Goal: Task Accomplishment & Management: Manage account settings

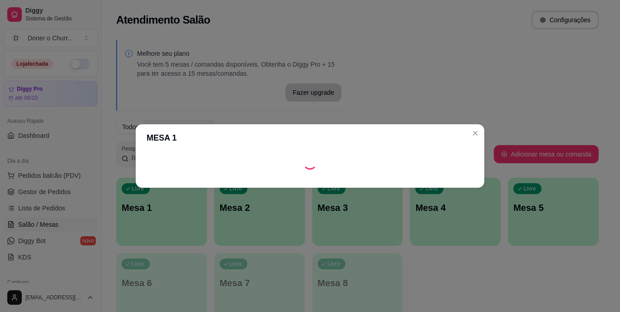
scroll to position [107, 0]
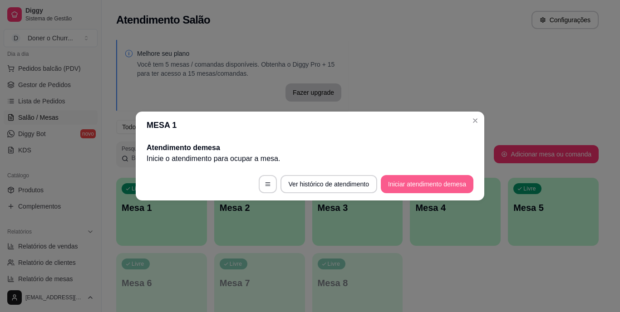
click at [416, 185] on button "Iniciar atendimento de mesa" at bounding box center [427, 184] width 93 height 18
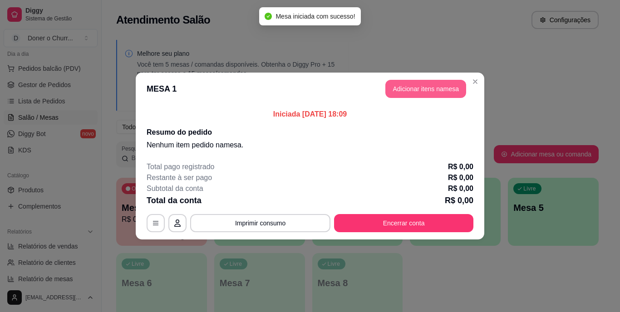
click at [424, 88] on button "Adicionar itens na mesa" at bounding box center [425, 89] width 81 height 18
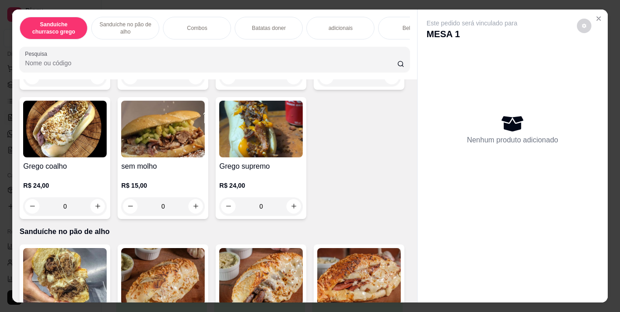
scroll to position [227, 0]
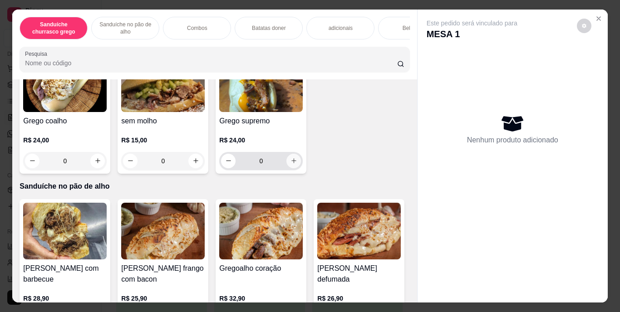
click at [291, 163] on icon "increase-product-quantity" at bounding box center [293, 160] width 5 height 5
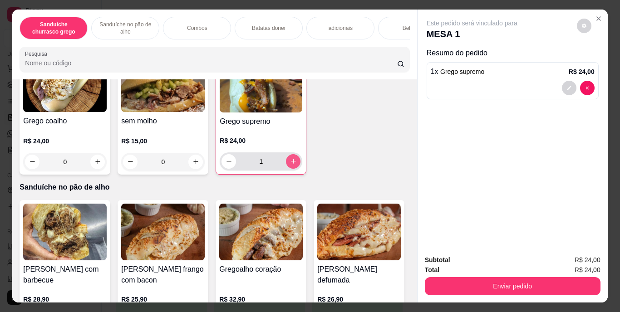
click at [290, 165] on icon "increase-product-quantity" at bounding box center [293, 161] width 7 height 7
type input "2"
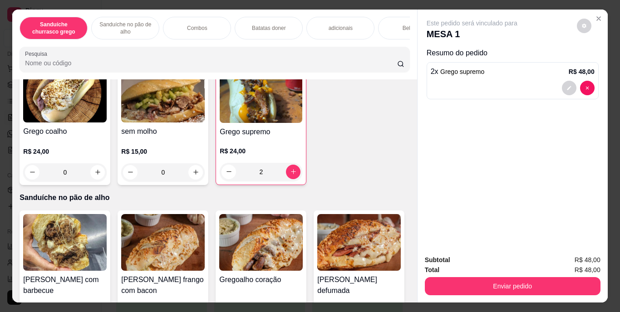
scroll to position [182, 0]
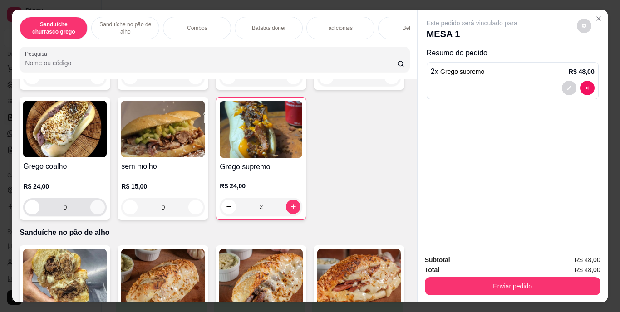
click at [101, 209] on icon "increase-product-quantity" at bounding box center [97, 207] width 7 height 7
type input "1"
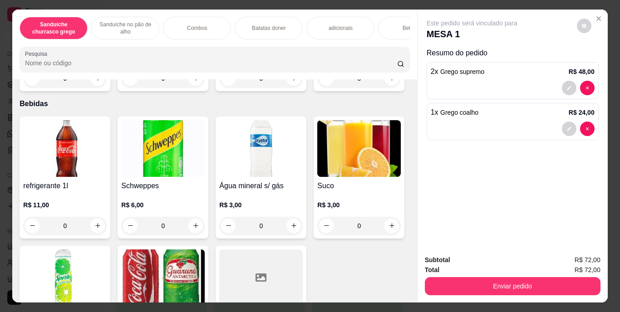
scroll to position [1180, 0]
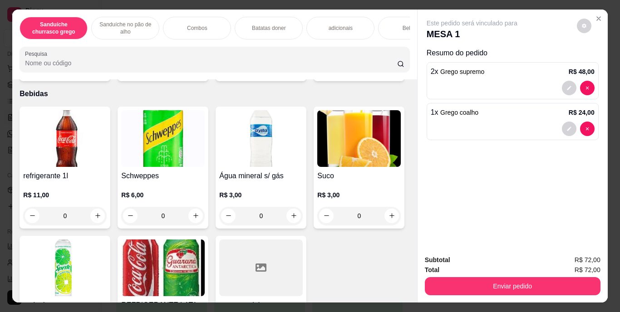
click at [392, 27] on div "Bebidas" at bounding box center [412, 28] width 68 height 23
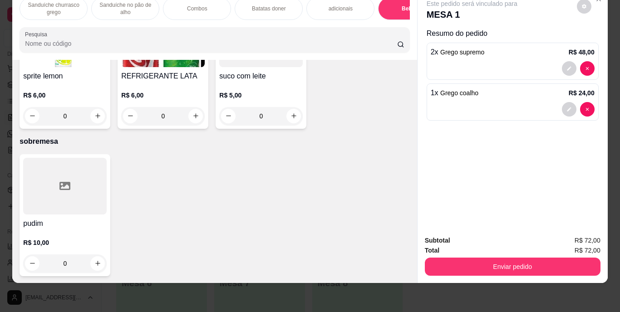
scroll to position [1498, 0]
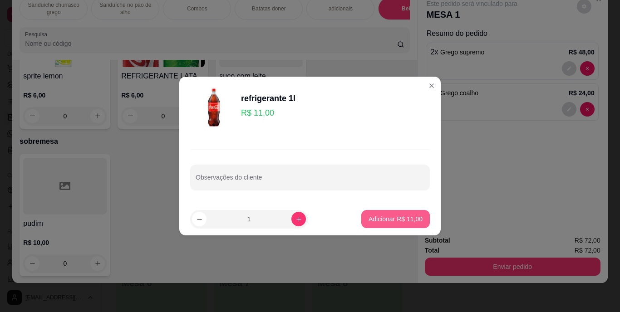
click at [376, 219] on p "Adicionar R$ 11,00" at bounding box center [396, 219] width 54 height 9
type input "1"
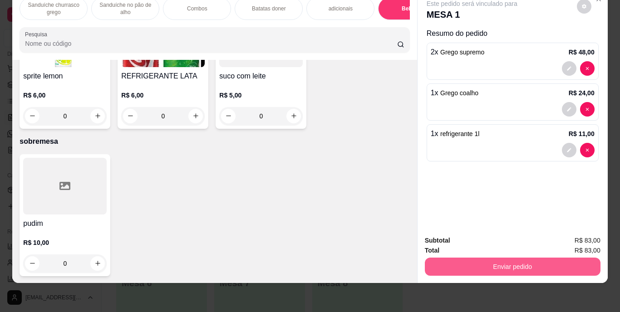
click at [518, 260] on button "Enviar pedido" at bounding box center [513, 267] width 176 height 18
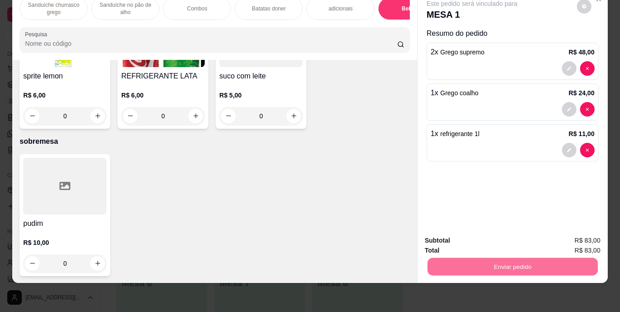
click at [584, 236] on button "Enviar pedido" at bounding box center [577, 237] width 50 height 17
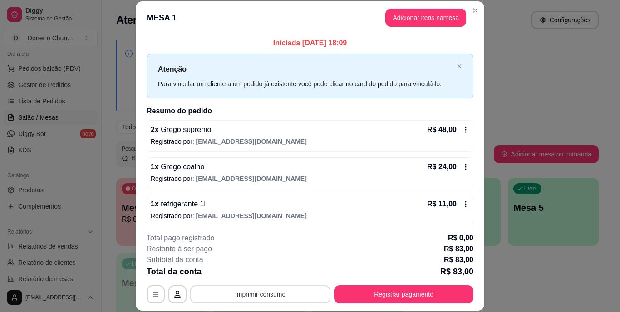
click at [263, 290] on button "Imprimir consumo" at bounding box center [260, 294] width 140 height 18
click at [263, 273] on button "IMPRESSORA" at bounding box center [260, 273] width 66 height 15
click at [373, 297] on button "Registrar pagamento" at bounding box center [403, 294] width 139 height 18
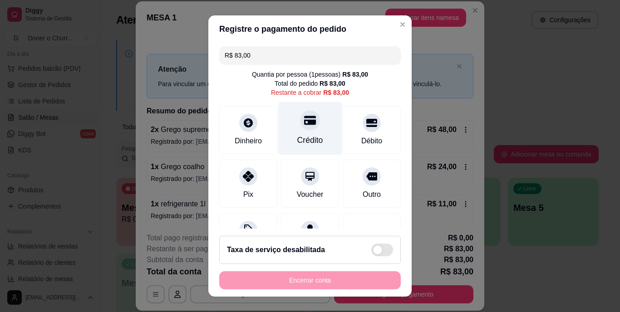
click at [302, 134] on div "Crédito" at bounding box center [310, 128] width 64 height 53
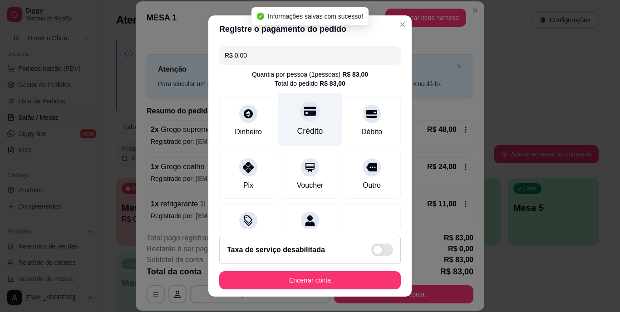
type input "R$ 0,00"
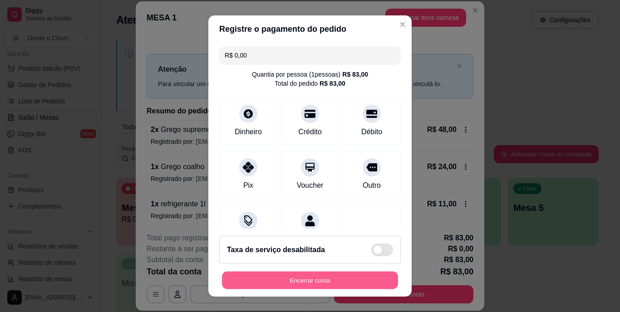
click at [287, 280] on button "Encerrar conta" at bounding box center [310, 280] width 176 height 18
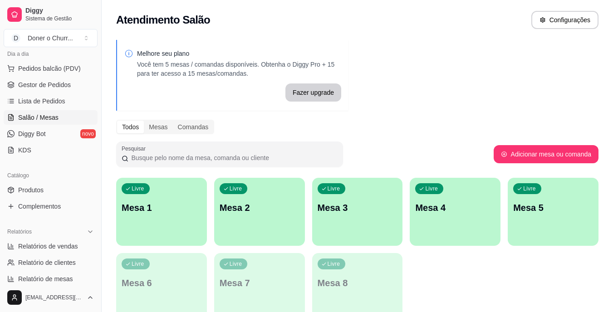
click at [159, 193] on div "Livre Mesa 1" at bounding box center [161, 206] width 91 height 57
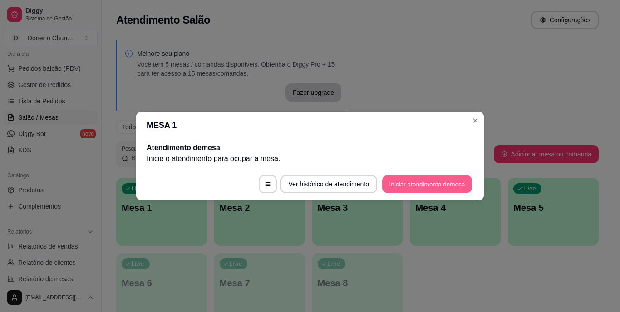
click at [404, 182] on button "Iniciar atendimento de mesa" at bounding box center [427, 185] width 90 height 18
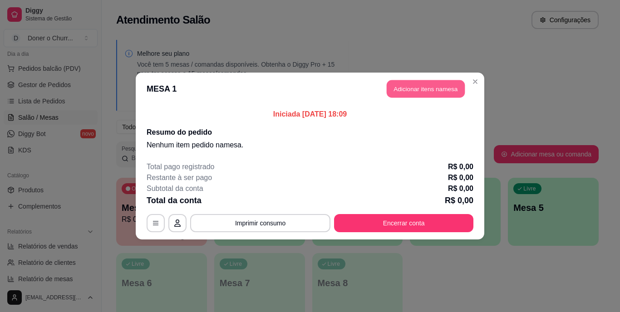
click at [427, 92] on button "Adicionar itens na mesa" at bounding box center [426, 89] width 78 height 18
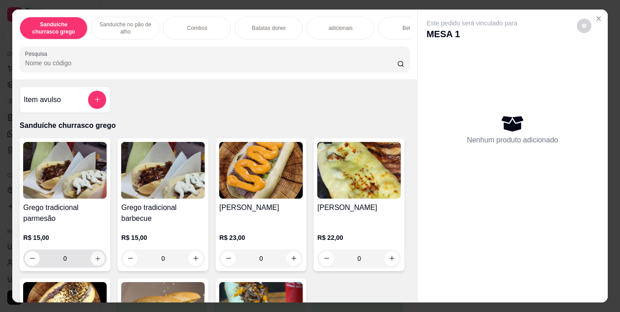
click at [97, 262] on icon "increase-product-quantity" at bounding box center [97, 258] width 7 height 7
type input "1"
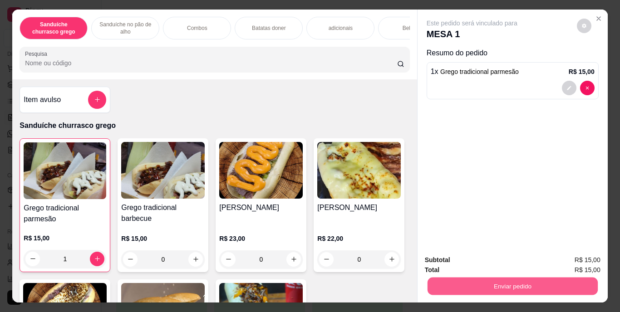
click at [510, 286] on button "Enviar pedido" at bounding box center [512, 287] width 170 height 18
click at [584, 260] on button "Enviar pedido" at bounding box center [577, 260] width 50 height 17
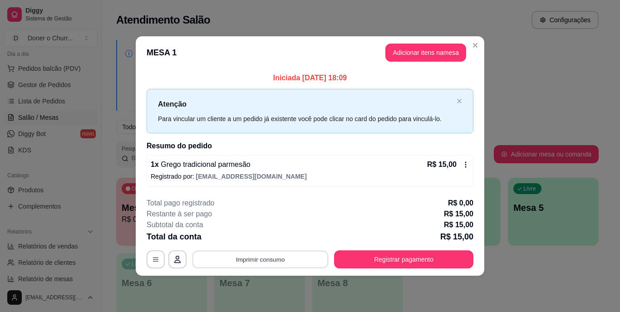
click at [264, 257] on button "Imprimir consumo" at bounding box center [260, 260] width 136 height 18
click at [259, 235] on button "IMPRESSORA" at bounding box center [263, 238] width 66 height 15
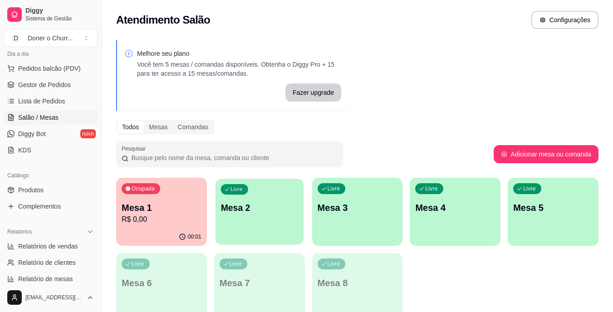
click at [260, 208] on p "Mesa 2" at bounding box center [260, 208] width 78 height 12
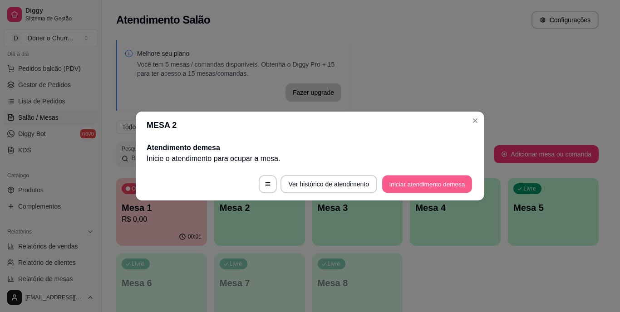
click at [408, 182] on button "Iniciar atendimento de mesa" at bounding box center [427, 185] width 90 height 18
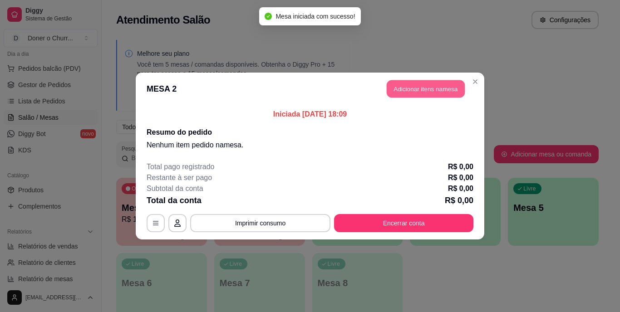
click at [397, 91] on button "Adicionar itens na mesa" at bounding box center [426, 89] width 78 height 18
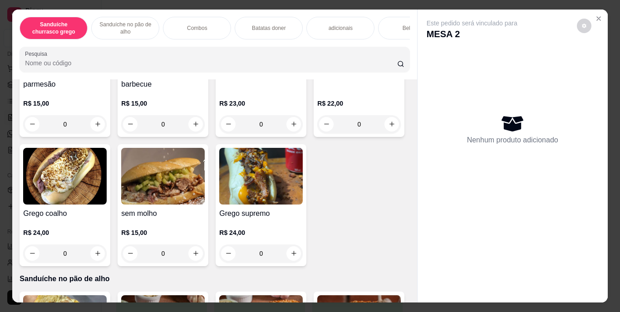
scroll to position [136, 0]
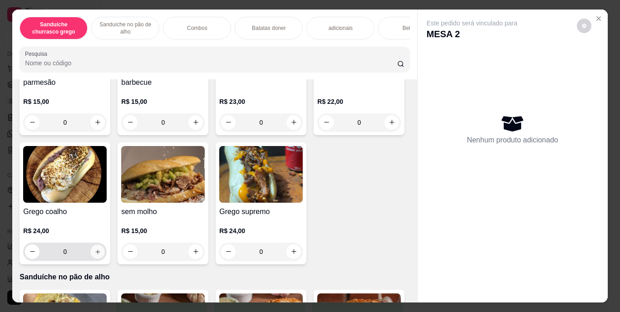
click at [101, 255] on icon "increase-product-quantity" at bounding box center [97, 251] width 7 height 7
type input "1"
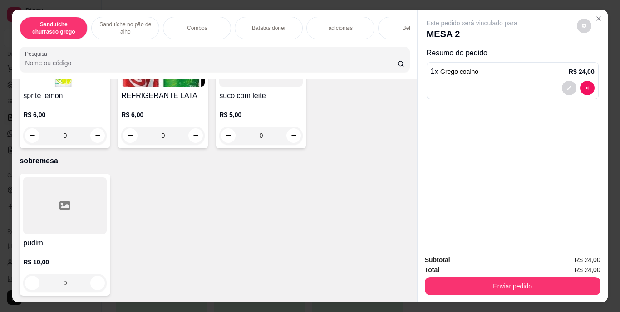
scroll to position [1519, 0]
click at [91, 13] on button "increase-product-quantity" at bounding box center [98, 6] width 14 height 14
type input "1"
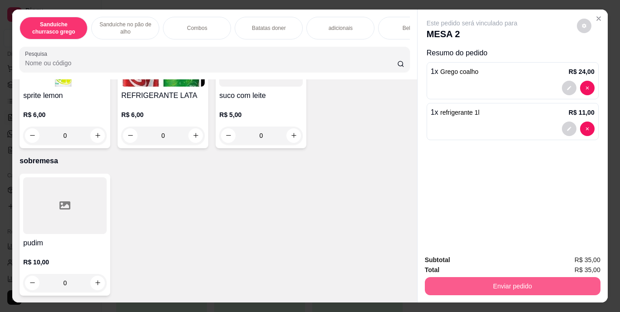
click at [476, 279] on button "Enviar pedido" at bounding box center [513, 286] width 176 height 18
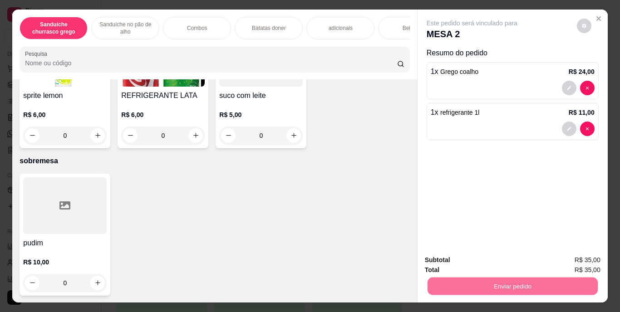
click at [565, 260] on button "Enviar pedido" at bounding box center [577, 260] width 50 height 17
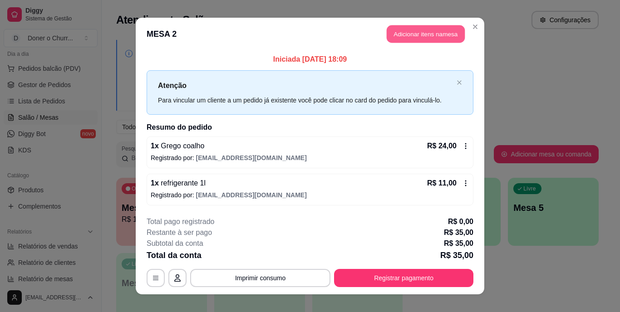
click at [422, 36] on button "Adicionar itens na mesa" at bounding box center [426, 34] width 78 height 18
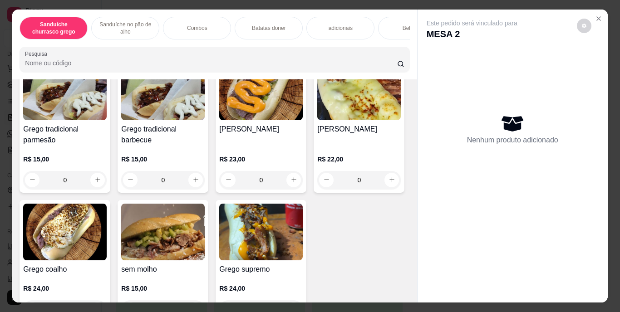
scroll to position [132, 0]
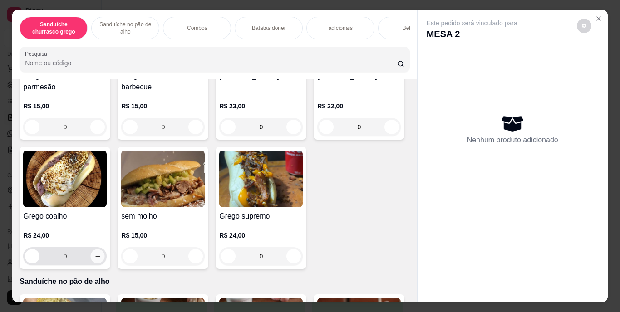
click at [105, 262] on button "increase-product-quantity" at bounding box center [98, 256] width 14 height 14
type input "1"
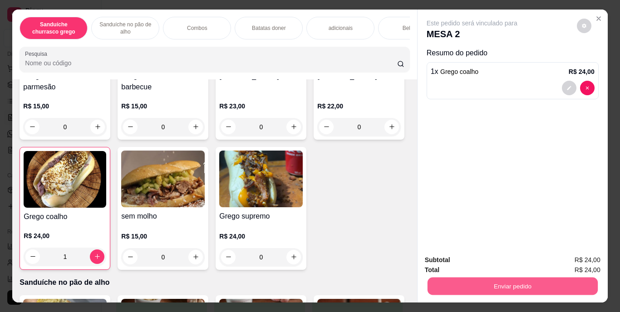
click at [468, 278] on button "Enviar pedido" at bounding box center [512, 287] width 170 height 18
click at [565, 256] on button "Enviar pedido" at bounding box center [577, 260] width 50 height 17
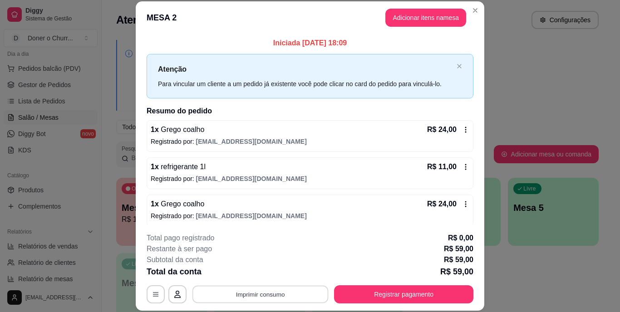
click at [260, 291] on button "Imprimir consumo" at bounding box center [260, 294] width 136 height 18
click at [261, 275] on button "IMPRESSORA" at bounding box center [260, 273] width 64 height 14
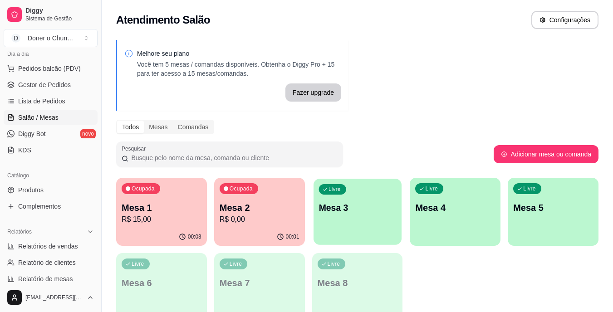
click at [369, 210] on p "Mesa 3" at bounding box center [358, 208] width 78 height 12
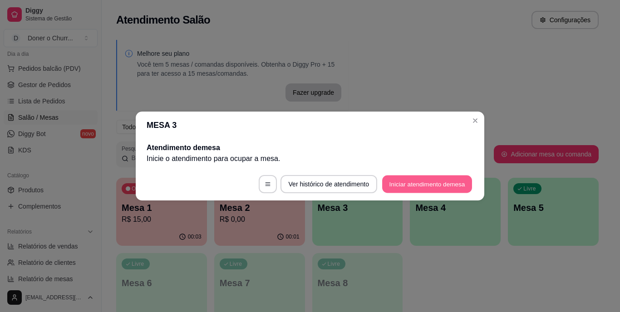
click at [425, 182] on button "Iniciar atendimento de mesa" at bounding box center [427, 185] width 90 height 18
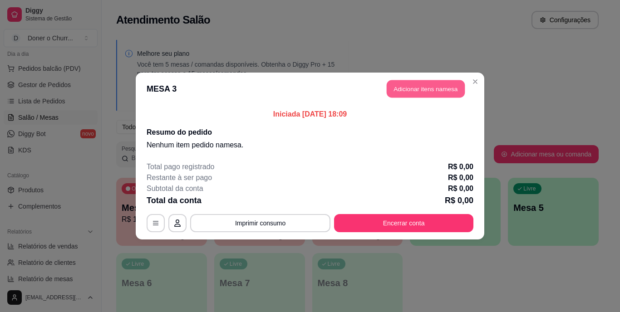
click at [426, 90] on button "Adicionar itens na mesa" at bounding box center [426, 89] width 78 height 18
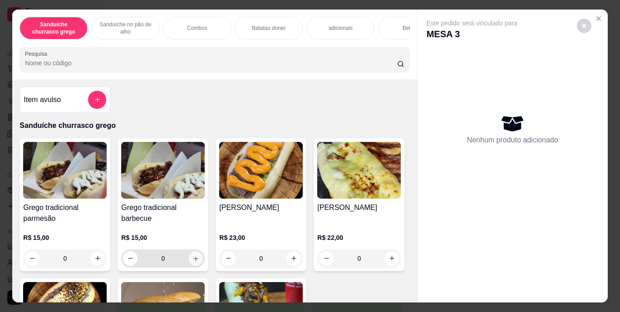
click at [192, 261] on icon "increase-product-quantity" at bounding box center [195, 258] width 7 height 7
type input "2"
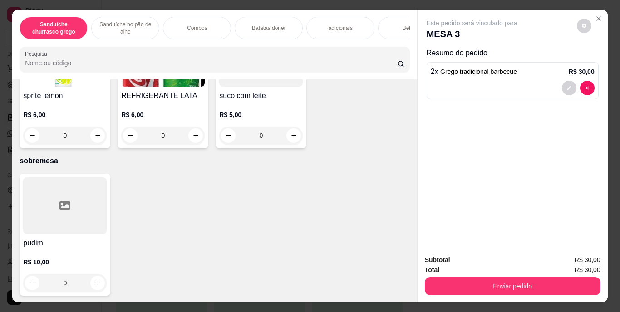
scroll to position [1674, 0]
click at [199, 139] on icon "increase-product-quantity" at bounding box center [195, 135] width 7 height 7
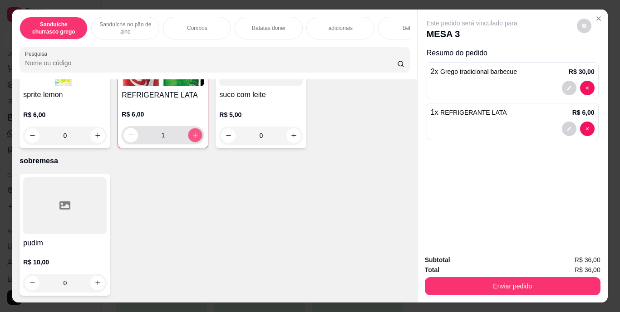
click at [199, 138] on icon "increase-product-quantity" at bounding box center [195, 135] width 7 height 7
type input "2"
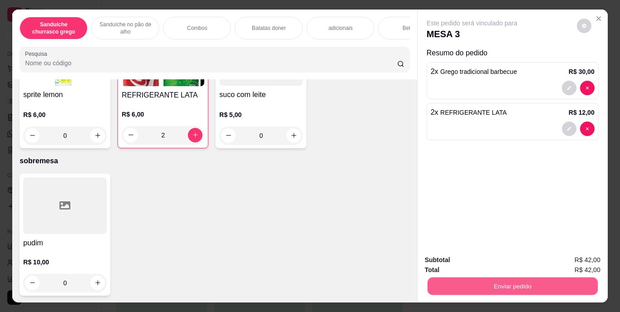
click at [506, 284] on button "Enviar pedido" at bounding box center [512, 287] width 170 height 18
click at [574, 261] on button "Enviar pedido" at bounding box center [577, 260] width 50 height 17
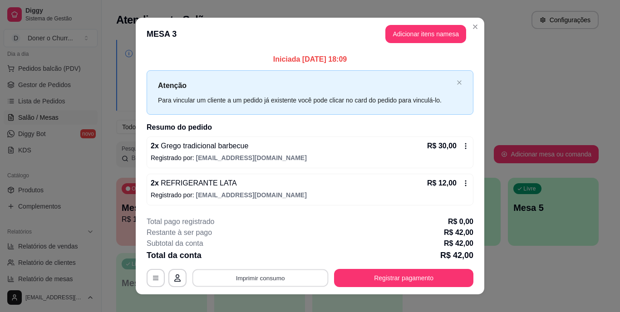
click at [265, 274] on button "Imprimir consumo" at bounding box center [260, 278] width 136 height 18
click at [260, 255] on button "IMPRESSORA" at bounding box center [260, 257] width 64 height 14
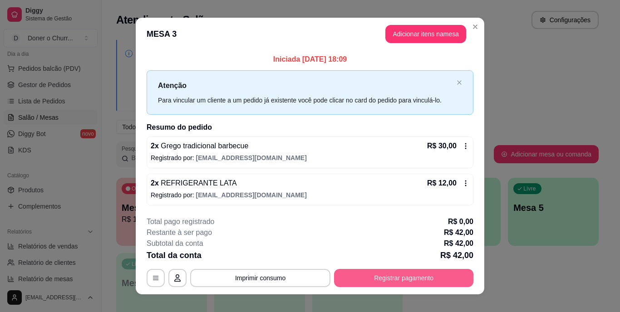
click at [386, 275] on button "Registrar pagamento" at bounding box center [403, 278] width 139 height 18
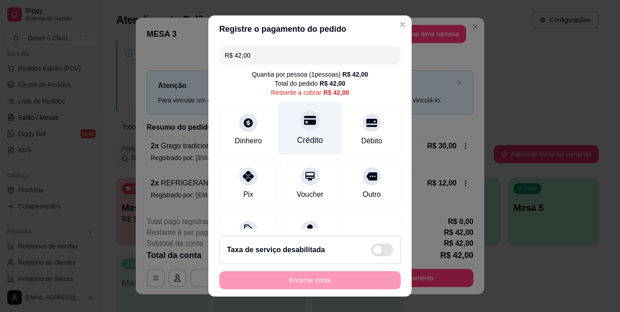
click at [303, 134] on div "Crédito" at bounding box center [310, 128] width 64 height 53
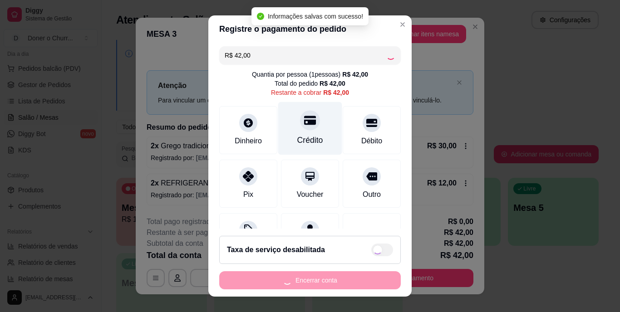
type input "R$ 0,00"
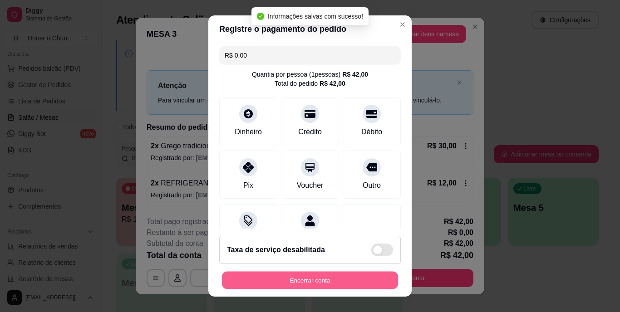
click at [322, 283] on button "Encerrar conta" at bounding box center [310, 280] width 176 height 18
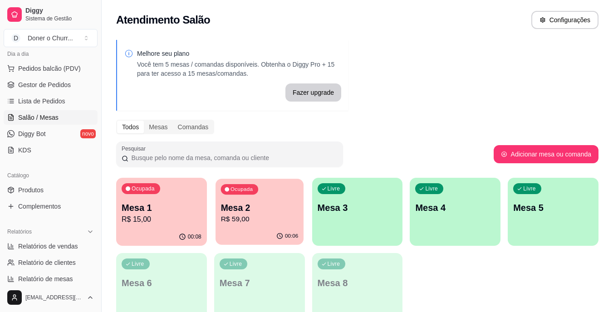
click at [235, 207] on p "Mesa 2" at bounding box center [260, 208] width 78 height 12
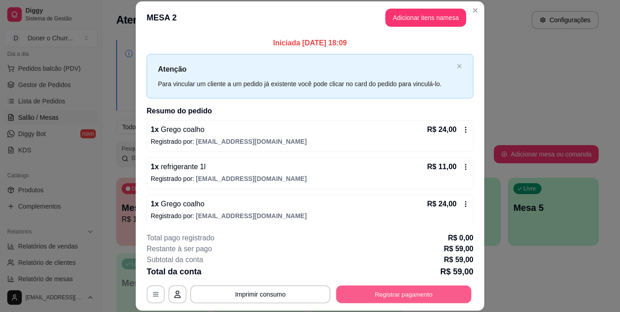
click at [364, 292] on button "Registrar pagamento" at bounding box center [403, 294] width 135 height 18
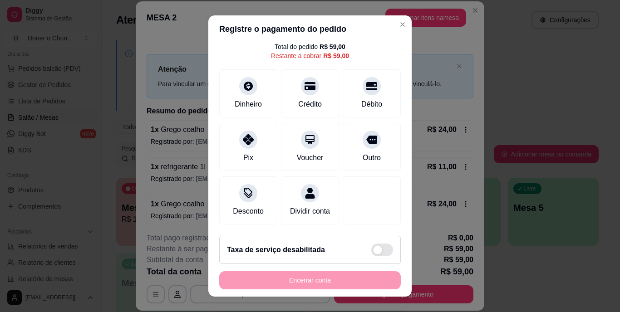
scroll to position [44, 0]
click at [242, 135] on icon at bounding box center [248, 138] width 12 height 12
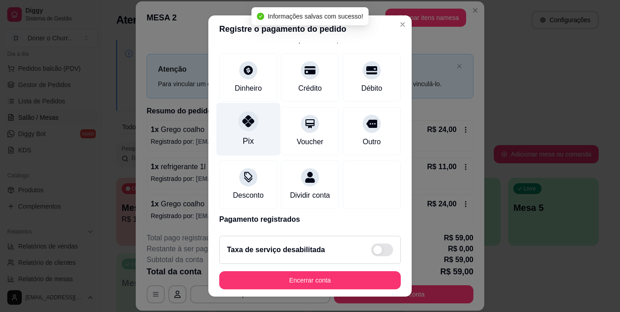
type input "R$ 0,00"
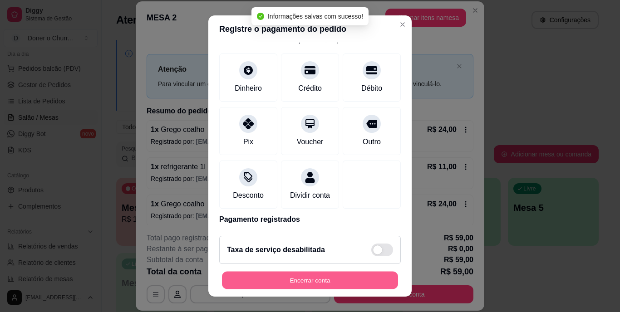
click at [303, 282] on button "Encerrar conta" at bounding box center [310, 280] width 176 height 18
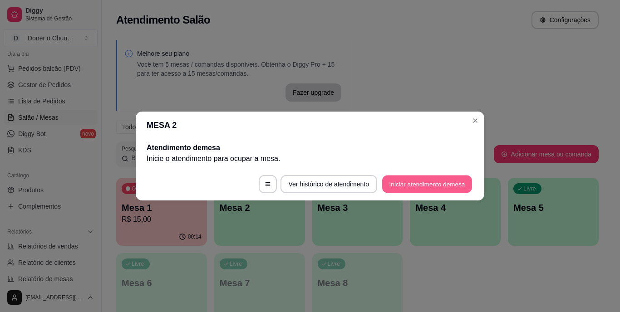
click at [404, 187] on button "Iniciar atendimento de mesa" at bounding box center [427, 185] width 90 height 18
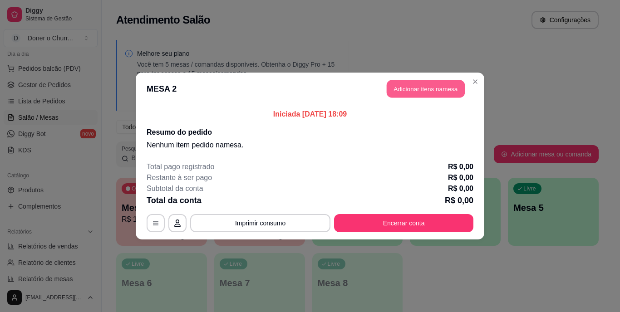
click at [433, 89] on button "Adicionar itens na mesa" at bounding box center [426, 89] width 78 height 18
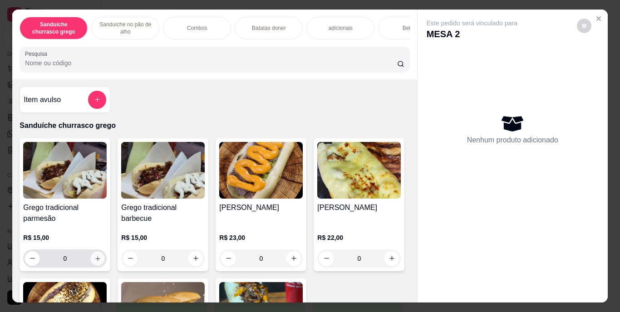
click at [98, 261] on button "increase-product-quantity" at bounding box center [98, 258] width 14 height 14
type input "1"
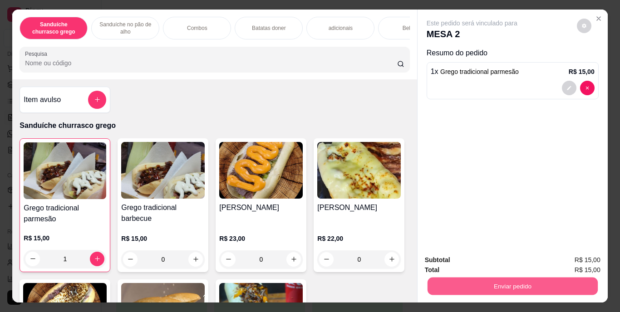
click at [469, 283] on button "Enviar pedido" at bounding box center [512, 287] width 170 height 18
click at [565, 257] on button "Enviar pedido" at bounding box center [577, 260] width 50 height 17
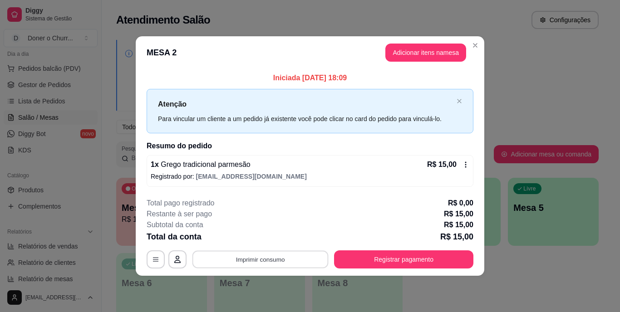
click at [263, 258] on button "Imprimir consumo" at bounding box center [260, 260] width 136 height 18
click at [260, 242] on button "IMPRESSORA" at bounding box center [263, 238] width 66 height 15
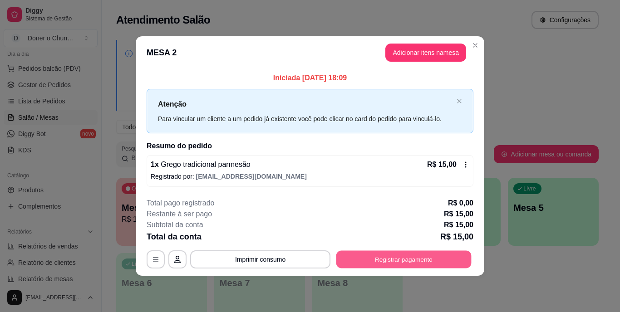
click at [393, 255] on button "Registrar pagamento" at bounding box center [403, 260] width 135 height 18
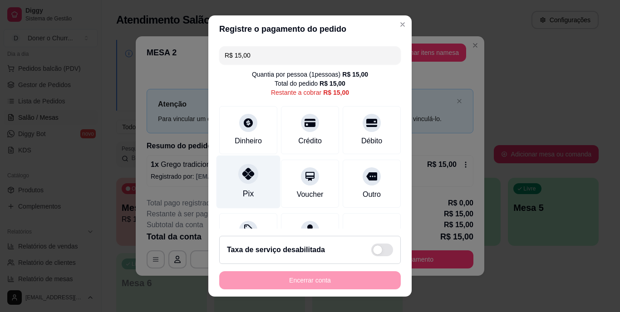
click at [237, 187] on div "Pix" at bounding box center [248, 182] width 64 height 53
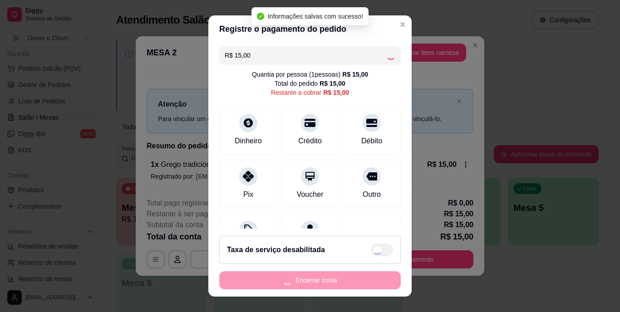
type input "R$ 0,00"
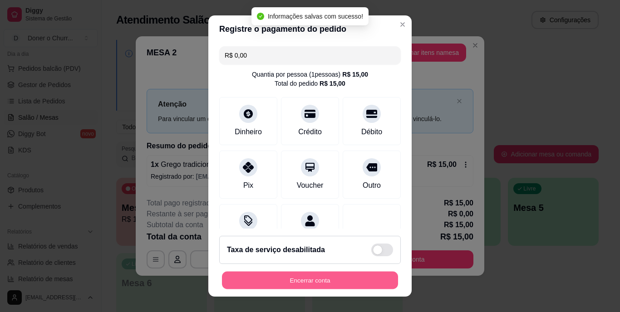
click at [340, 286] on button "Encerrar conta" at bounding box center [310, 280] width 176 height 18
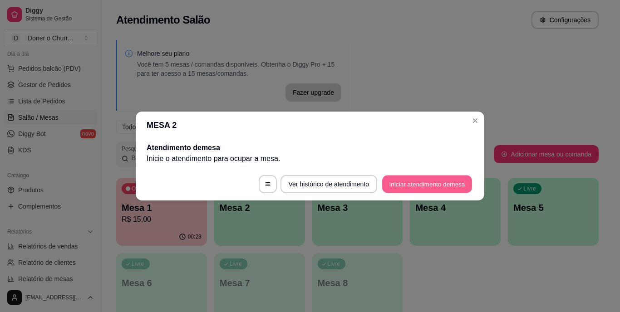
click at [433, 178] on button "Iniciar atendimento de mesa" at bounding box center [427, 185] width 90 height 18
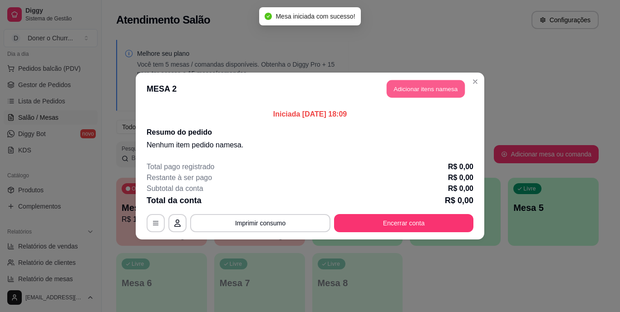
click at [419, 87] on button "Adicionar itens na mesa" at bounding box center [426, 89] width 78 height 18
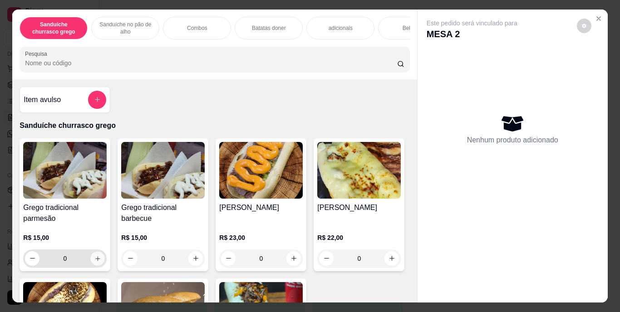
click at [94, 261] on icon "increase-product-quantity" at bounding box center [97, 258] width 7 height 7
type input "1"
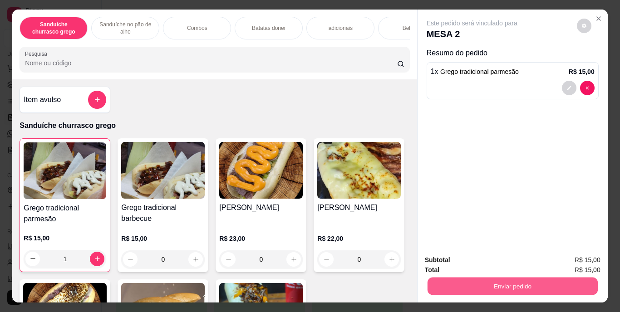
click at [482, 279] on button "Enviar pedido" at bounding box center [512, 287] width 170 height 18
click at [571, 256] on button "Enviar pedido" at bounding box center [576, 260] width 51 height 17
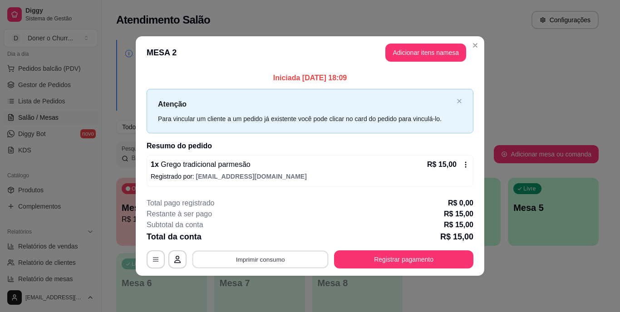
click at [275, 260] on button "Imprimir consumo" at bounding box center [260, 260] width 136 height 18
click at [257, 241] on button "IMPRESSORA" at bounding box center [263, 238] width 64 height 14
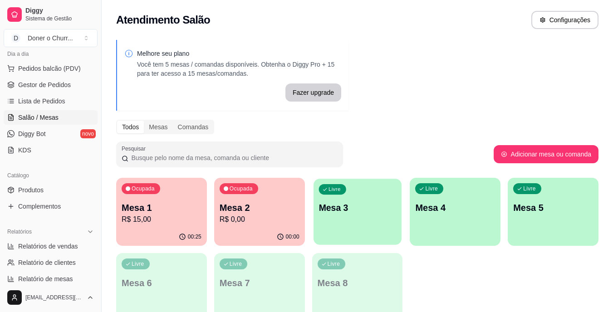
click at [373, 220] on div "Livre Mesa 3" at bounding box center [358, 206] width 88 height 55
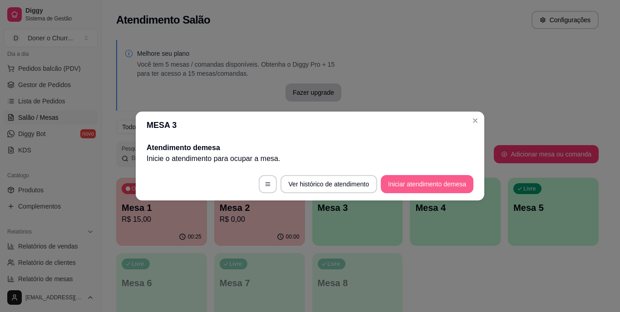
click at [414, 184] on button "Iniciar atendimento de mesa" at bounding box center [427, 184] width 93 height 18
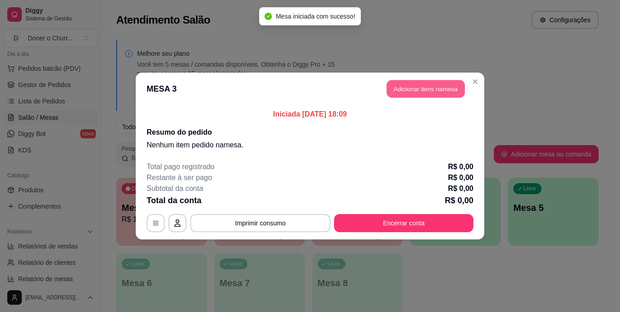
click at [425, 87] on button "Adicionar itens na mesa" at bounding box center [426, 89] width 78 height 18
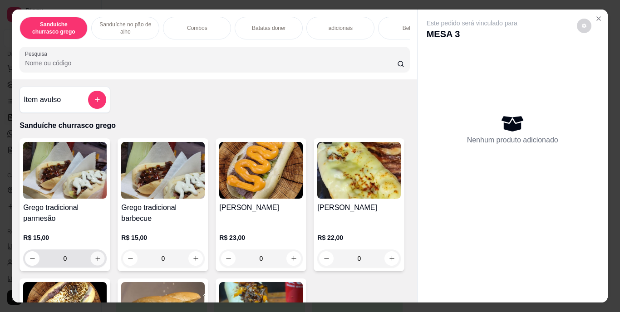
click at [94, 260] on icon "increase-product-quantity" at bounding box center [97, 258] width 7 height 7
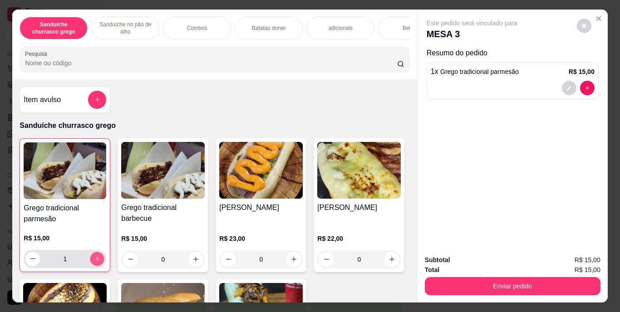
click at [94, 260] on icon "increase-product-quantity" at bounding box center [97, 259] width 7 height 7
type input "3"
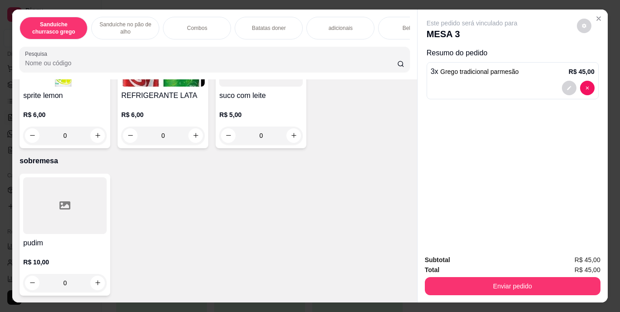
scroll to position [1713, 0]
click at [385, 13] on button "increase-product-quantity" at bounding box center [392, 6] width 14 height 14
click at [388, 9] on icon "increase-product-quantity" at bounding box center [391, 5] width 7 height 7
type input "2"
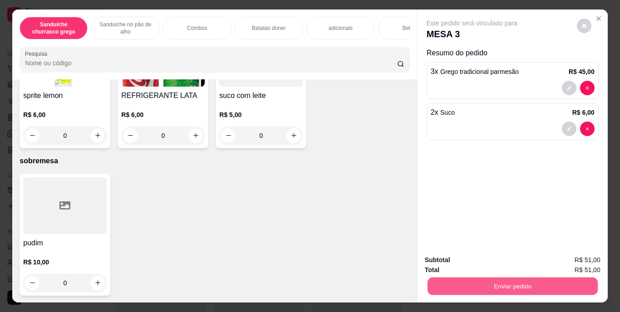
click at [522, 280] on button "Enviar pedido" at bounding box center [512, 287] width 170 height 18
click at [565, 264] on button "Enviar pedido" at bounding box center [577, 260] width 50 height 17
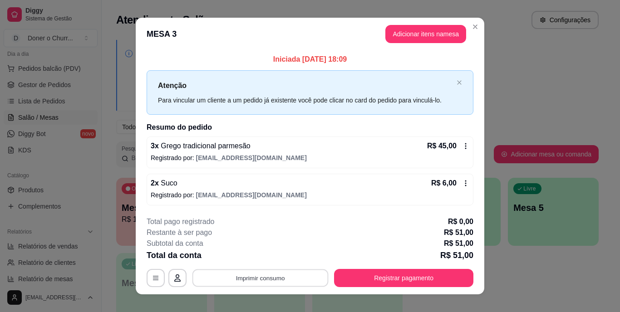
click at [242, 278] on button "Imprimir consumo" at bounding box center [260, 278] width 136 height 18
click at [264, 261] on button "IMPRESSORA" at bounding box center [260, 257] width 64 height 14
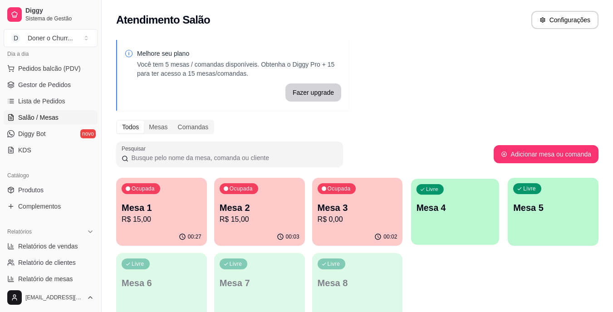
click at [474, 211] on p "Mesa 4" at bounding box center [456, 208] width 78 height 12
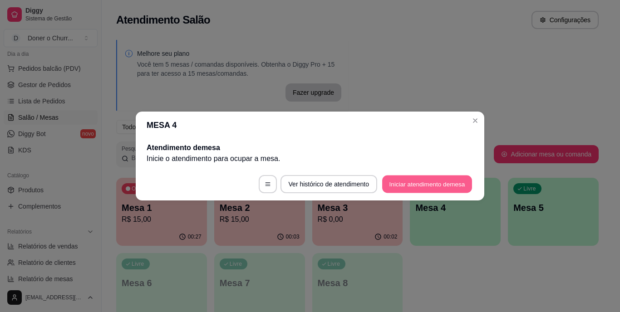
click at [404, 182] on button "Iniciar atendimento de mesa" at bounding box center [427, 185] width 90 height 18
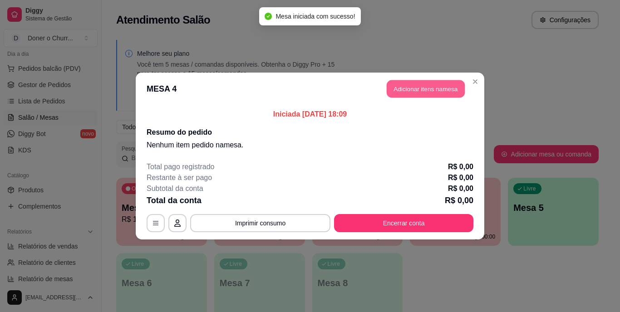
click at [406, 93] on button "Adicionar itens na mesa" at bounding box center [426, 89] width 78 height 18
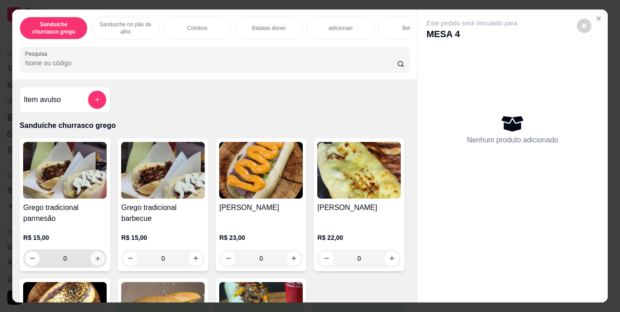
click at [94, 262] on icon "increase-product-quantity" at bounding box center [97, 258] width 7 height 7
type input "1"
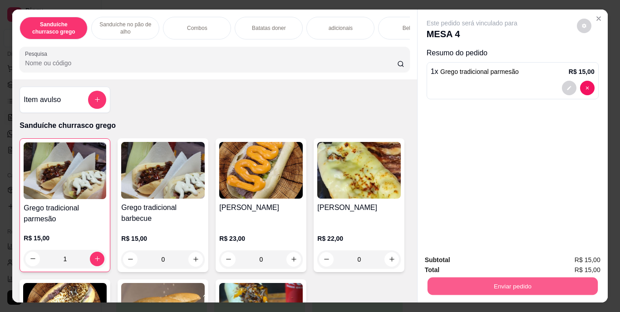
click at [490, 282] on button "Enviar pedido" at bounding box center [512, 287] width 170 height 18
click at [563, 262] on button "Enviar pedido" at bounding box center [577, 260] width 50 height 17
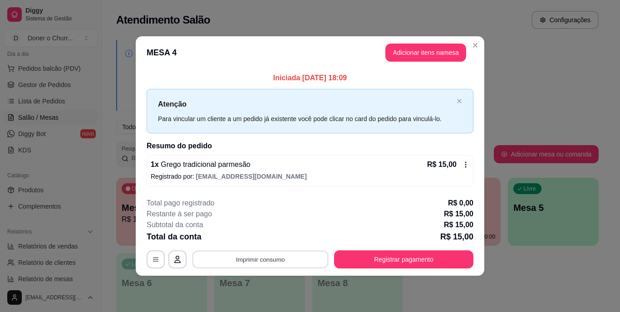
click at [269, 257] on button "Imprimir consumo" at bounding box center [260, 260] width 136 height 18
click at [266, 230] on div "Escolha a impressora IMPRESSORA" at bounding box center [263, 232] width 75 height 31
click at [262, 238] on button "IMPRESSORA" at bounding box center [263, 238] width 64 height 14
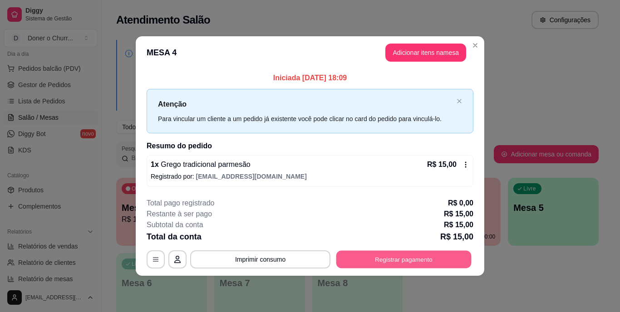
click at [411, 256] on button "Registrar pagamento" at bounding box center [403, 260] width 135 height 18
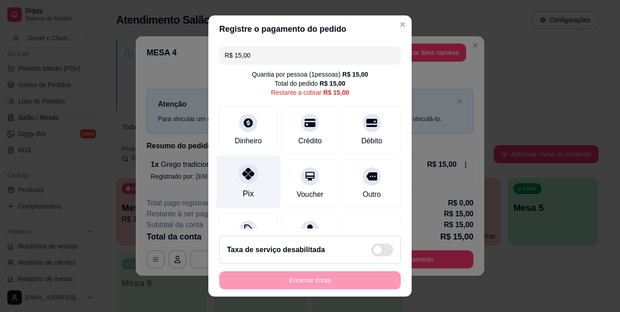
click at [243, 191] on div "Pix" at bounding box center [248, 194] width 11 height 12
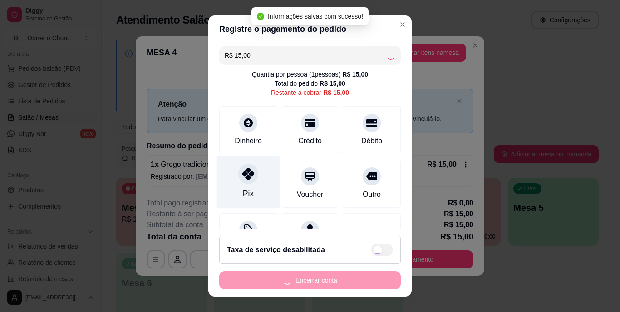
type input "R$ 0,00"
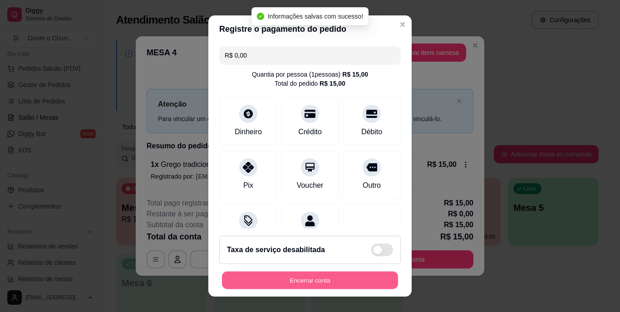
click at [281, 274] on button "Encerrar conta" at bounding box center [310, 280] width 176 height 18
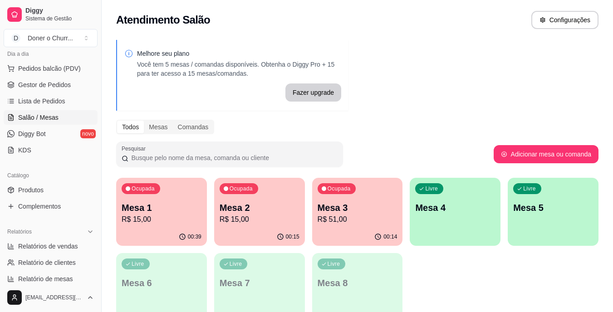
click at [249, 225] on div "Ocupada Mesa 2 R$ 15,00" at bounding box center [259, 203] width 91 height 50
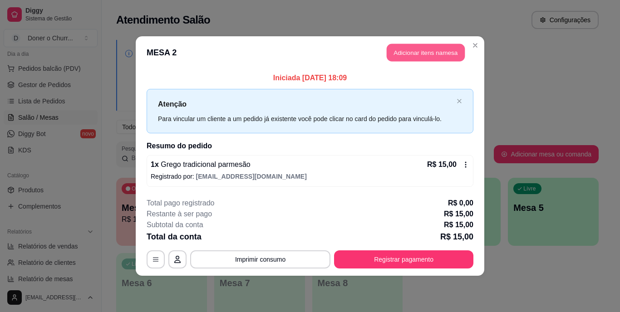
click at [417, 49] on button "Adicionar itens na mesa" at bounding box center [426, 53] width 78 height 18
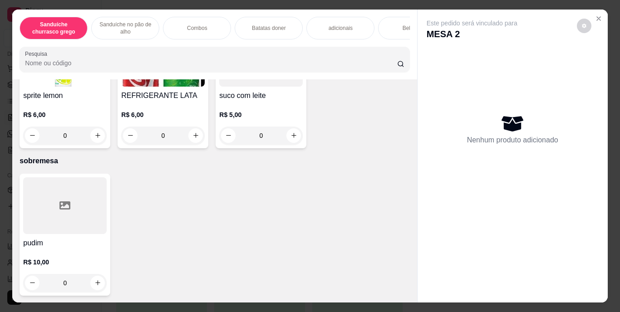
scroll to position [1686, 0]
click at [198, 138] on icon "increase-product-quantity" at bounding box center [195, 135] width 5 height 5
type input "1"
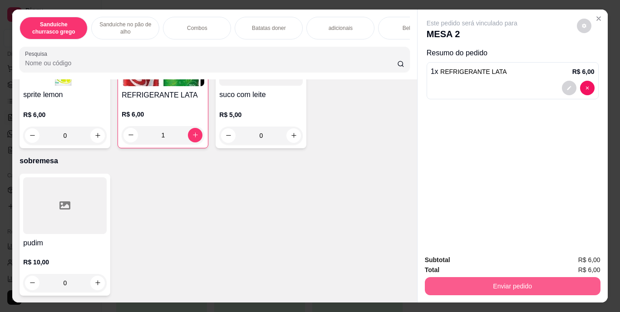
drag, startPoint x: 516, startPoint y: 287, endPoint x: 351, endPoint y: 236, distance: 172.5
click at [351, 148] on div "refrigerante 1l R$ 11,00 0 Schweppes R$ 6,00 0 Água mineral s/ gás R$ 3,00 0 Su…" at bounding box center [215, 22] width 390 height 252
click at [484, 279] on button "Enviar pedido" at bounding box center [513, 286] width 176 height 18
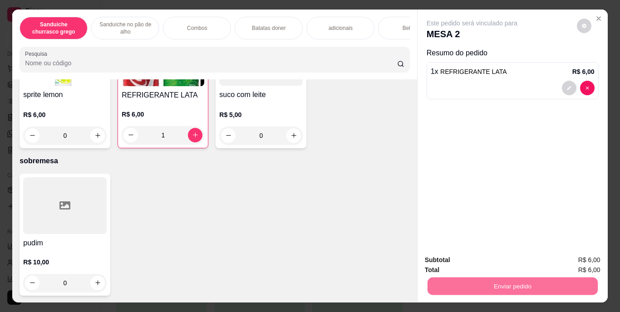
click at [561, 256] on button "Enviar pedido" at bounding box center [577, 260] width 50 height 17
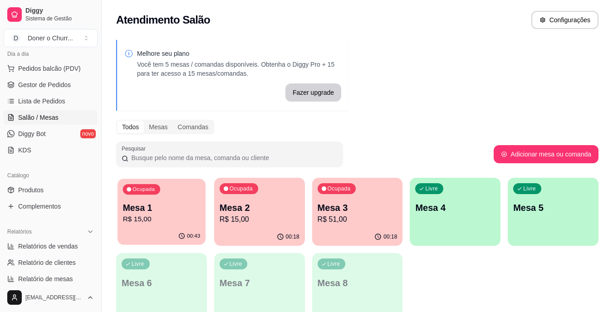
click at [155, 224] on p "R$ 15,00" at bounding box center [162, 219] width 78 height 10
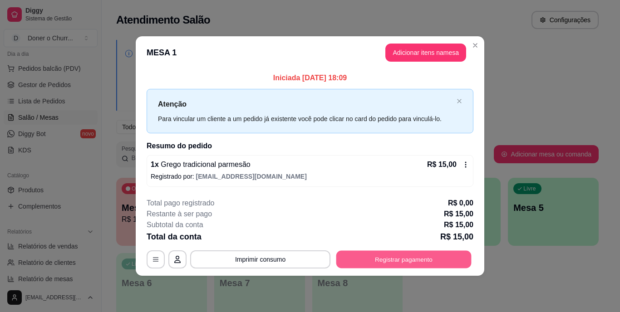
click at [383, 261] on button "Registrar pagamento" at bounding box center [403, 260] width 135 height 18
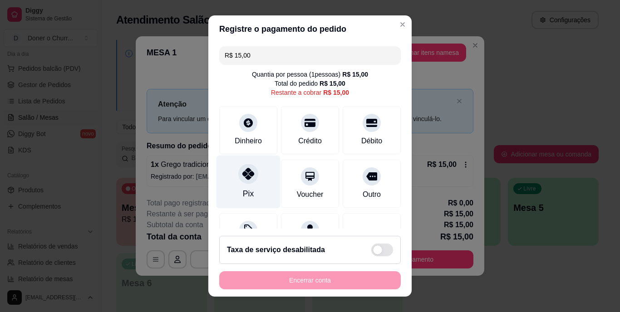
click at [249, 186] on div "Pix" at bounding box center [248, 182] width 64 height 53
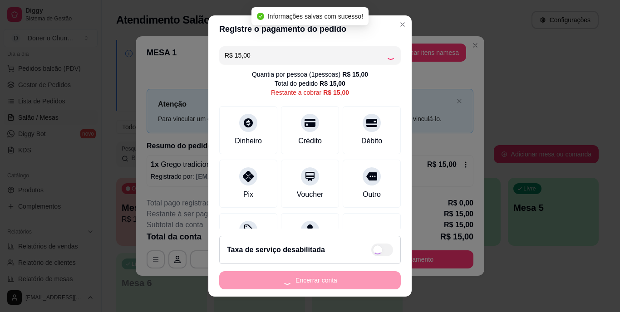
type input "R$ 0,00"
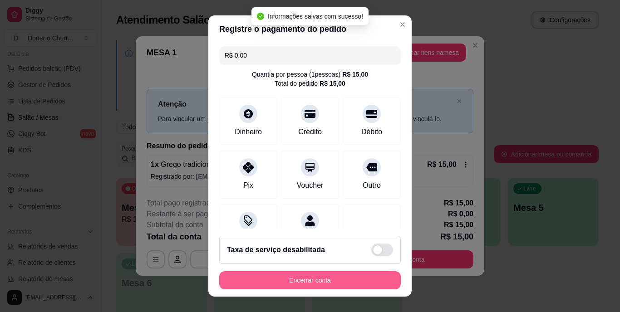
click at [309, 276] on button "Encerrar conta" at bounding box center [310, 280] width 182 height 18
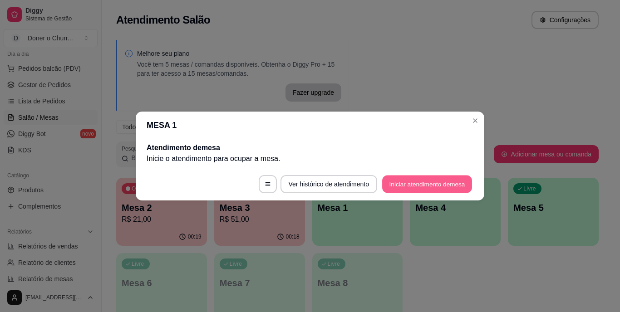
click at [405, 181] on button "Iniciar atendimento de mesa" at bounding box center [427, 185] width 90 height 18
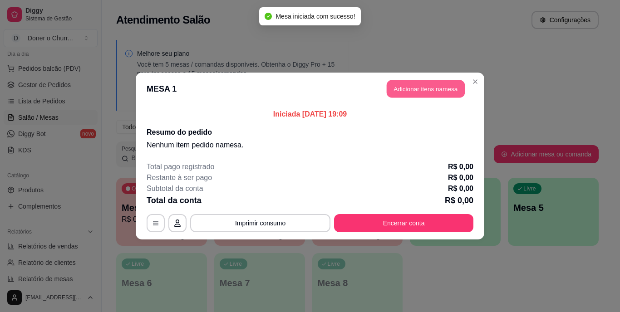
click at [418, 85] on button "Adicionar itens na mesa" at bounding box center [426, 89] width 78 height 18
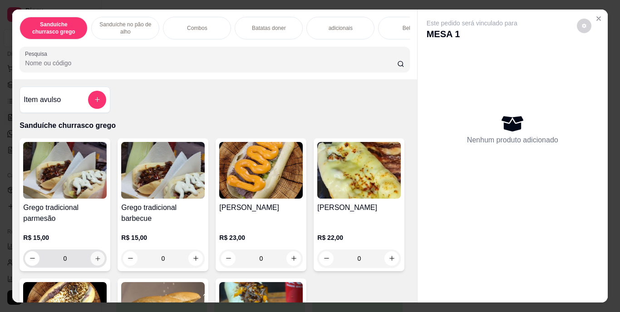
click at [96, 258] on icon "increase-product-quantity" at bounding box center [97, 258] width 7 height 7
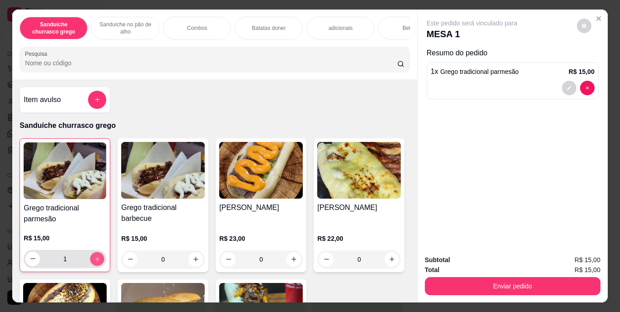
click at [96, 258] on button "increase-product-quantity" at bounding box center [97, 259] width 14 height 14
type input "2"
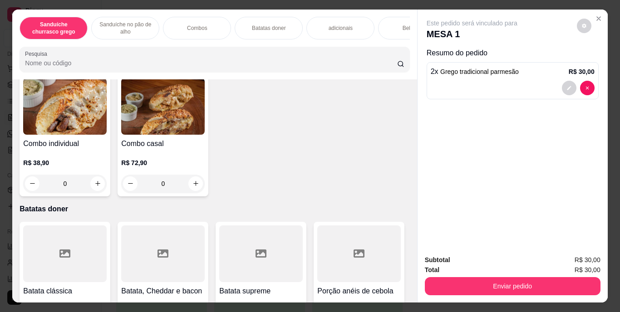
scroll to position [703, 0]
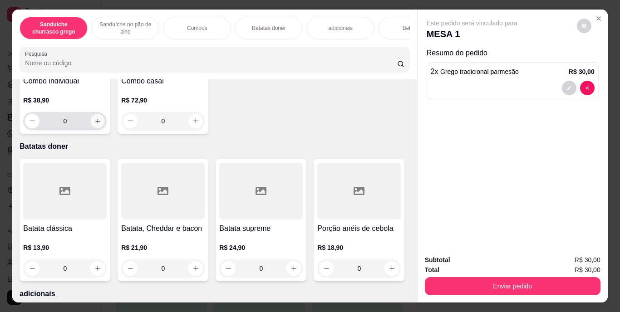
click at [96, 128] on button "increase-product-quantity" at bounding box center [98, 121] width 14 height 14
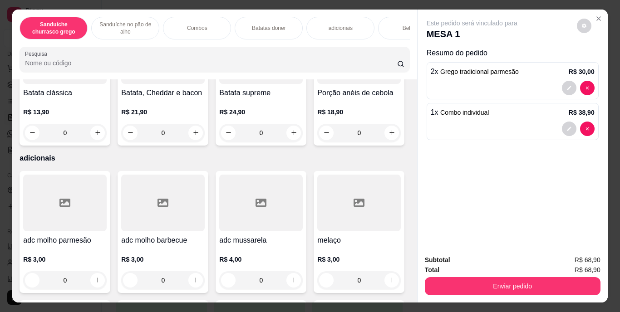
scroll to position [838, 0]
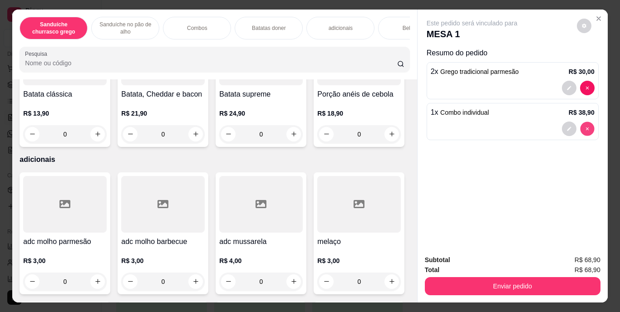
type input "0"
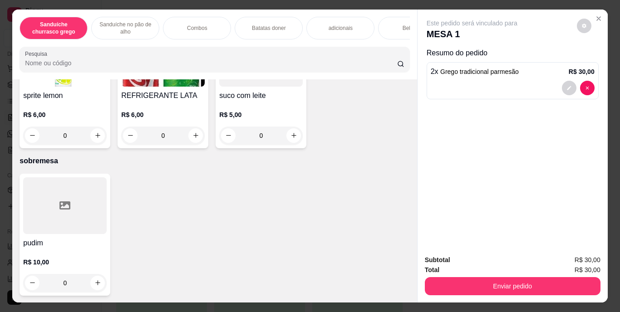
scroll to position [1655, 0]
click at [388, 10] on icon "increase-product-quantity" at bounding box center [391, 6] width 7 height 7
click at [388, 9] on icon "increase-product-quantity" at bounding box center [391, 5] width 7 height 7
type input "2"
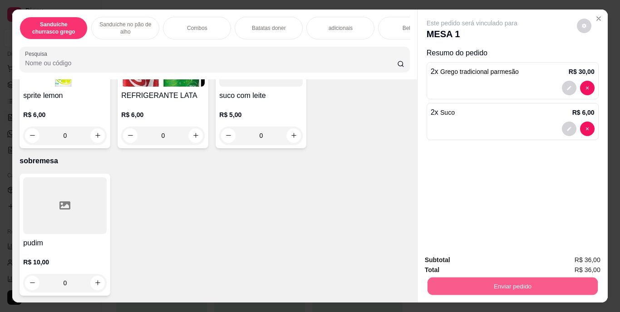
click at [511, 285] on button "Enviar pedido" at bounding box center [512, 287] width 170 height 18
click at [576, 262] on button "Enviar pedido" at bounding box center [577, 260] width 50 height 17
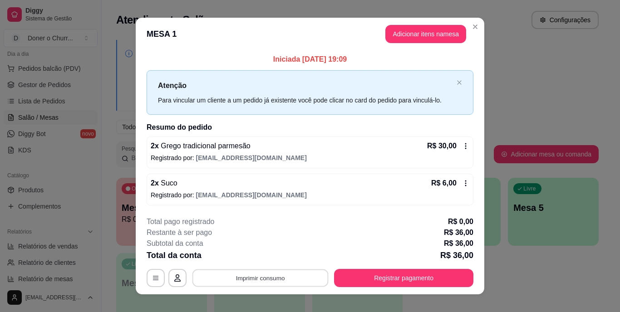
click at [258, 280] on button "Imprimir consumo" at bounding box center [260, 278] width 136 height 18
click at [262, 257] on button "IMPRESSORA" at bounding box center [260, 257] width 64 height 14
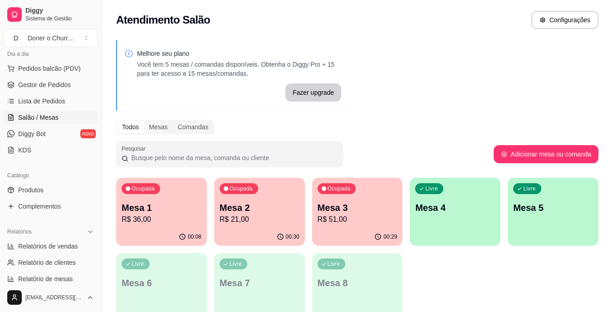
click at [385, 224] on p "R$ 51,00" at bounding box center [358, 219] width 80 height 11
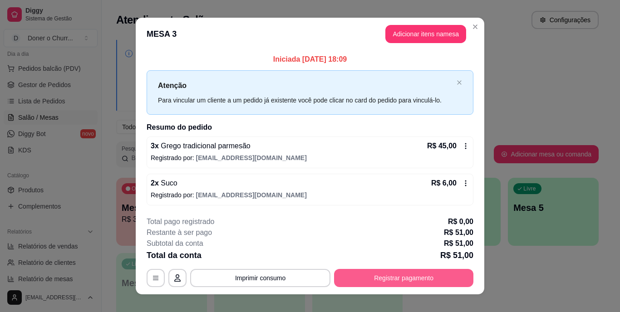
click at [382, 271] on button "Registrar pagamento" at bounding box center [403, 278] width 139 height 18
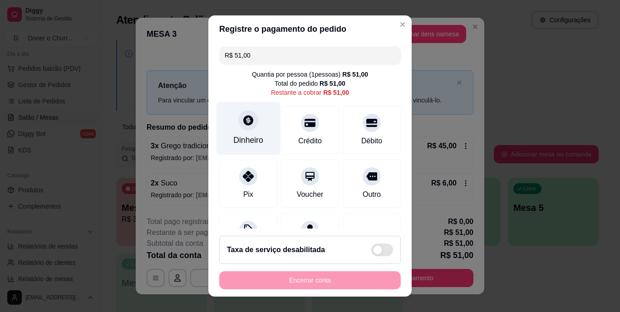
click at [251, 142] on div "Dinheiro" at bounding box center [248, 141] width 30 height 12
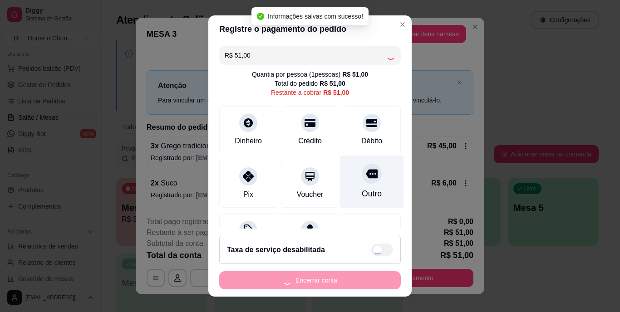
type input "R$ 0,00"
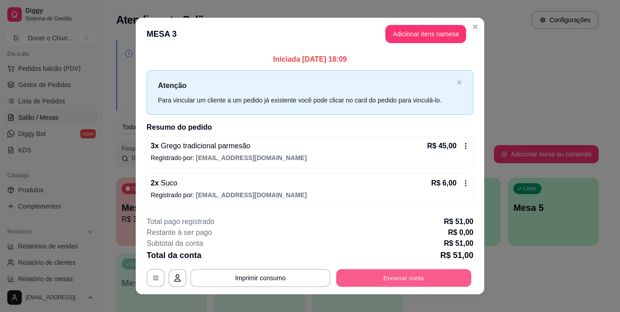
click at [373, 283] on button "Encerrar conta" at bounding box center [403, 278] width 135 height 18
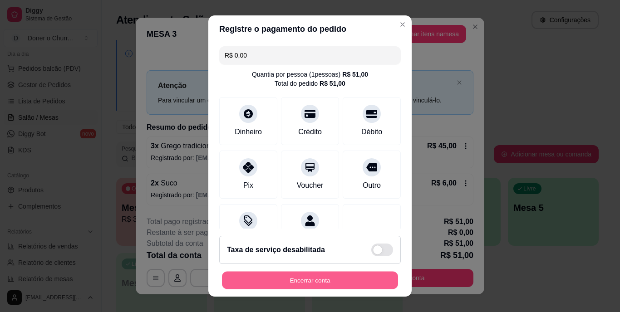
click at [273, 283] on button "Encerrar conta" at bounding box center [310, 280] width 176 height 18
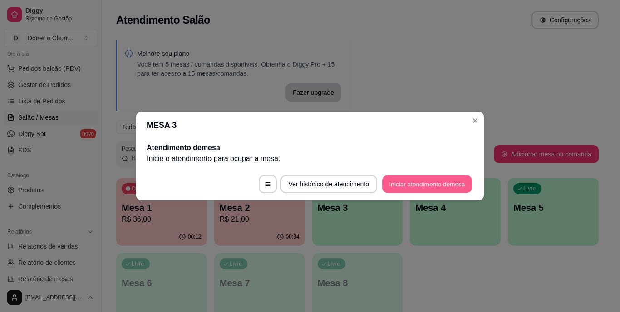
click at [425, 178] on button "Iniciar atendimento de mesa" at bounding box center [427, 185] width 90 height 18
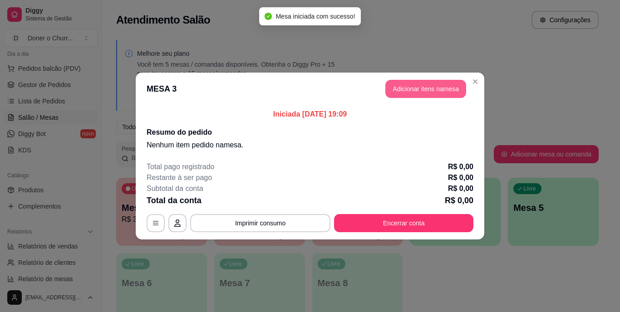
click at [434, 86] on button "Adicionar itens na mesa" at bounding box center [425, 89] width 81 height 18
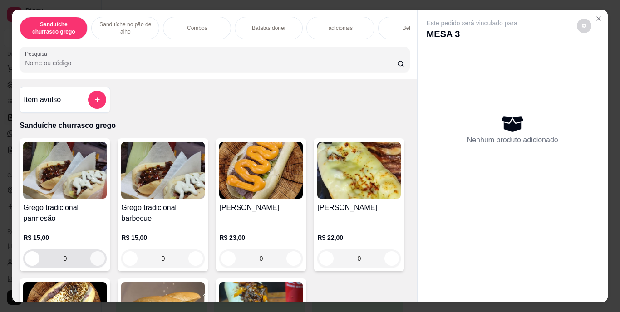
click at [94, 262] on icon "increase-product-quantity" at bounding box center [97, 258] width 7 height 7
type input "1"
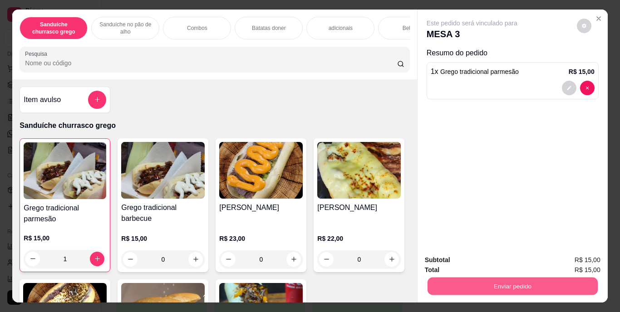
click at [522, 282] on button "Enviar pedido" at bounding box center [512, 287] width 170 height 18
click at [575, 260] on button "Enviar pedido" at bounding box center [577, 260] width 50 height 17
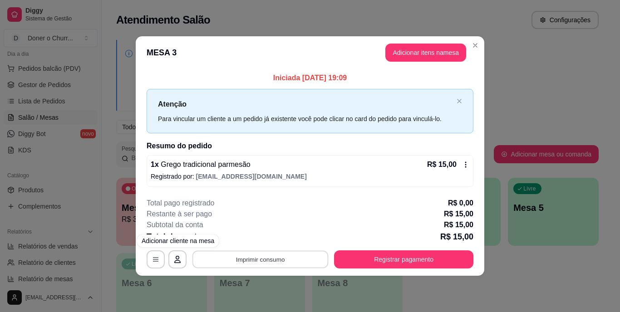
click at [259, 257] on button "Imprimir consumo" at bounding box center [260, 260] width 136 height 18
click at [257, 240] on button "IMPRESSORA" at bounding box center [263, 238] width 64 height 14
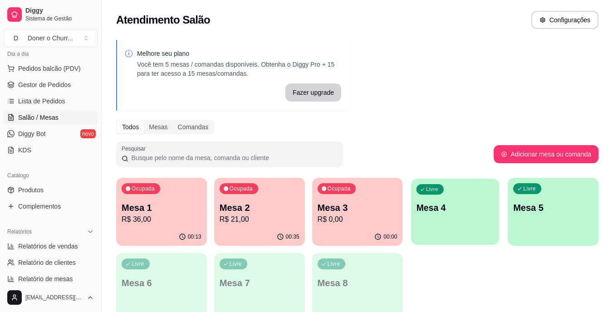
click at [431, 222] on div "Livre Mesa 4" at bounding box center [455, 206] width 88 height 55
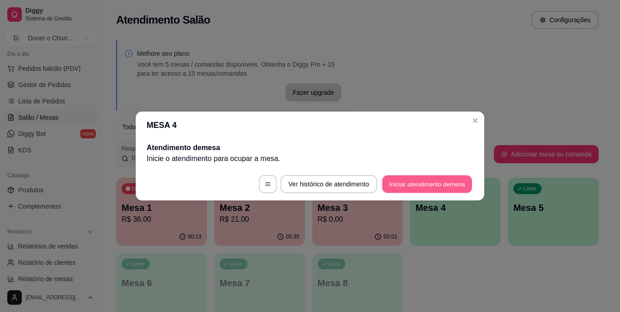
click at [428, 185] on button "Iniciar atendimento de mesa" at bounding box center [427, 185] width 90 height 18
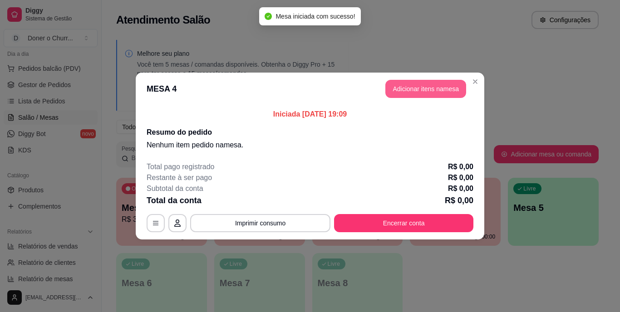
click at [430, 90] on button "Adicionar itens na mesa" at bounding box center [425, 89] width 81 height 18
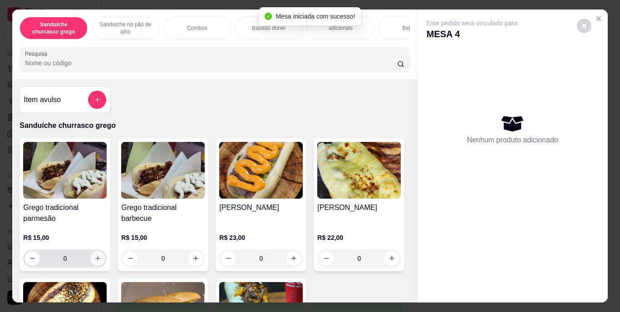
click at [97, 260] on icon "increase-product-quantity" at bounding box center [97, 258] width 7 height 7
type input "1"
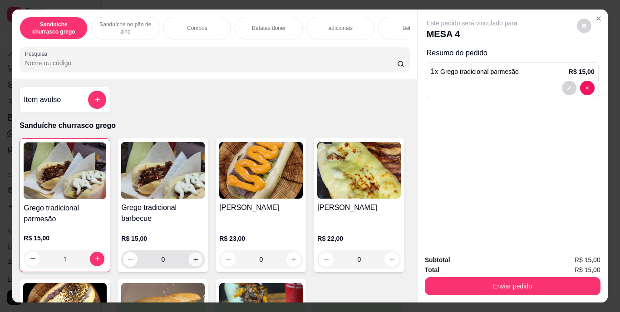
click at [192, 261] on icon "increase-product-quantity" at bounding box center [195, 259] width 7 height 7
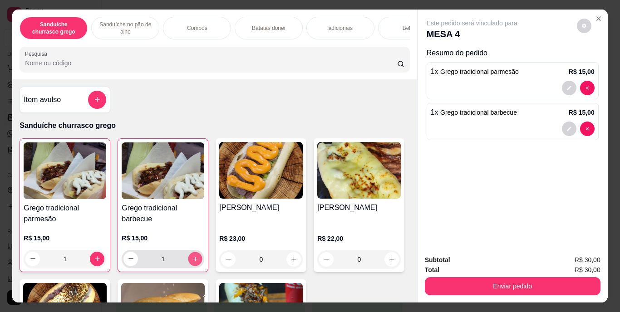
click at [192, 261] on icon "increase-product-quantity" at bounding box center [195, 259] width 7 height 7
type input "2"
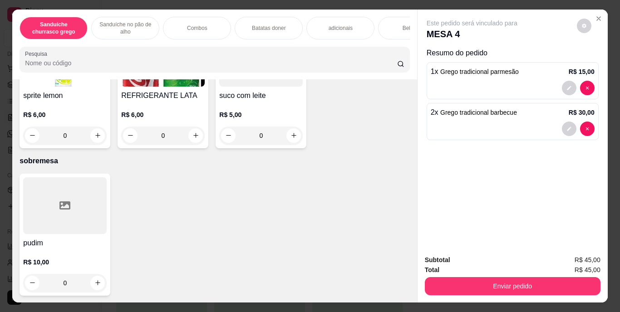
scroll to position [1725, 0]
click at [199, 139] on icon "increase-product-quantity" at bounding box center [195, 135] width 7 height 7
type input "1"
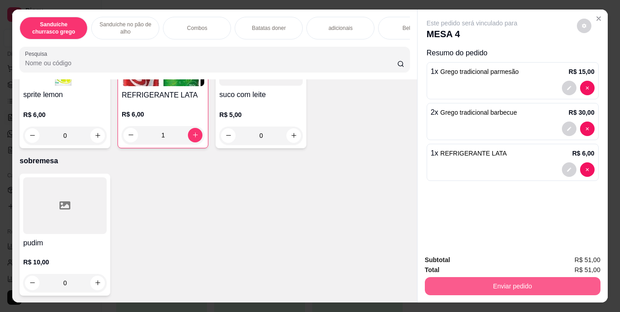
click at [511, 283] on button "Enviar pedido" at bounding box center [513, 286] width 176 height 18
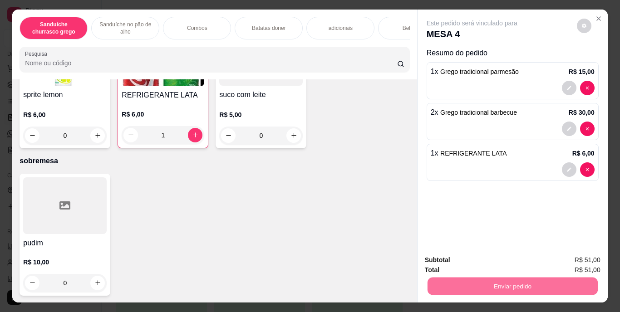
click at [513, 261] on button "Registrar cliente" at bounding box center [516, 260] width 58 height 17
click at [500, 285] on button "Enviar pedido" at bounding box center [512, 287] width 170 height 18
click at [570, 260] on button "Enviar pedido" at bounding box center [576, 260] width 51 height 17
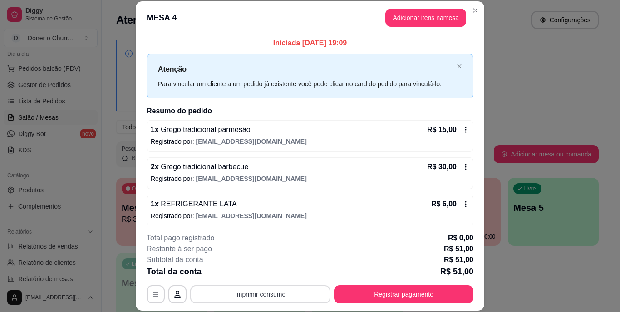
click at [270, 295] on button "Imprimir consumo" at bounding box center [260, 294] width 140 height 18
click at [262, 274] on button "IMPRESSORA" at bounding box center [260, 273] width 64 height 14
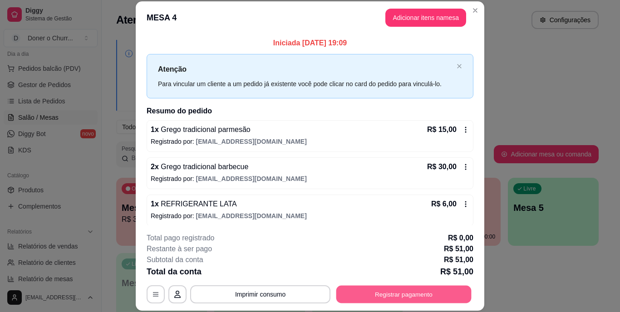
click at [378, 295] on button "Registrar pagamento" at bounding box center [403, 294] width 135 height 18
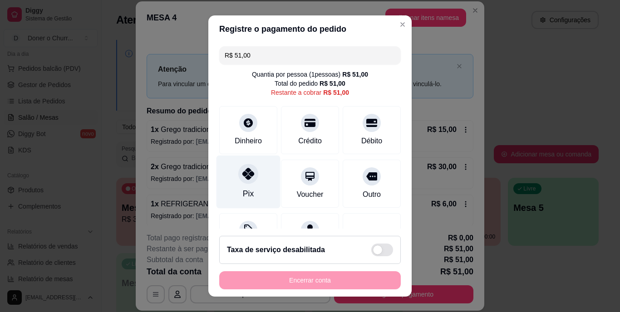
click at [245, 187] on div "Pix" at bounding box center [248, 182] width 64 height 53
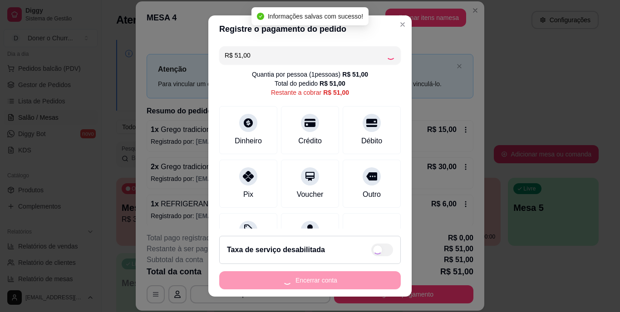
type input "R$ 0,00"
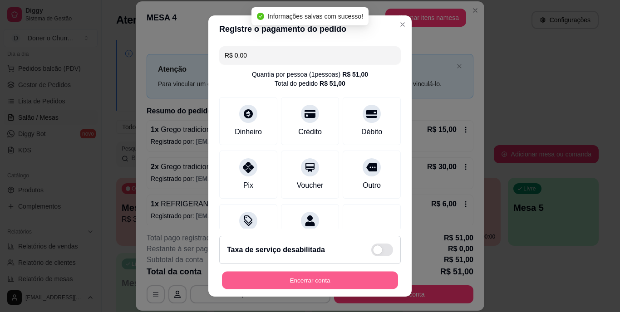
click at [307, 280] on button "Encerrar conta" at bounding box center [310, 280] width 176 height 18
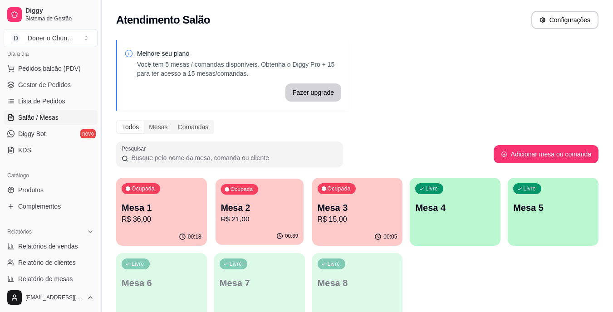
click at [236, 211] on p "Mesa 2" at bounding box center [260, 208] width 78 height 12
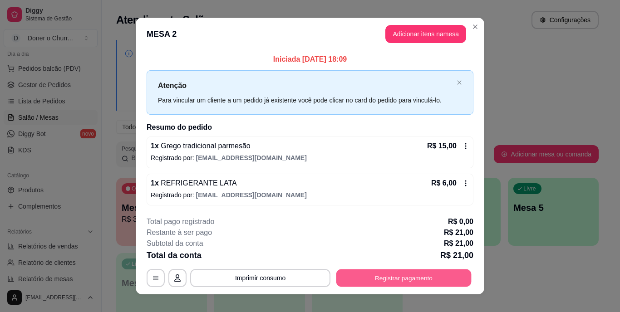
click at [377, 282] on button "Registrar pagamento" at bounding box center [403, 278] width 135 height 18
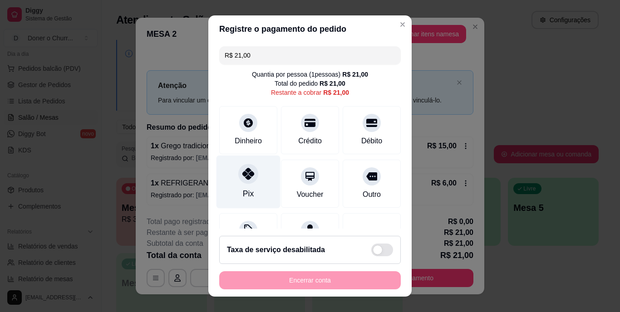
click at [244, 182] on div at bounding box center [248, 174] width 20 height 20
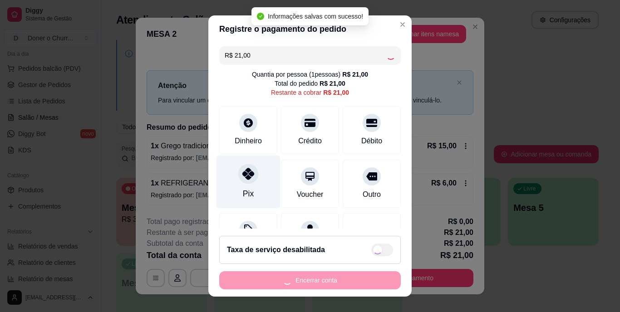
type input "R$ 0,00"
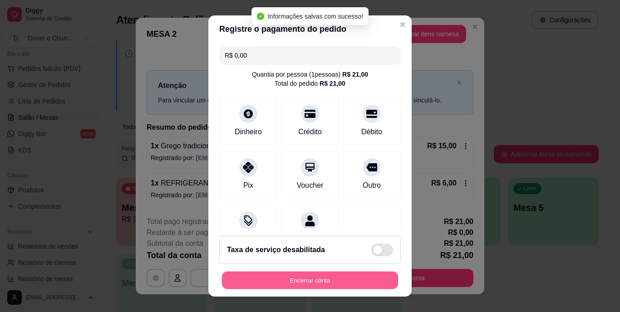
click at [263, 275] on button "Encerrar conta" at bounding box center [310, 280] width 176 height 18
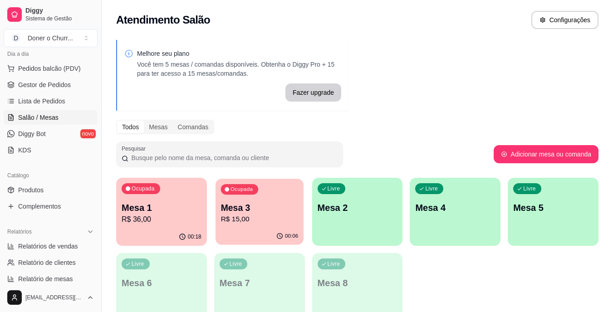
click at [265, 195] on div "Ocupada Mesa 3 R$ 15,00" at bounding box center [260, 203] width 88 height 49
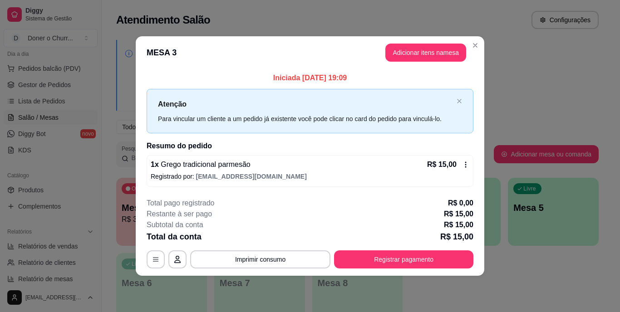
click at [384, 271] on footer "**********" at bounding box center [310, 233] width 349 height 85
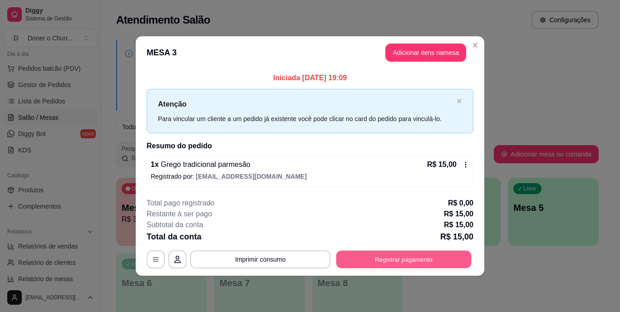
click at [388, 251] on button "Registrar pagamento" at bounding box center [403, 260] width 135 height 18
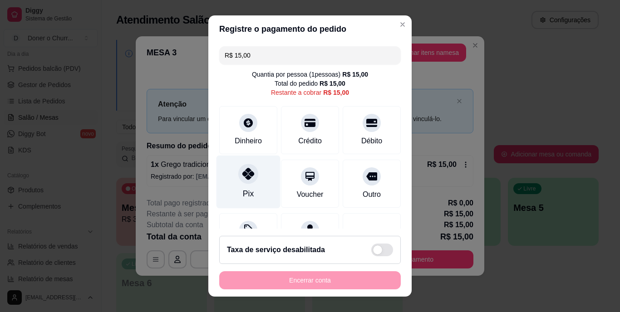
click at [243, 191] on div "Pix" at bounding box center [248, 194] width 11 height 12
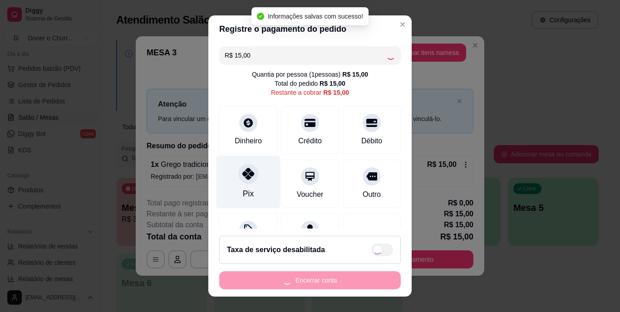
type input "R$ 0,00"
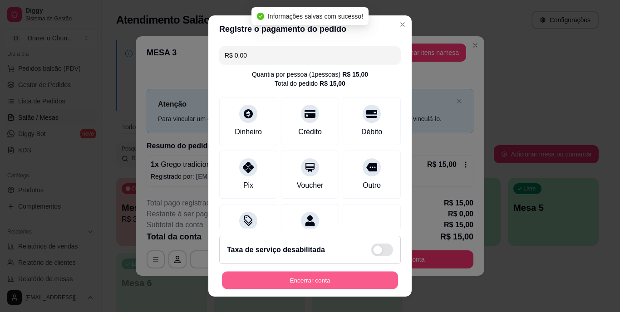
click at [290, 285] on button "Encerrar conta" at bounding box center [310, 280] width 176 height 18
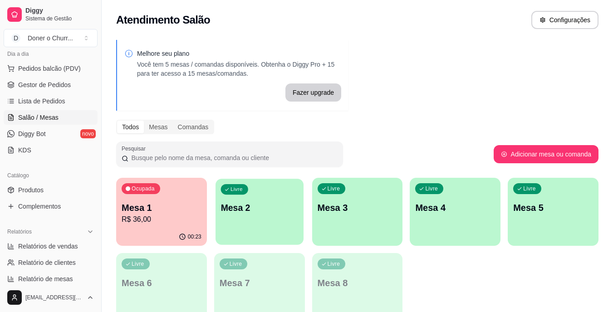
click at [251, 198] on div "Livre Mesa 2" at bounding box center [260, 206] width 88 height 55
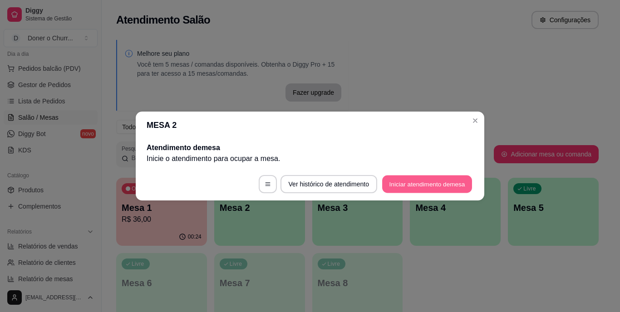
click at [417, 180] on button "Iniciar atendimento de mesa" at bounding box center [427, 185] width 90 height 18
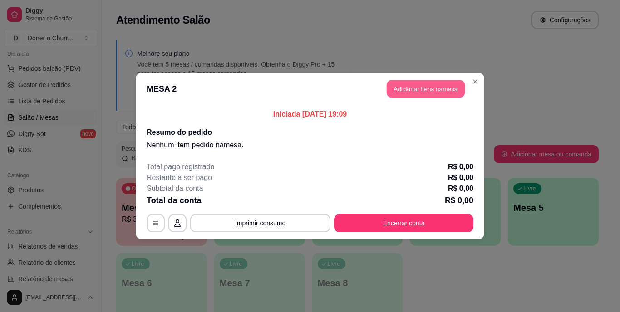
click at [418, 94] on button "Adicionar itens na mesa" at bounding box center [426, 89] width 78 height 18
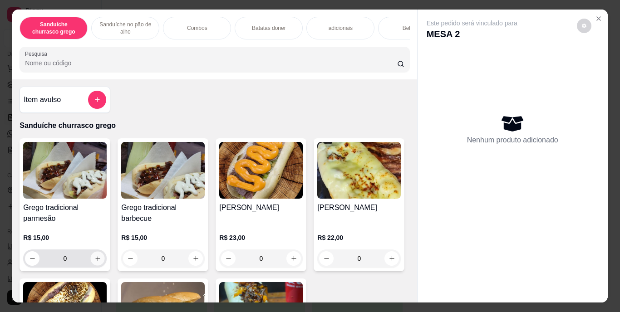
click at [95, 261] on icon "increase-product-quantity" at bounding box center [97, 258] width 5 height 5
type input "1"
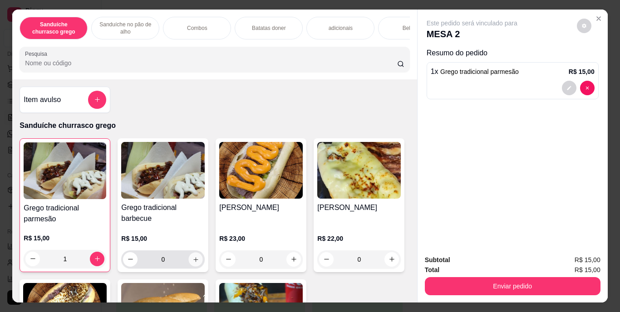
click at [193, 262] on icon "increase-product-quantity" at bounding box center [195, 259] width 5 height 5
type input "1"
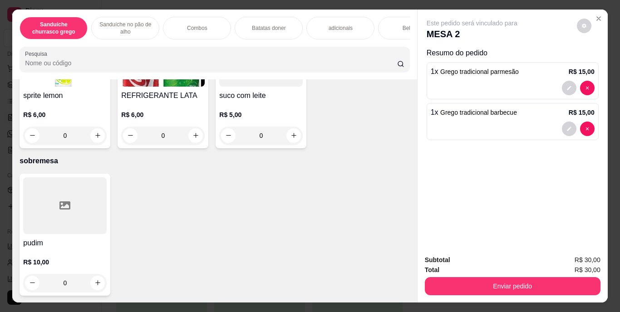
scroll to position [1661, 0]
click at [293, 10] on icon "increase-product-quantity" at bounding box center [293, 6] width 7 height 7
type input "1"
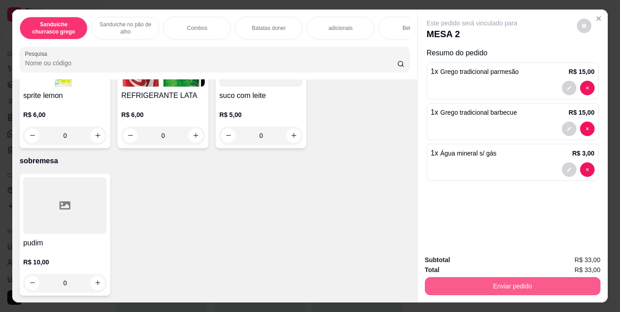
click at [481, 278] on button "Enviar pedido" at bounding box center [513, 286] width 176 height 18
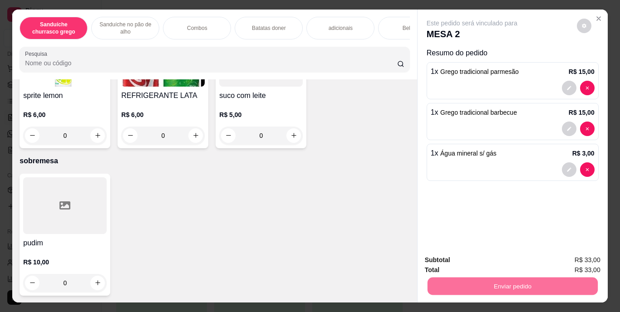
click at [566, 261] on button "Enviar pedido" at bounding box center [577, 260] width 50 height 17
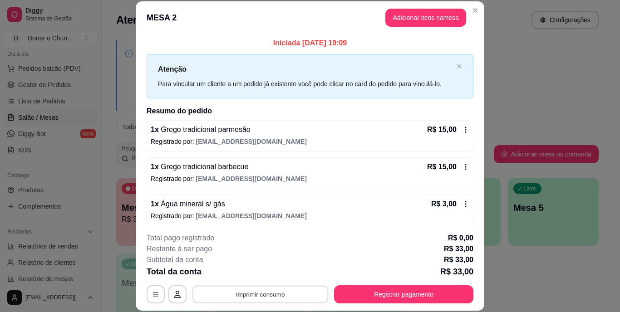
click at [253, 298] on button "Imprimir consumo" at bounding box center [260, 294] width 136 height 18
click at [265, 272] on button "IMPRESSORA" at bounding box center [260, 273] width 64 height 14
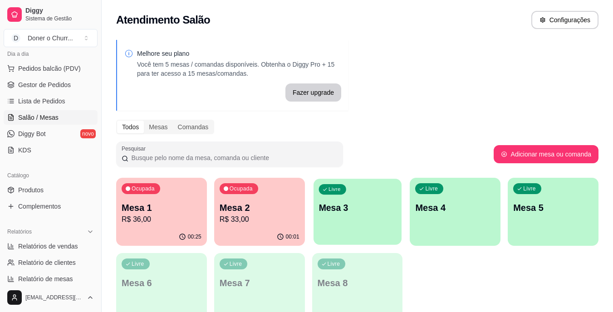
click at [339, 207] on p "Mesa 3" at bounding box center [358, 208] width 78 height 12
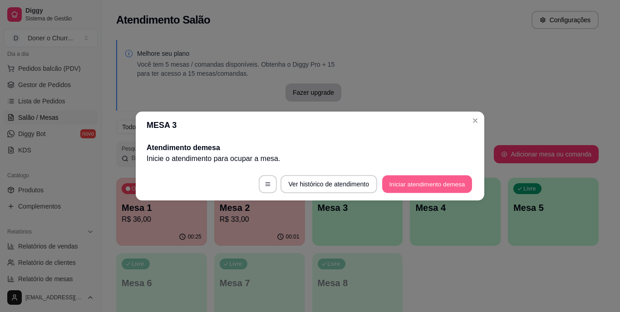
click at [426, 183] on button "Iniciar atendimento de mesa" at bounding box center [427, 185] width 90 height 18
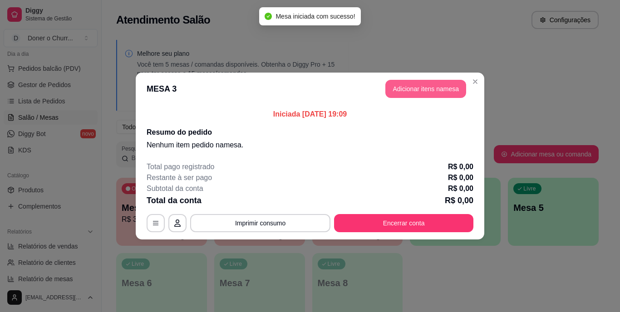
click at [416, 83] on button "Adicionar itens na mesa" at bounding box center [425, 89] width 81 height 18
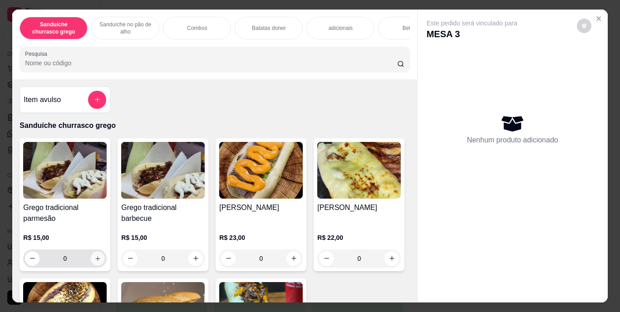
click at [91, 262] on button "increase-product-quantity" at bounding box center [98, 258] width 14 height 14
type input "1"
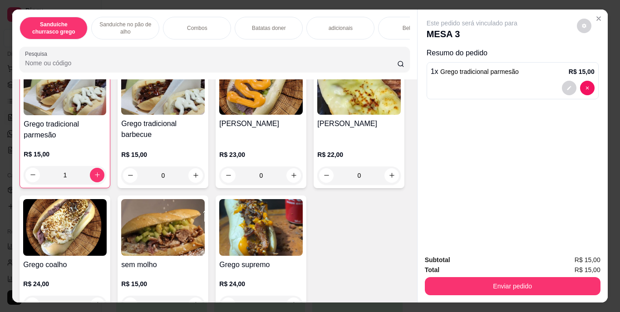
scroll to position [109, 0]
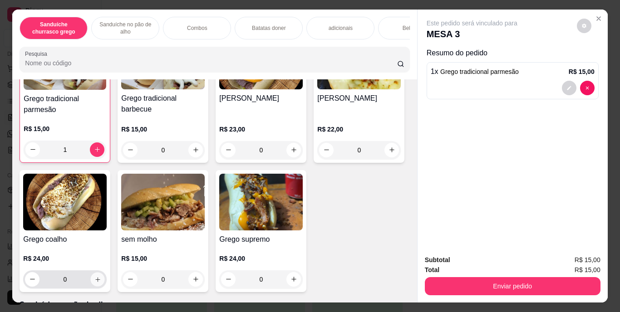
click at [100, 282] on icon "increase-product-quantity" at bounding box center [97, 279] width 5 height 5
type input "1"
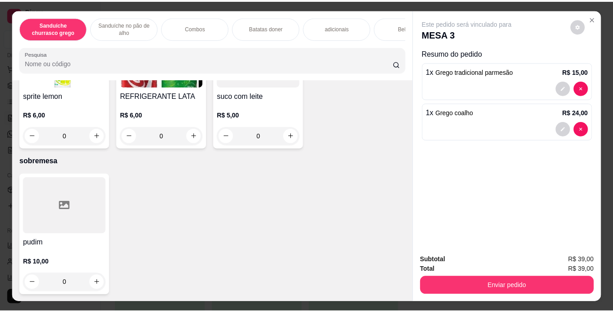
scroll to position [1662, 0]
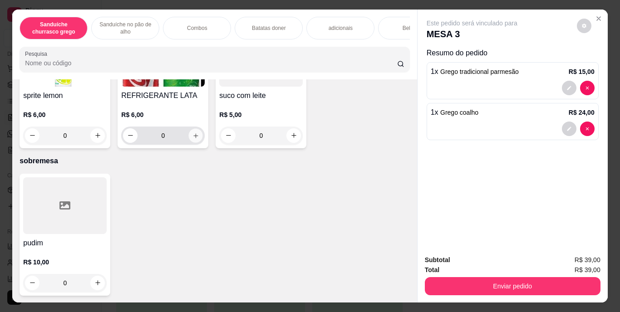
click at [203, 143] on button "increase-product-quantity" at bounding box center [196, 135] width 14 height 14
type input "1"
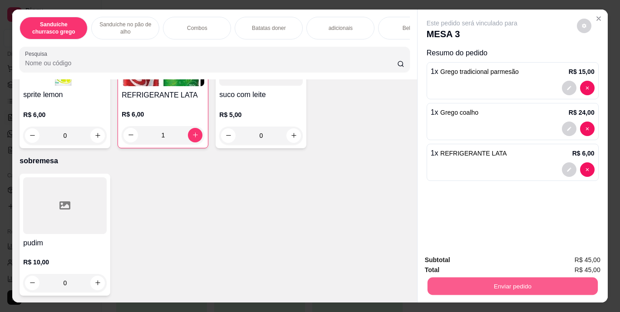
click at [483, 278] on button "Enviar pedido" at bounding box center [512, 287] width 170 height 18
click at [586, 260] on button "Enviar pedido" at bounding box center [577, 260] width 50 height 17
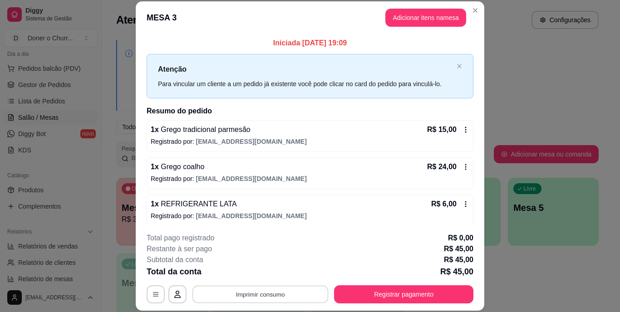
click at [253, 301] on button "Imprimir consumo" at bounding box center [260, 294] width 136 height 18
click at [273, 272] on button "IMPRESSORA" at bounding box center [260, 273] width 64 height 14
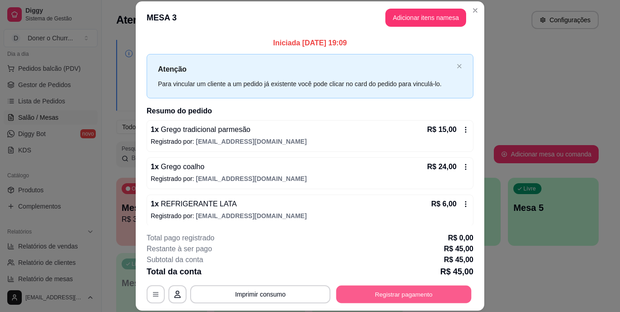
click at [382, 290] on button "Registrar pagamento" at bounding box center [403, 294] width 135 height 18
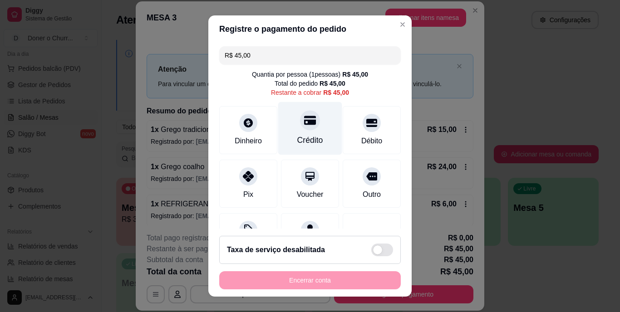
click at [299, 135] on div "Crédito" at bounding box center [310, 141] width 26 height 12
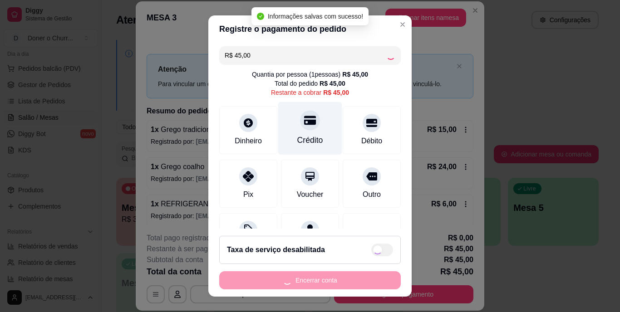
type input "R$ 0,00"
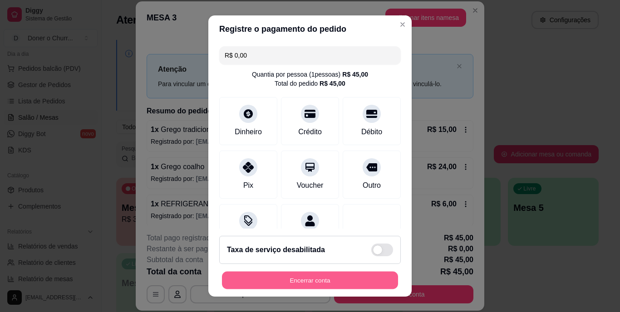
click at [334, 274] on button "Encerrar conta" at bounding box center [310, 280] width 176 height 18
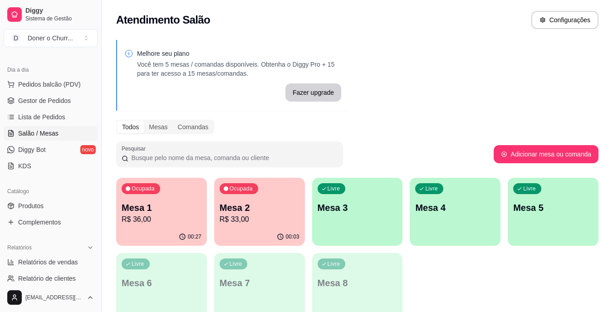
scroll to position [78, 0]
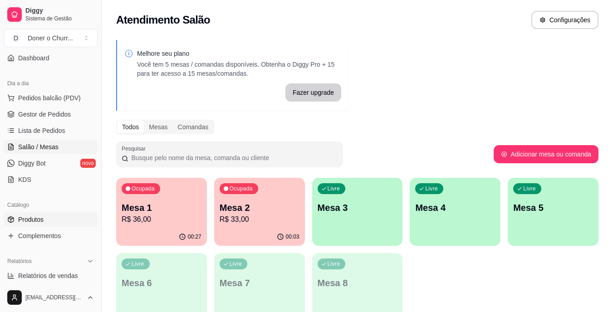
click at [63, 219] on link "Produtos" at bounding box center [51, 219] width 94 height 15
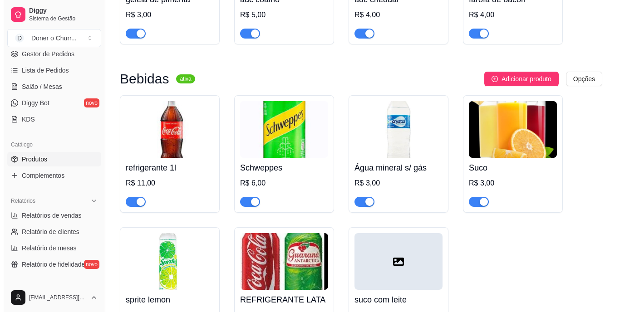
scroll to position [1306, 0]
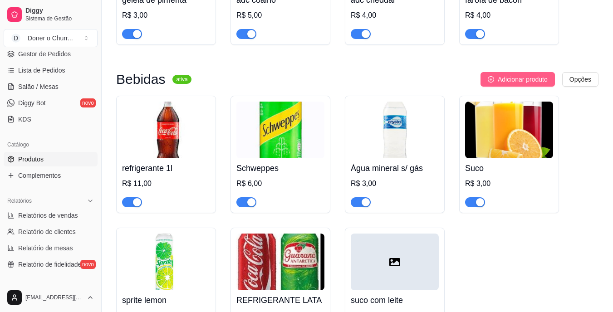
click at [530, 82] on span "Adicionar produto" at bounding box center [523, 79] width 50 height 10
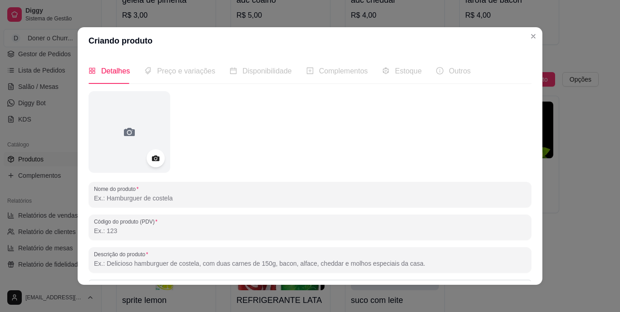
click at [156, 195] on input "Nome do produto" at bounding box center [310, 198] width 432 height 9
type input "A"
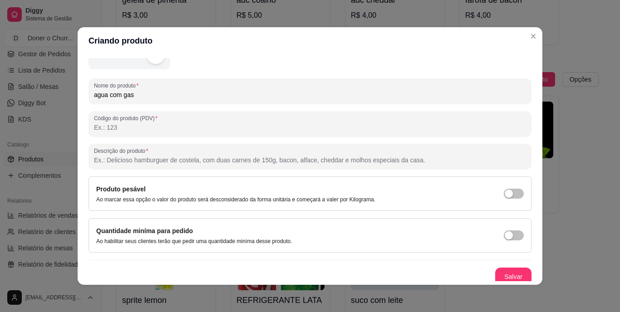
scroll to position [108, 0]
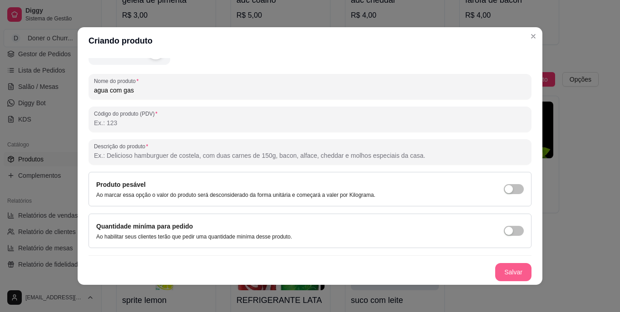
type input "agua com gas"
click at [498, 272] on button "Salvar" at bounding box center [513, 273] width 35 height 18
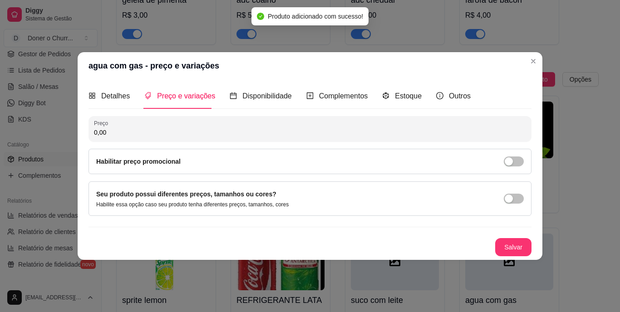
scroll to position [0, 0]
click at [216, 132] on input "0,00" at bounding box center [310, 132] width 432 height 9
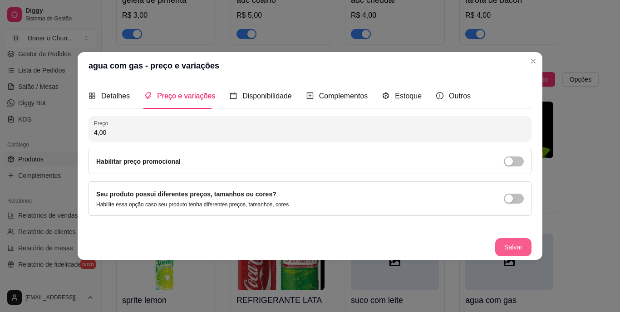
type input "4,00"
click at [518, 243] on button "Salvar" at bounding box center [513, 248] width 35 height 18
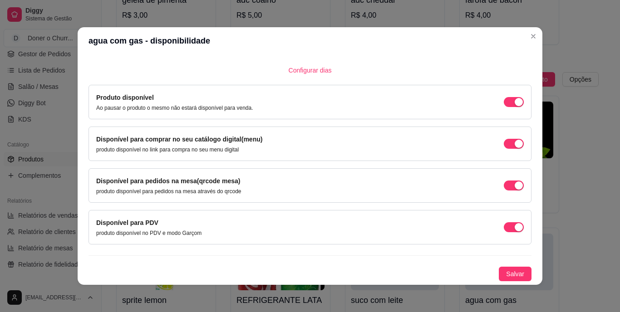
scroll to position [2, 0]
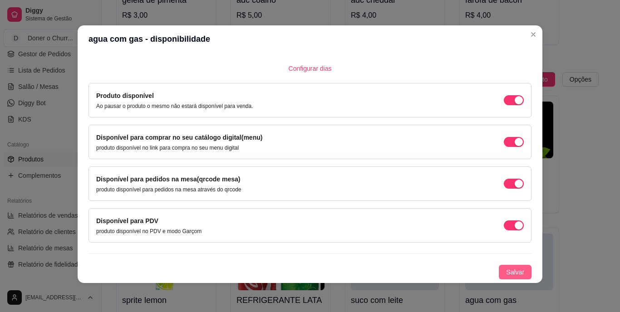
click at [511, 270] on span "Salvar" at bounding box center [515, 272] width 18 height 10
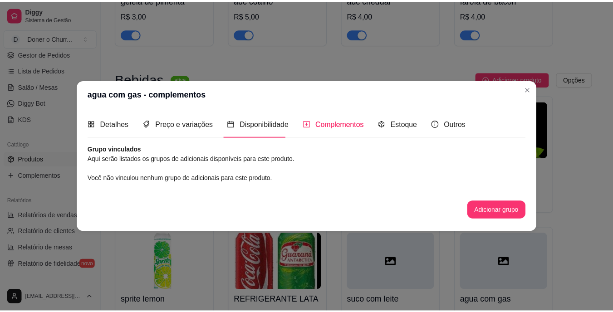
scroll to position [0, 0]
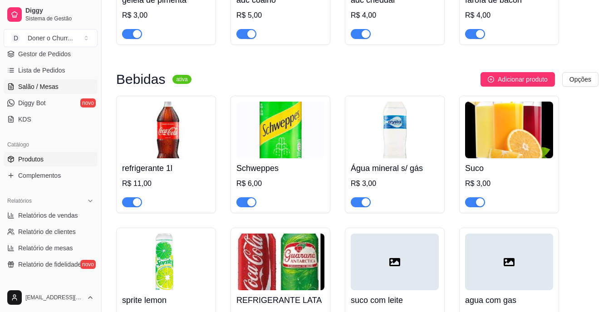
click at [50, 90] on span "Salão / Mesas" at bounding box center [38, 86] width 40 height 9
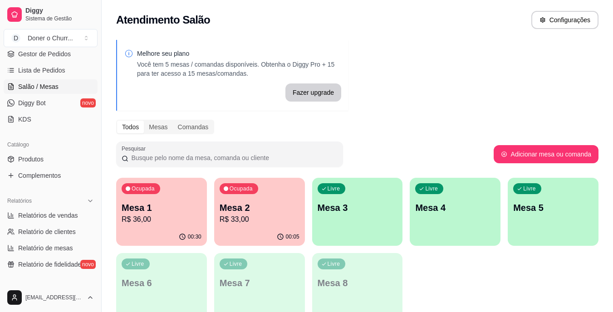
click at [178, 202] on p "Mesa 1" at bounding box center [162, 207] width 80 height 13
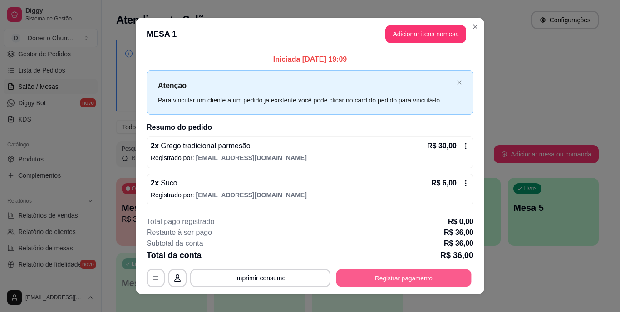
click at [379, 283] on button "Registrar pagamento" at bounding box center [403, 278] width 135 height 18
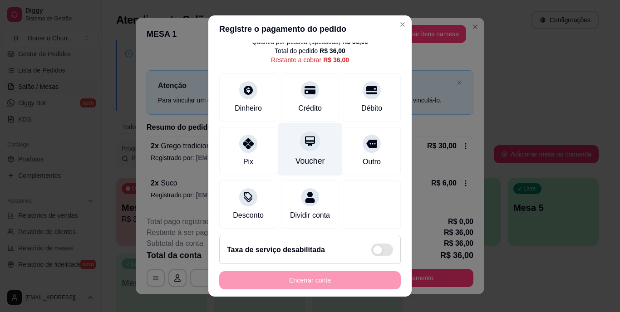
scroll to position [42, 0]
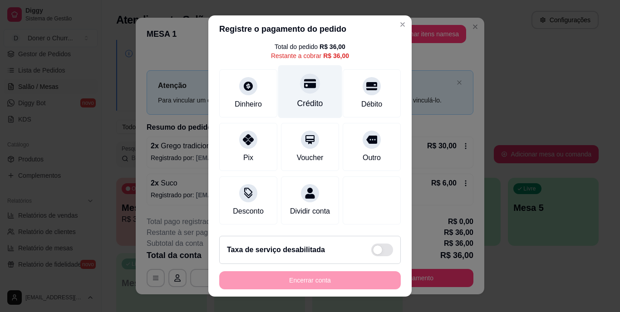
click at [297, 98] on div "Crédito" at bounding box center [310, 104] width 26 height 12
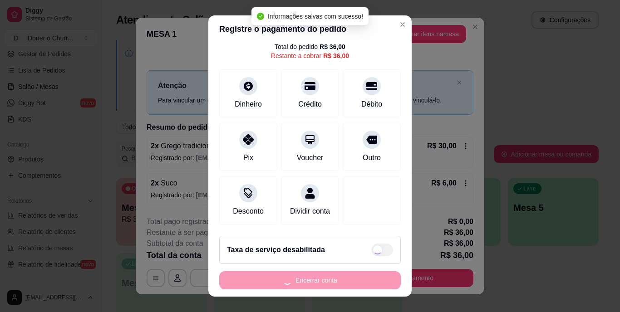
type input "R$ 0,00"
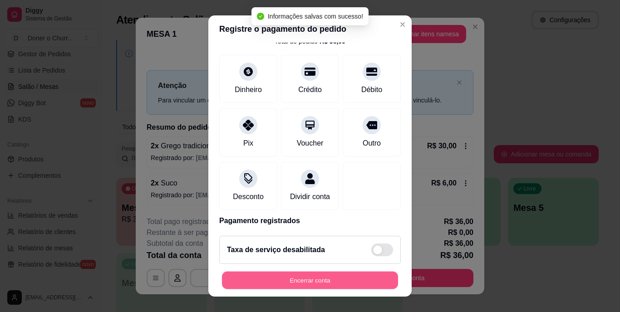
click at [322, 287] on button "Encerrar conta" at bounding box center [310, 280] width 176 height 18
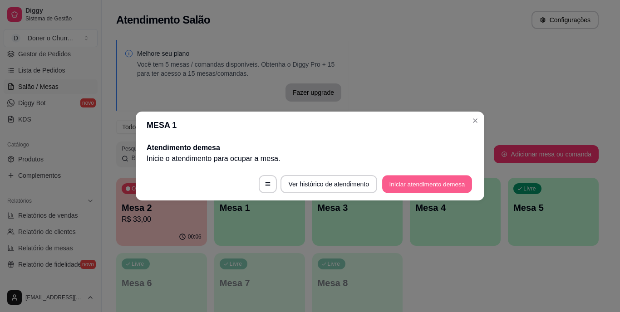
click at [434, 184] on button "Iniciar atendimento de mesa" at bounding box center [427, 185] width 90 height 18
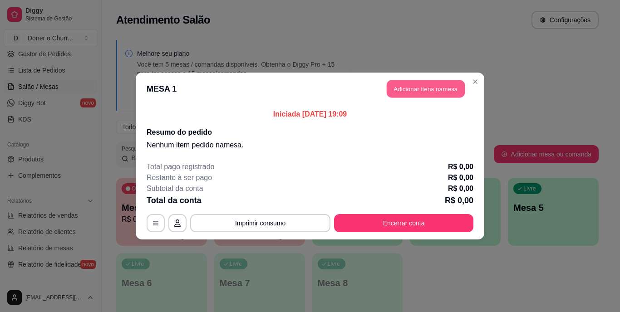
click at [419, 94] on button "Adicionar itens na mesa" at bounding box center [426, 89] width 78 height 18
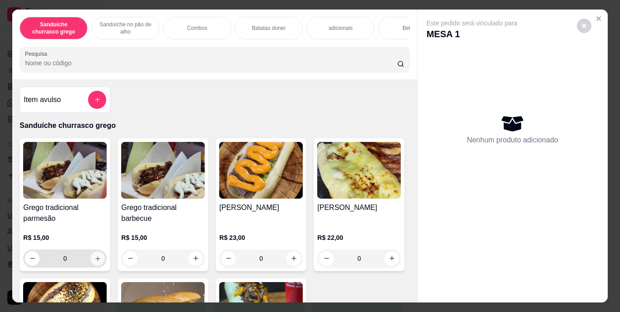
click at [95, 260] on icon "increase-product-quantity" at bounding box center [97, 258] width 7 height 7
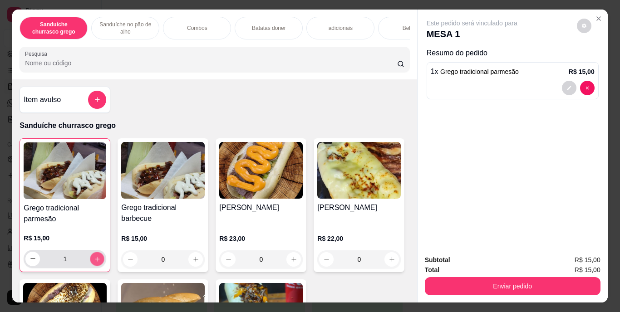
click at [95, 260] on icon "increase-product-quantity" at bounding box center [97, 259] width 7 height 7
type input "2"
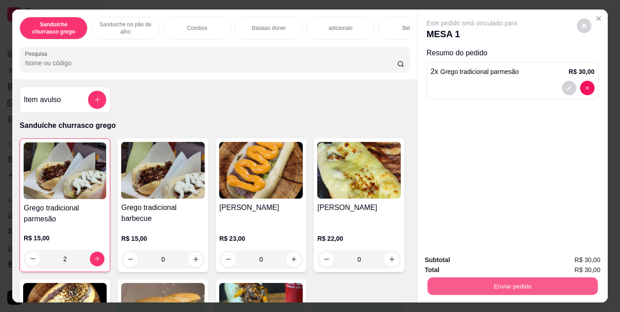
click at [518, 283] on button "Enviar pedido" at bounding box center [512, 287] width 170 height 18
click at [578, 257] on button "Enviar pedido" at bounding box center [577, 260] width 50 height 17
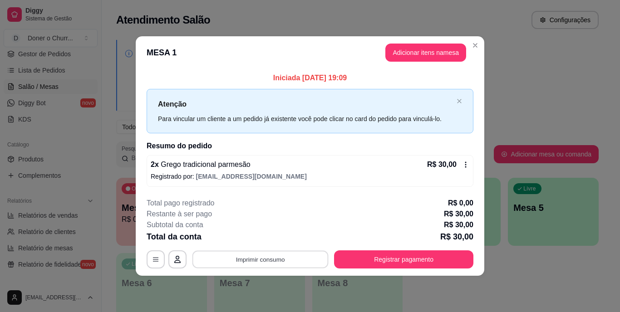
click at [247, 260] on button "Imprimir consumo" at bounding box center [260, 260] width 136 height 18
click at [280, 233] on button "IMPRESSORA" at bounding box center [263, 238] width 66 height 15
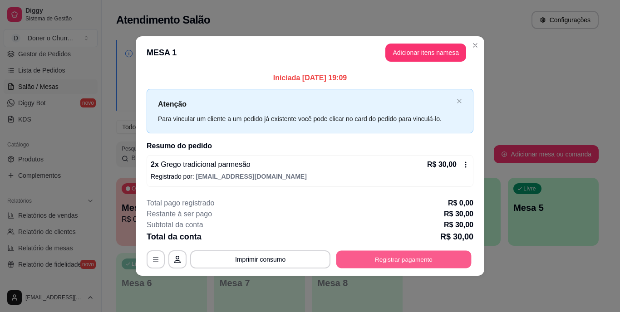
click at [424, 263] on button "Registrar pagamento" at bounding box center [403, 260] width 135 height 18
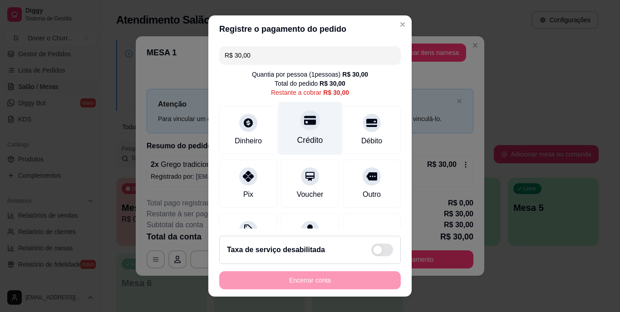
click at [297, 137] on div "Crédito" at bounding box center [310, 141] width 26 height 12
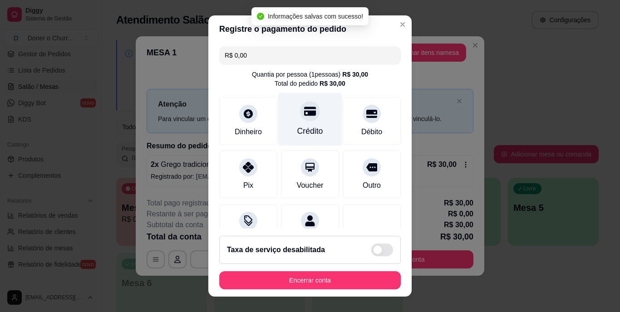
type input "R$ 0,00"
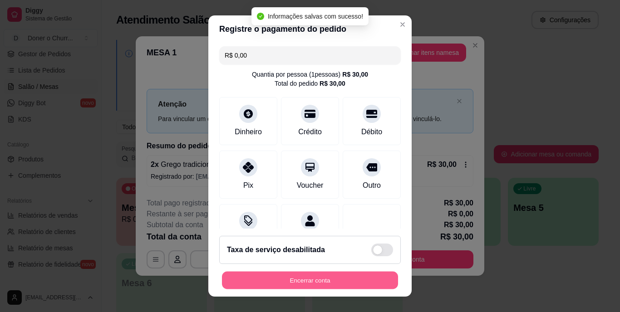
click at [312, 279] on button "Encerrar conta" at bounding box center [310, 280] width 176 height 18
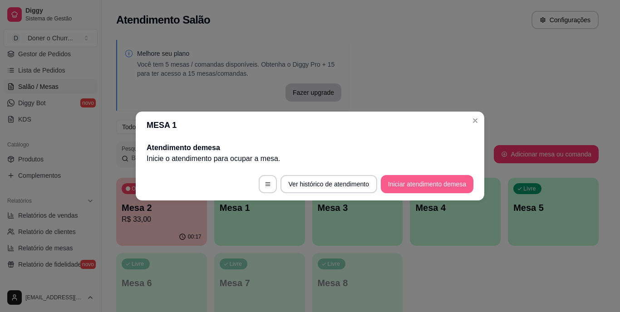
click at [419, 181] on button "Iniciar atendimento de mesa" at bounding box center [427, 184] width 93 height 18
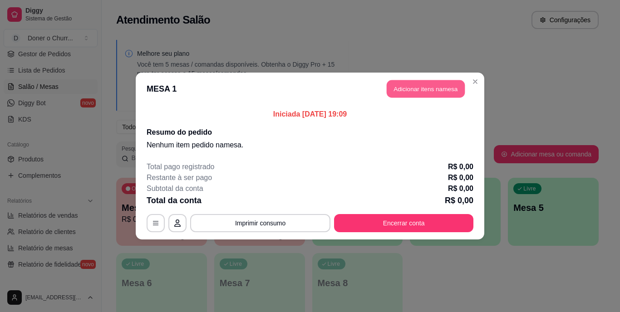
click at [414, 87] on button "Adicionar itens na mesa" at bounding box center [426, 89] width 78 height 18
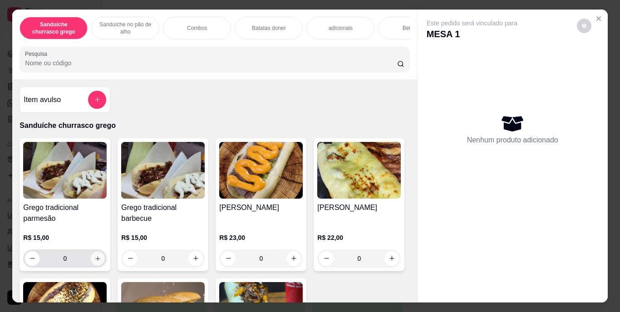
click at [94, 261] on icon "increase-product-quantity" at bounding box center [97, 258] width 7 height 7
type input "1"
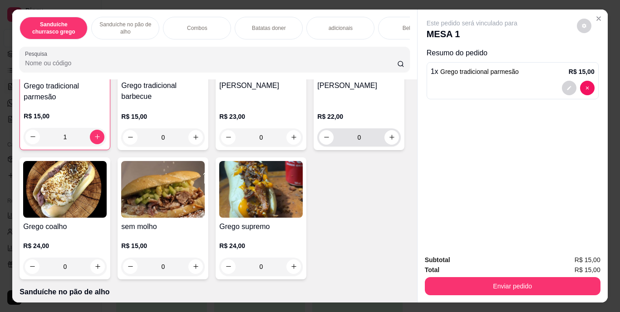
scroll to position [148, 0]
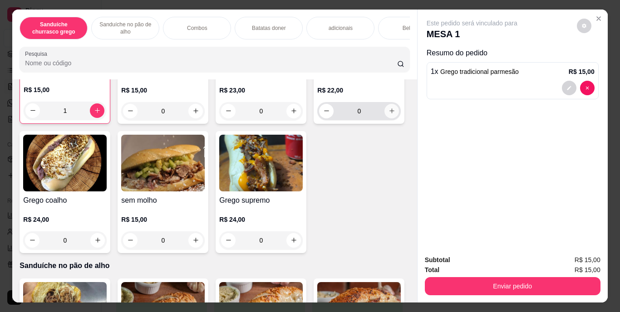
click at [384, 118] on button "increase-product-quantity" at bounding box center [391, 111] width 15 height 15
type input "1"
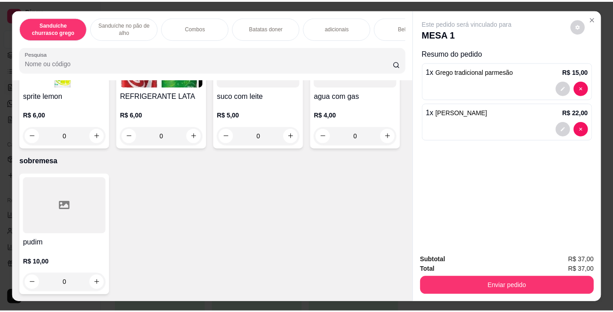
scroll to position [1527, 0]
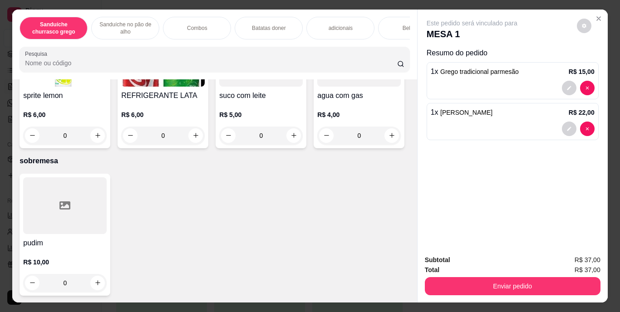
click at [94, 10] on icon "increase-product-quantity" at bounding box center [97, 6] width 7 height 7
type input "1"
click at [164, 148] on div "refrigerante 1l R$ 11,00 1 Schweppes R$ 6,00 0 Água mineral s/ gás R$ 3,00 0 Su…" at bounding box center [215, 22] width 390 height 252
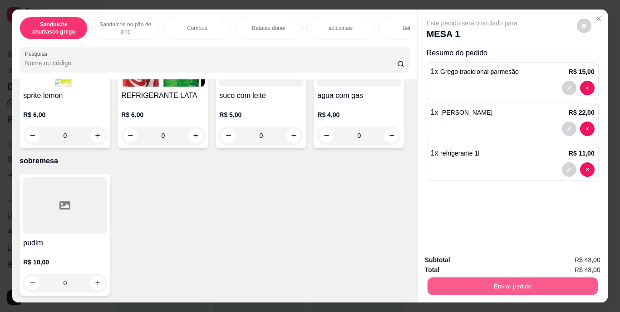
click at [477, 279] on button "Enviar pedido" at bounding box center [512, 287] width 170 height 18
click at [572, 264] on button "Enviar pedido" at bounding box center [577, 260] width 50 height 17
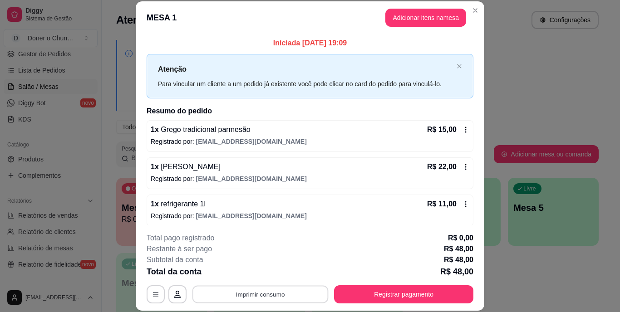
click at [261, 296] on button "Imprimir consumo" at bounding box center [260, 294] width 136 height 18
click at [269, 269] on button "IMPRESSORA" at bounding box center [260, 273] width 64 height 14
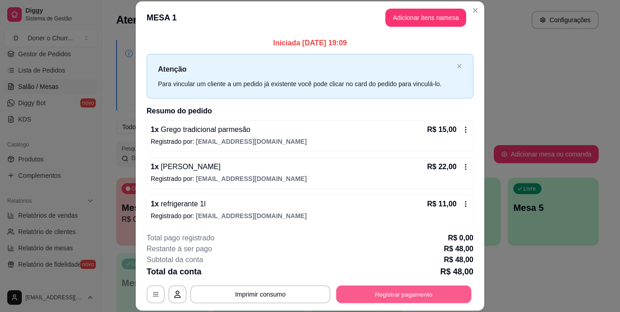
click at [390, 291] on button "Registrar pagamento" at bounding box center [403, 294] width 135 height 18
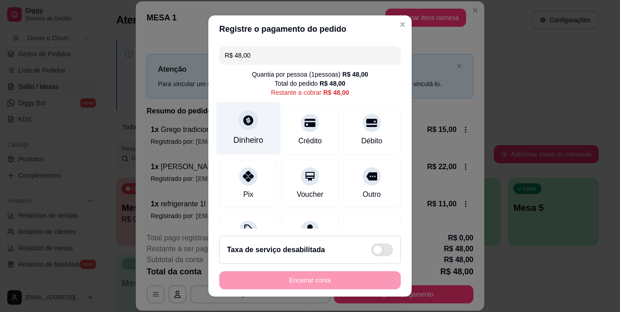
click at [243, 121] on icon at bounding box center [248, 121] width 12 height 12
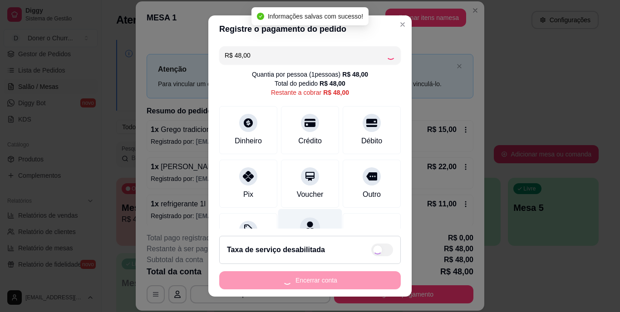
type input "R$ 0,00"
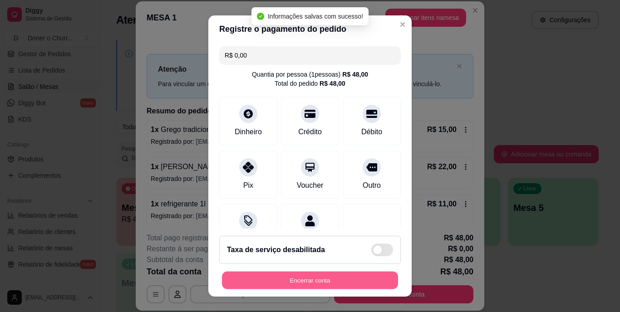
click at [336, 273] on button "Encerrar conta" at bounding box center [310, 280] width 176 height 18
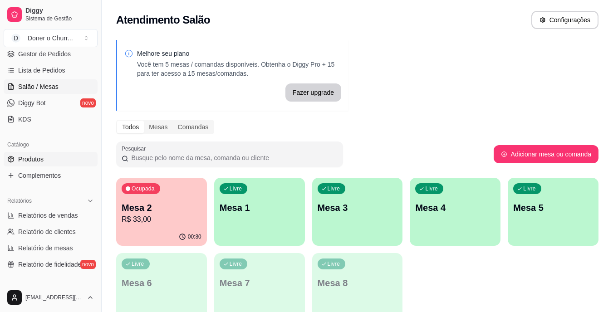
click at [35, 158] on span "Produtos" at bounding box center [30, 159] width 25 height 9
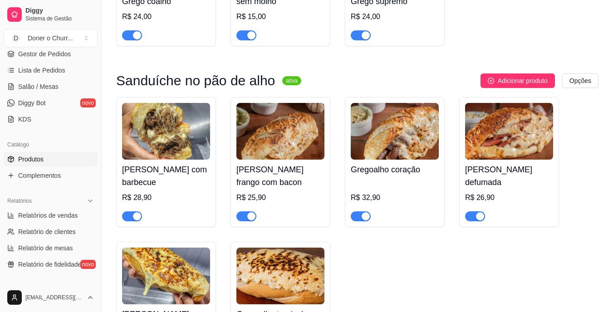
scroll to position [342, 0]
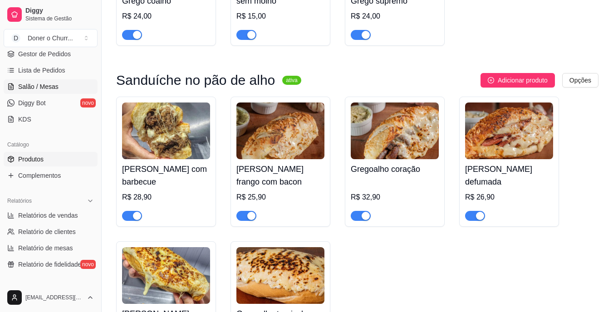
click at [54, 84] on span "Salão / Mesas" at bounding box center [38, 86] width 40 height 9
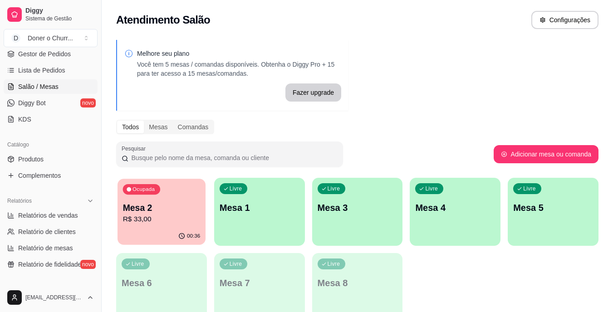
click at [179, 211] on p "Mesa 2" at bounding box center [162, 208] width 78 height 12
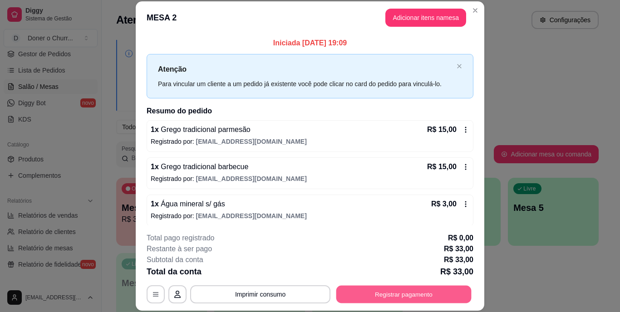
click at [400, 294] on button "Registrar pagamento" at bounding box center [403, 294] width 135 height 18
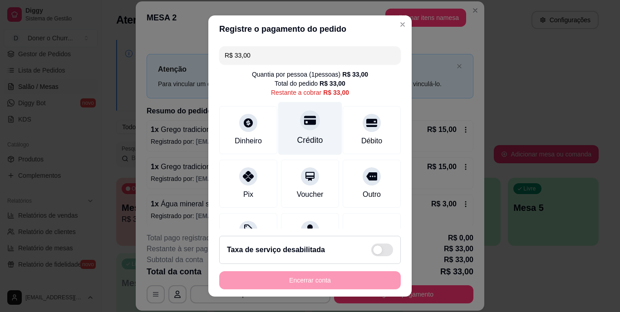
click at [297, 138] on div "Crédito" at bounding box center [310, 141] width 26 height 12
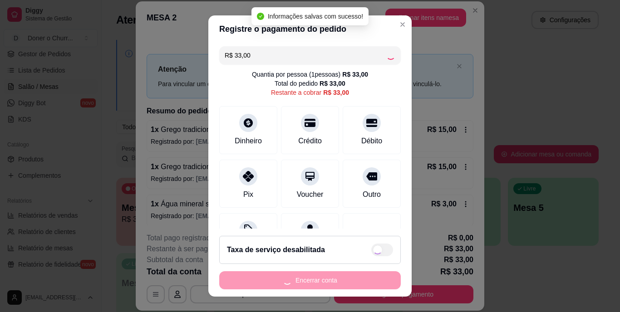
type input "R$ 0,00"
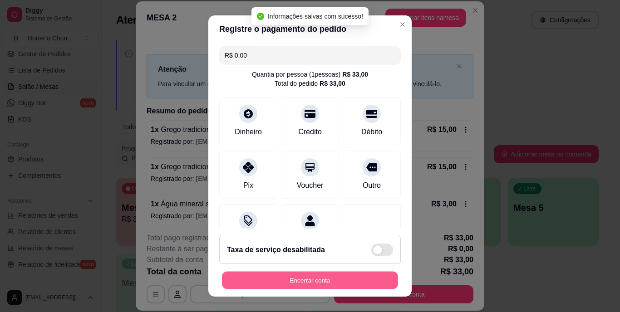
click at [294, 282] on button "Encerrar conta" at bounding box center [310, 280] width 176 height 18
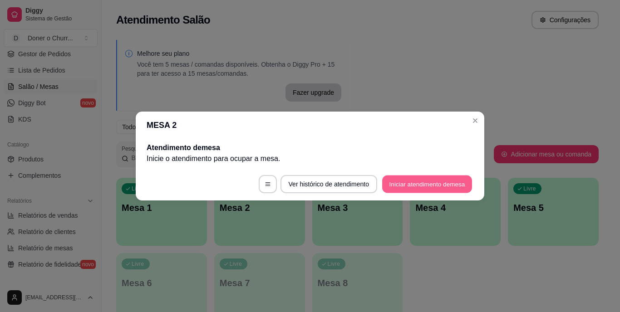
click at [424, 178] on button "Iniciar atendimento de mesa" at bounding box center [427, 185] width 90 height 18
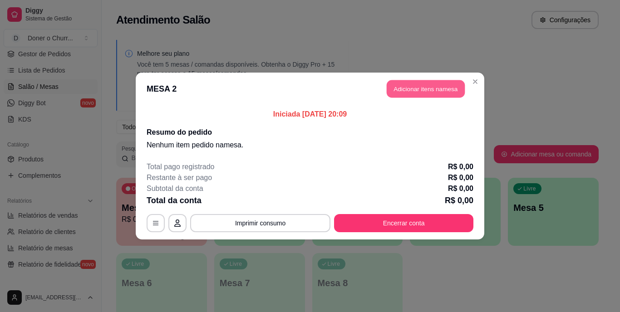
click at [429, 86] on button "Adicionar itens na mesa" at bounding box center [426, 89] width 78 height 18
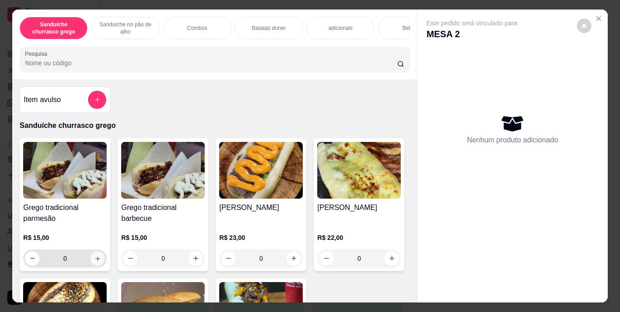
click at [94, 262] on icon "increase-product-quantity" at bounding box center [97, 258] width 7 height 7
type input "1"
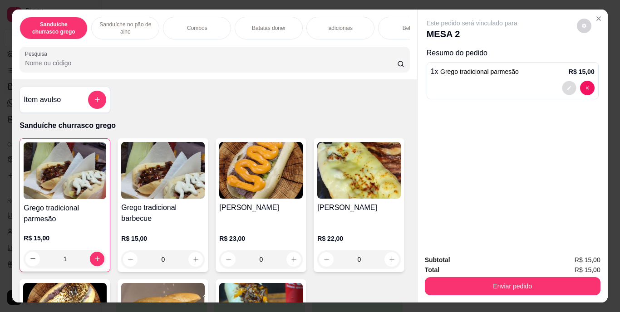
click at [563, 91] on button "decrease-product-quantity" at bounding box center [569, 88] width 14 height 14
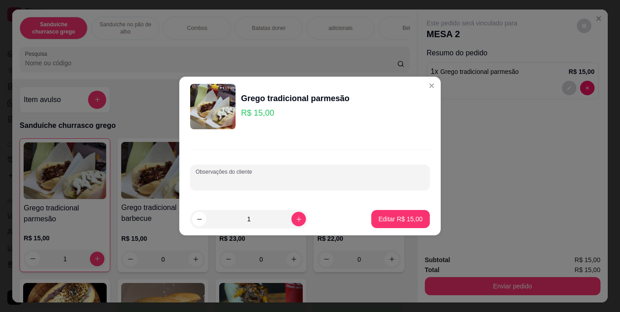
click at [304, 177] on input "Observações do cliente" at bounding box center [310, 181] width 229 height 9
type input "sem tomate"
click at [388, 220] on p "Editar R$ 15,00" at bounding box center [400, 219] width 43 height 9
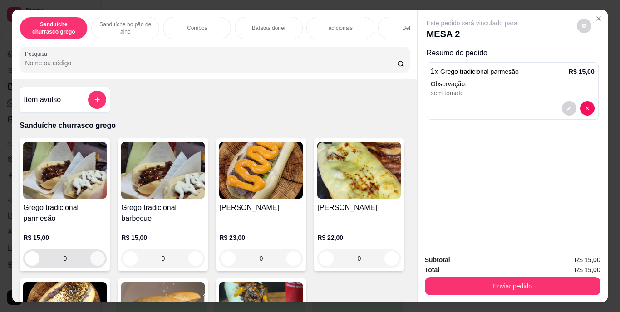
click at [94, 262] on icon "increase-product-quantity" at bounding box center [97, 258] width 7 height 7
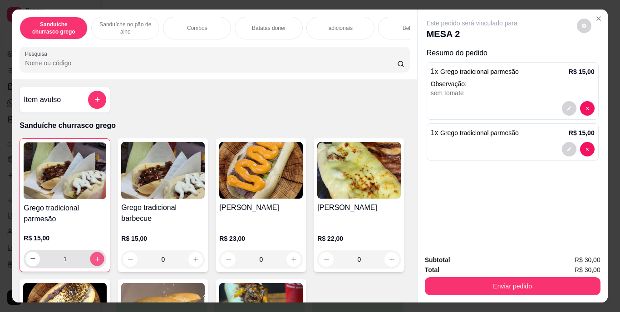
click at [95, 261] on icon "increase-product-quantity" at bounding box center [97, 259] width 5 height 5
type input "3"
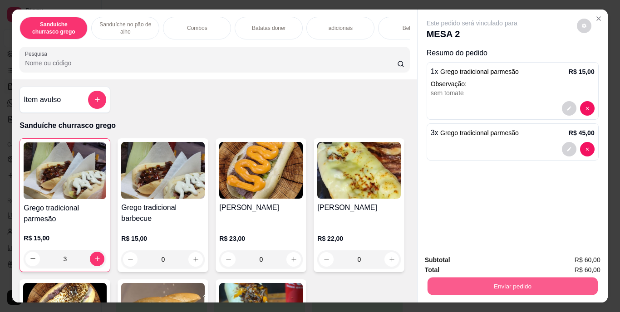
click at [510, 288] on button "Enviar pedido" at bounding box center [512, 287] width 170 height 18
click at [572, 260] on button "Enviar pedido" at bounding box center [577, 260] width 50 height 17
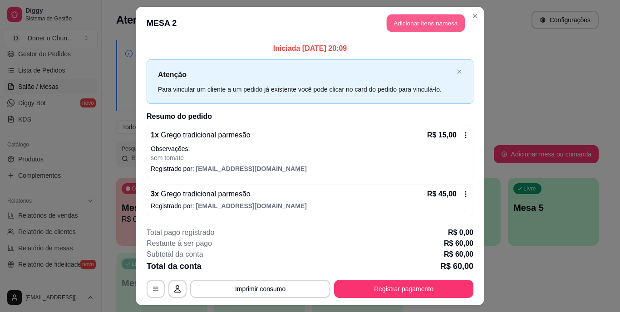
click at [415, 20] on button "Adicionar itens na mesa" at bounding box center [426, 24] width 78 height 18
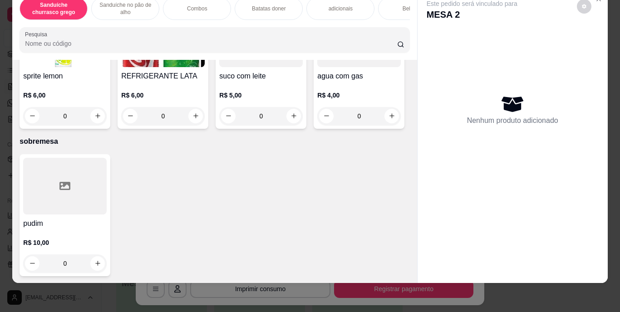
scroll to position [1661, 0]
type input "1"
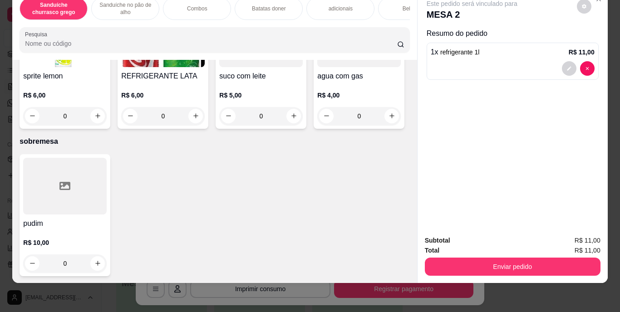
scroll to position [1661, 0]
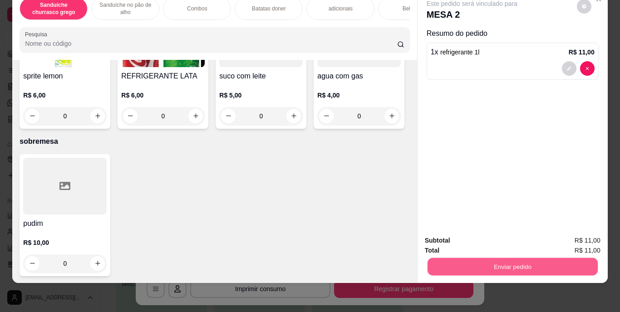
click at [479, 260] on button "Enviar pedido" at bounding box center [512, 267] width 170 height 18
click at [584, 240] on button "Enviar pedido" at bounding box center [577, 237] width 50 height 17
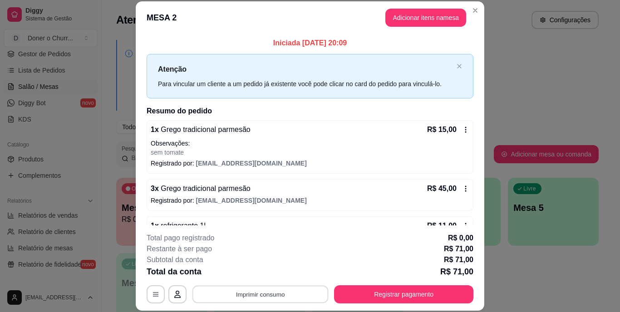
click at [262, 292] on button "Imprimir consumo" at bounding box center [260, 294] width 136 height 18
click at [264, 275] on button "IMPRESSORA" at bounding box center [260, 273] width 64 height 14
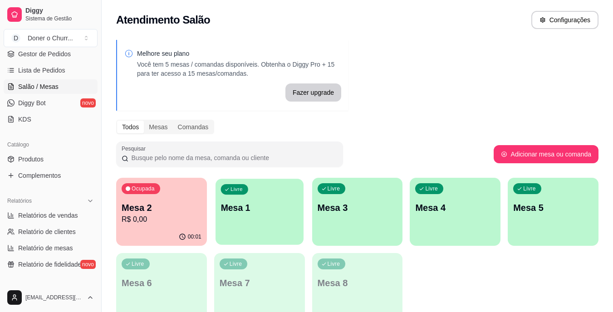
click at [250, 212] on p "Mesa 1" at bounding box center [260, 208] width 78 height 12
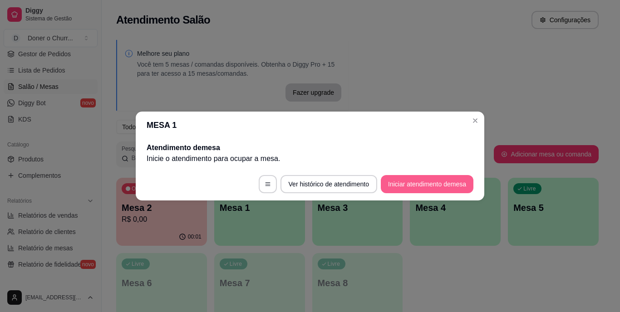
click at [411, 188] on button "Iniciar atendimento de mesa" at bounding box center [427, 184] width 93 height 18
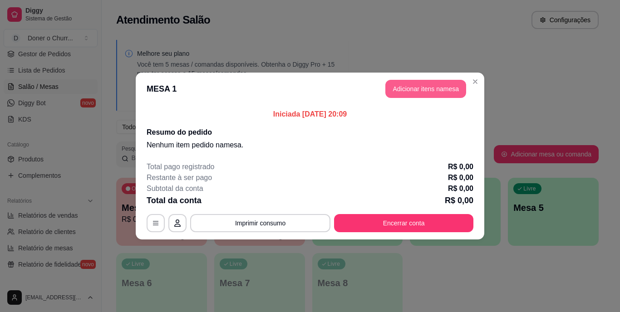
click at [428, 89] on button "Adicionar itens na mesa" at bounding box center [425, 89] width 81 height 18
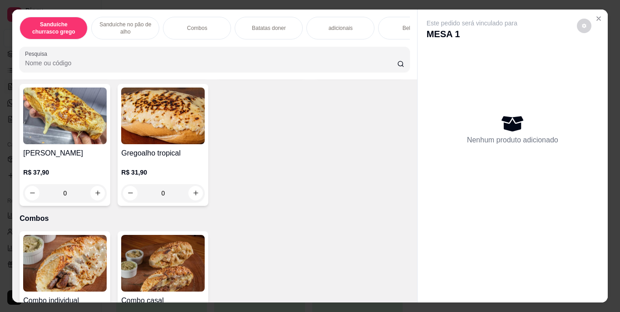
scroll to position [489, 0]
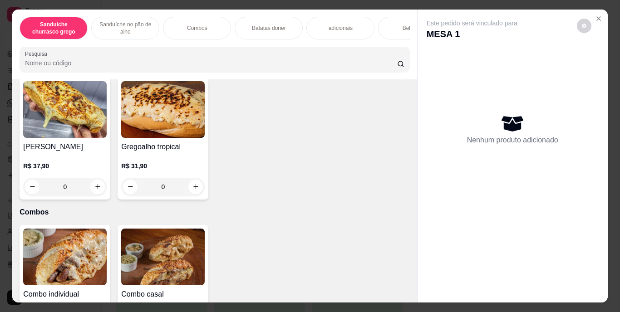
click at [192, 61] on icon "increase-product-quantity" at bounding box center [195, 57] width 7 height 7
type input "1"
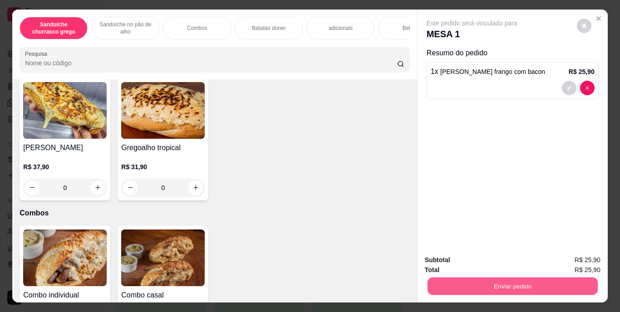
click at [499, 282] on button "Enviar pedido" at bounding box center [512, 287] width 170 height 18
click at [586, 262] on button "Enviar pedido" at bounding box center [577, 260] width 50 height 17
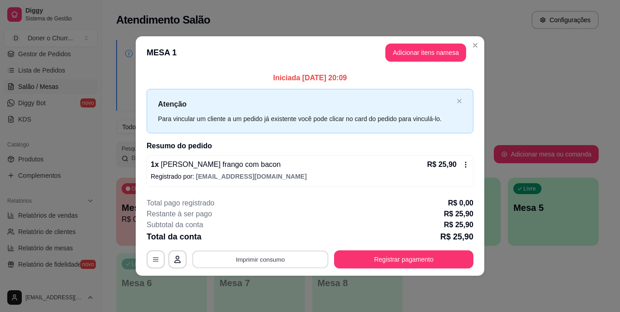
click at [284, 260] on button "Imprimir consumo" at bounding box center [260, 260] width 136 height 18
click at [266, 235] on button "IMPRESSORA" at bounding box center [263, 238] width 64 height 14
click at [254, 236] on div "Total da conta R$ 25,90" at bounding box center [310, 237] width 327 height 13
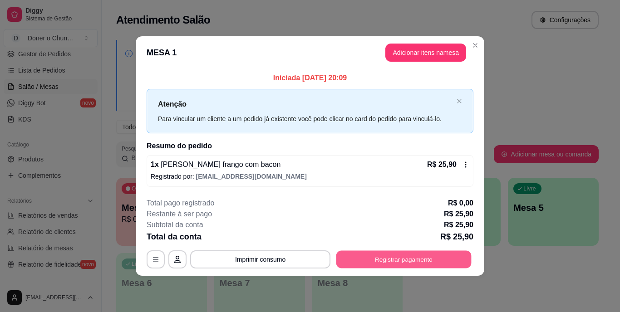
click at [399, 256] on button "Registrar pagamento" at bounding box center [403, 260] width 135 height 18
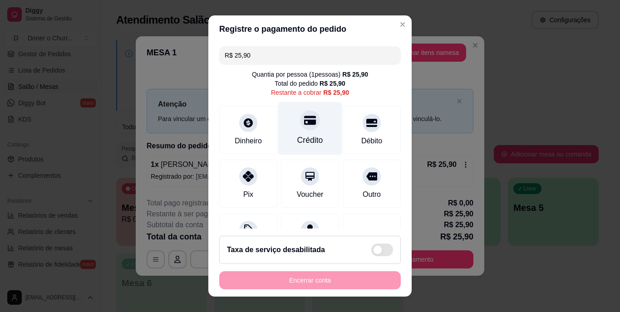
click at [304, 125] on icon at bounding box center [310, 121] width 12 height 12
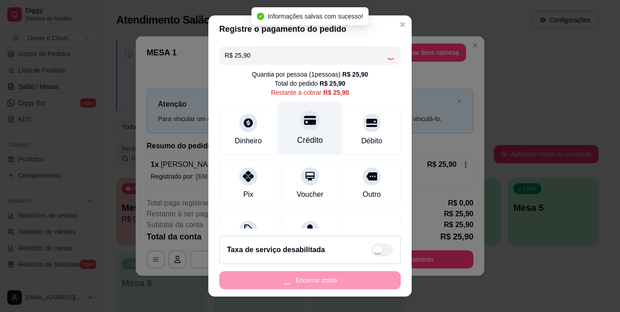
type input "R$ 0,00"
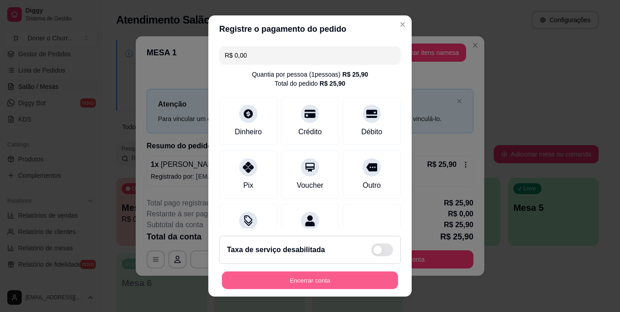
click at [308, 275] on button "Encerrar conta" at bounding box center [310, 280] width 176 height 18
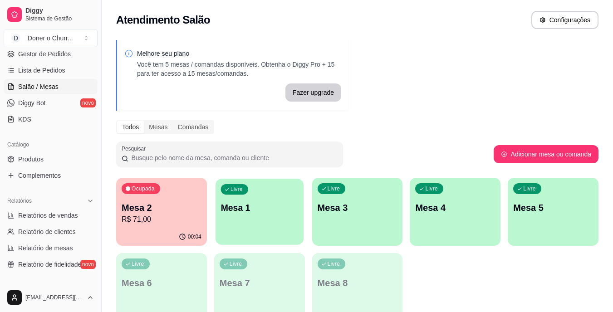
click at [269, 235] on div "button" at bounding box center [260, 239] width 88 height 10
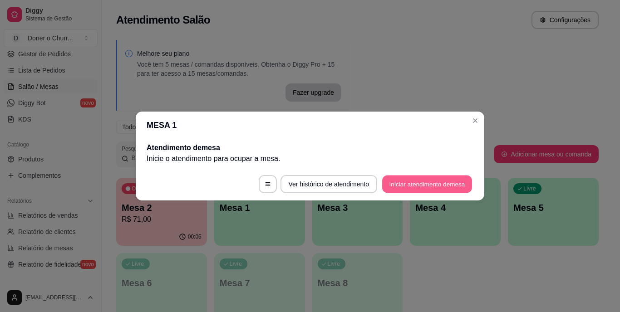
click at [437, 191] on button "Iniciar atendimento de mesa" at bounding box center [427, 185] width 90 height 18
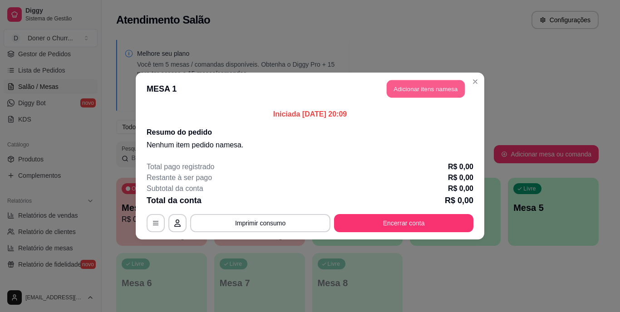
click at [432, 91] on button "Adicionar itens na mesa" at bounding box center [426, 89] width 78 height 18
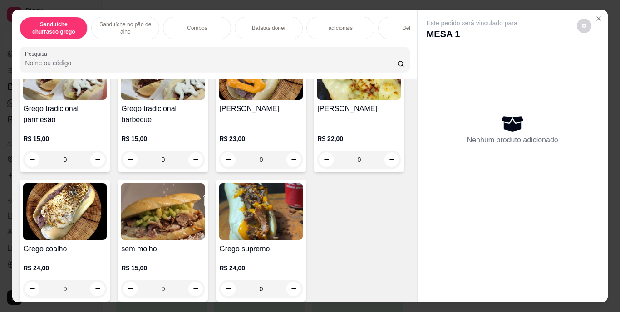
scroll to position [102, 0]
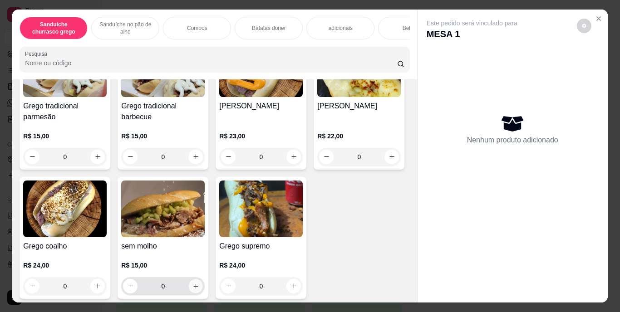
click at [199, 288] on icon "increase-product-quantity" at bounding box center [195, 286] width 7 height 7
type input "1"
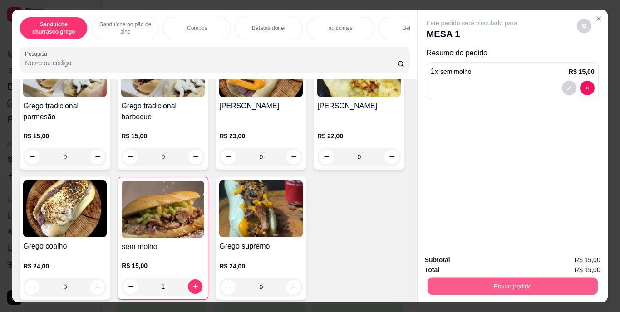
click at [464, 283] on button "Enviar pedido" at bounding box center [512, 287] width 170 height 18
click at [577, 259] on button "Enviar pedido" at bounding box center [577, 260] width 50 height 17
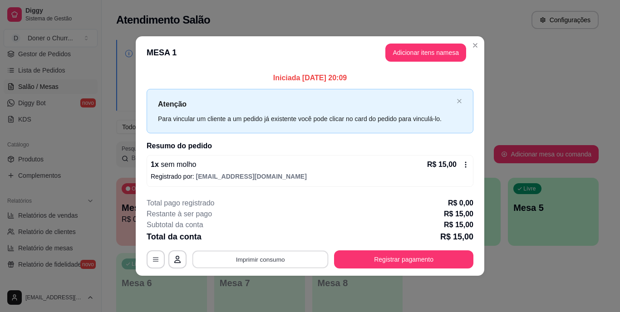
click at [262, 259] on button "Imprimir consumo" at bounding box center [260, 260] width 136 height 18
click at [259, 234] on button "IMPRESSORA" at bounding box center [263, 238] width 66 height 15
click at [466, 164] on icon at bounding box center [465, 165] width 1 height 6
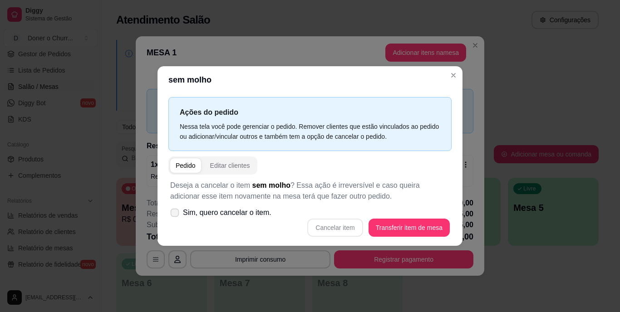
click at [172, 211] on icon at bounding box center [174, 212] width 7 height 5
click at [172, 215] on input "Sim, quero cancelar o item." at bounding box center [173, 218] width 6 height 6
checkbox input "true"
click at [328, 231] on button "Cancelar item" at bounding box center [334, 228] width 55 height 18
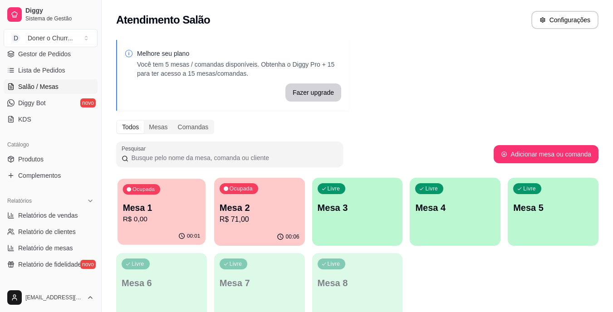
click at [162, 199] on div "Ocupada Mesa 1 R$ 0,00" at bounding box center [162, 203] width 88 height 49
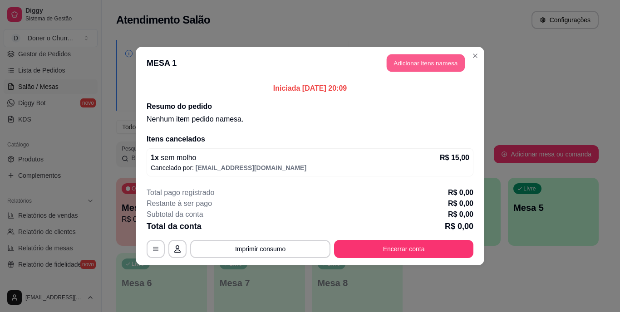
click at [423, 64] on button "Adicionar itens na mesa" at bounding box center [426, 63] width 78 height 18
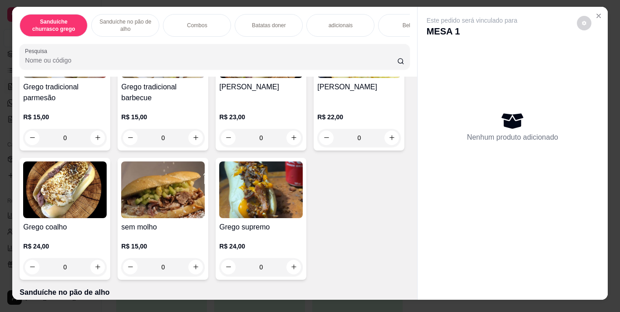
scroll to position [141, 0]
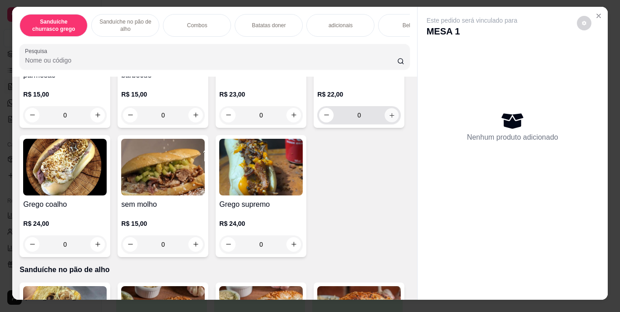
click at [388, 118] on icon "increase-product-quantity" at bounding box center [391, 115] width 7 height 7
type input "1"
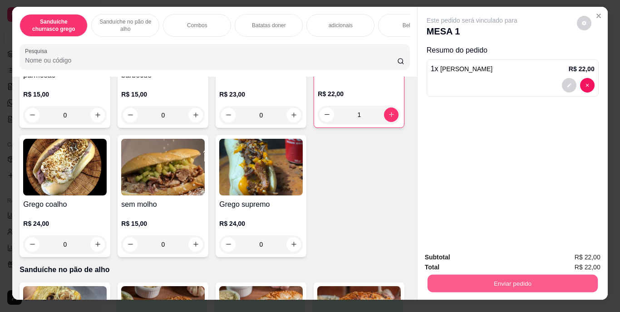
click at [495, 286] on button "Enviar pedido" at bounding box center [512, 284] width 170 height 18
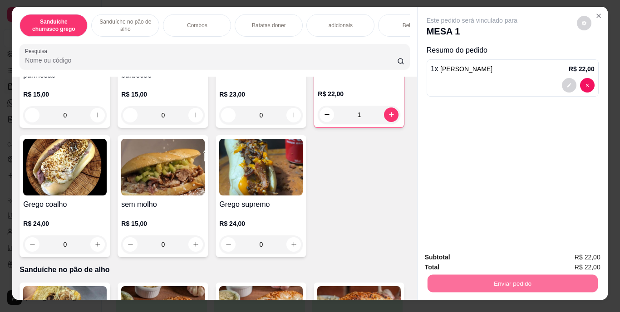
click at [573, 253] on button "Enviar pedido" at bounding box center [574, 258] width 51 height 17
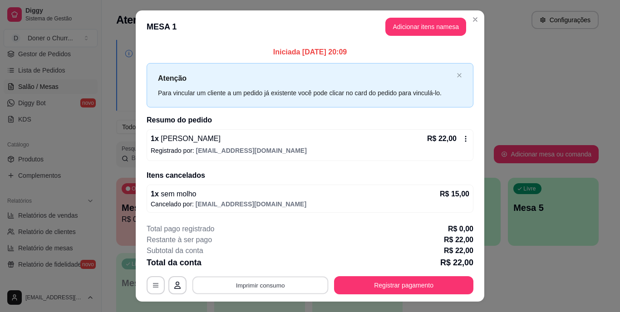
click at [263, 283] on button "Imprimir consumo" at bounding box center [260, 285] width 136 height 18
click at [270, 262] on button "IMPRESSORA" at bounding box center [260, 264] width 64 height 14
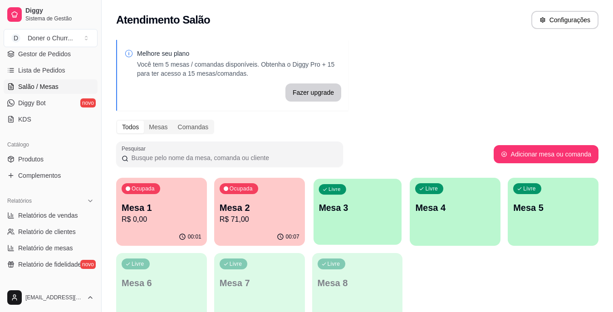
click at [379, 223] on div "Livre Mesa 3" at bounding box center [358, 206] width 88 height 55
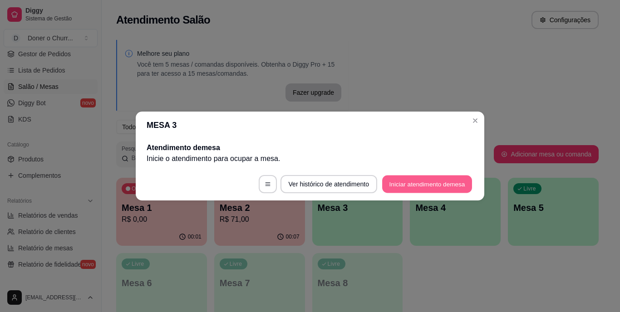
click at [405, 181] on button "Iniciar atendimento de mesa" at bounding box center [427, 185] width 90 height 18
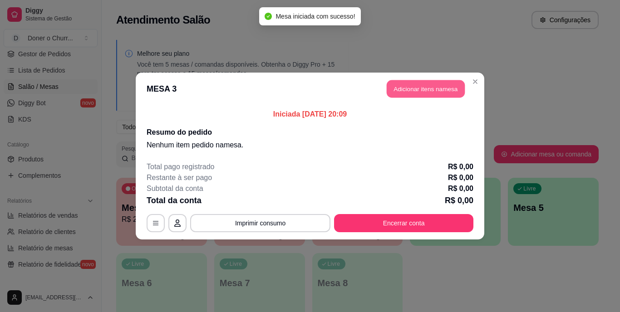
click at [415, 88] on button "Adicionar itens na mesa" at bounding box center [426, 89] width 78 height 18
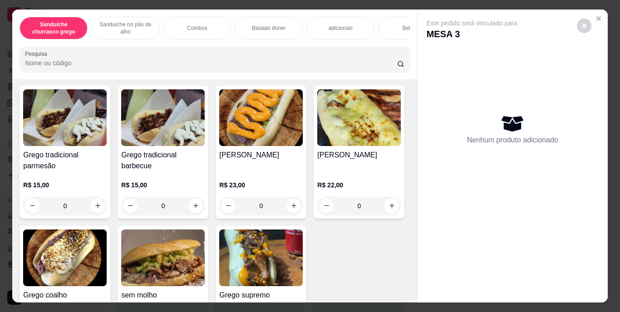
scroll to position [45, 0]
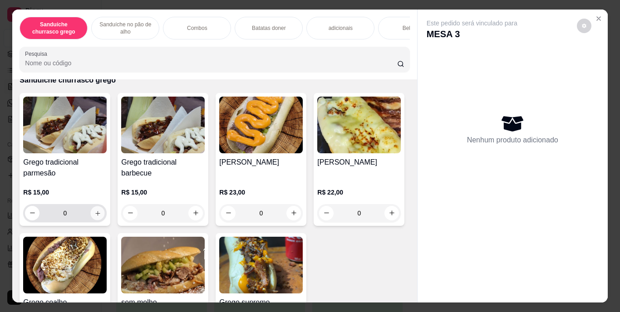
click at [96, 215] on icon "increase-product-quantity" at bounding box center [97, 213] width 7 height 7
type input "1"
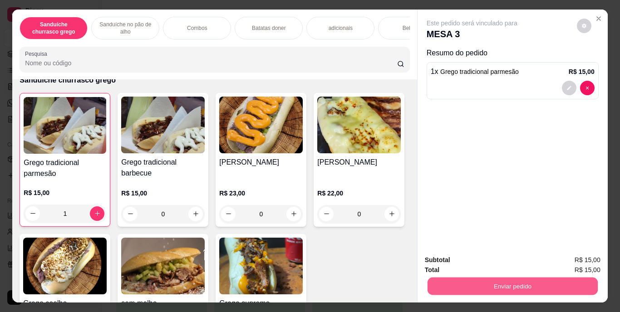
click at [491, 280] on button "Enviar pedido" at bounding box center [512, 287] width 170 height 18
click at [576, 260] on button "Enviar pedido" at bounding box center [577, 260] width 50 height 17
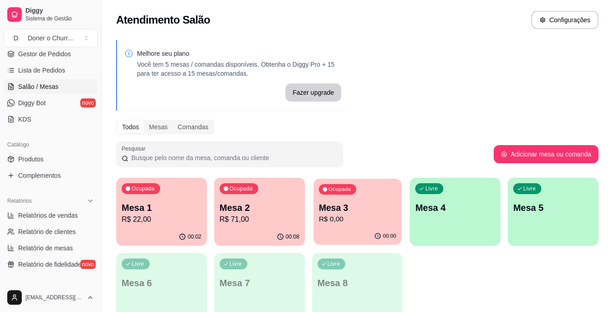
click at [367, 202] on p "Mesa 3" at bounding box center [358, 208] width 78 height 12
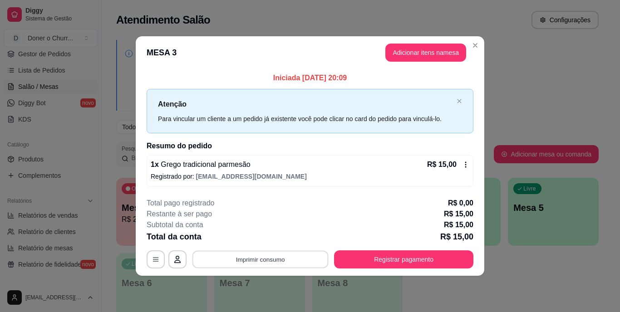
click at [272, 265] on button "Imprimir consumo" at bounding box center [260, 260] width 136 height 18
click at [274, 237] on button "IMPRESSORA" at bounding box center [263, 238] width 64 height 14
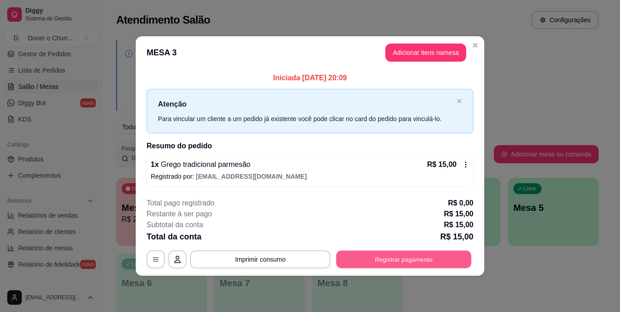
click at [385, 258] on button "Registrar pagamento" at bounding box center [403, 260] width 135 height 18
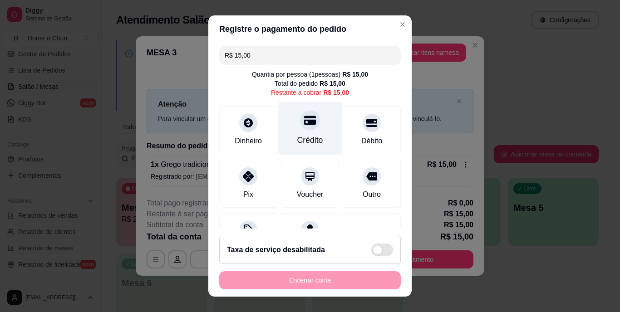
click at [299, 133] on div "Crédito" at bounding box center [310, 128] width 64 height 53
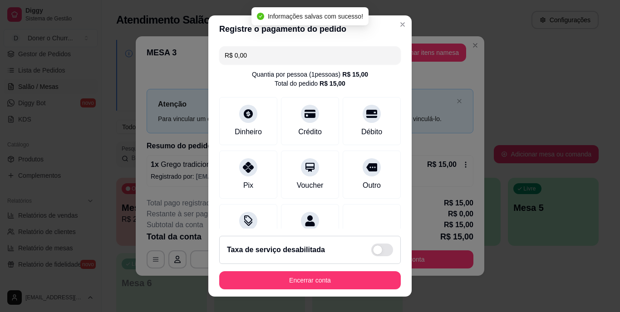
type input "R$ 0,00"
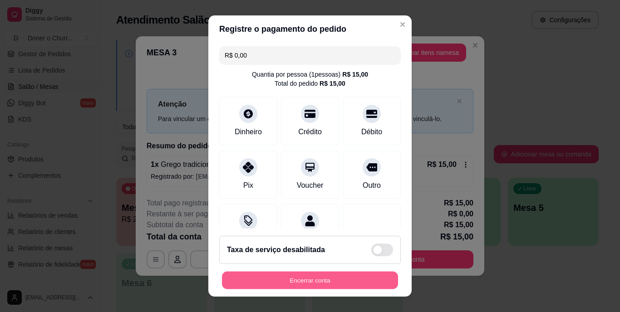
click at [300, 282] on button "Encerrar conta" at bounding box center [310, 280] width 176 height 18
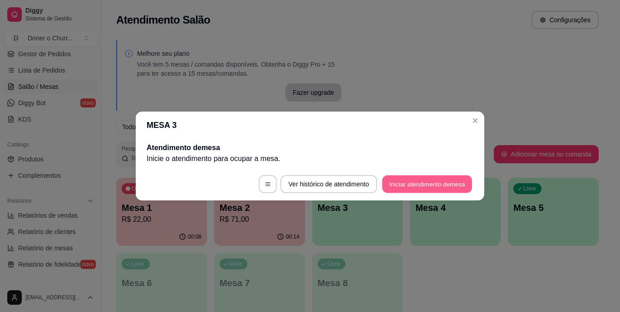
click at [427, 179] on button "Iniciar atendimento de mesa" at bounding box center [427, 185] width 90 height 18
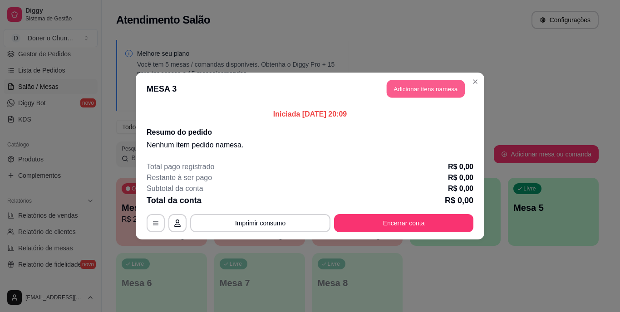
click at [431, 94] on button "Adicionar itens na mesa" at bounding box center [426, 89] width 78 height 18
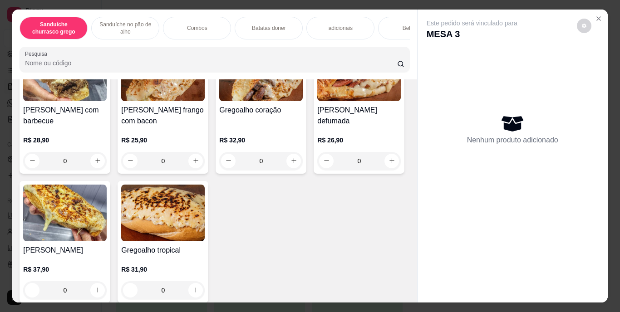
scroll to position [491, 0]
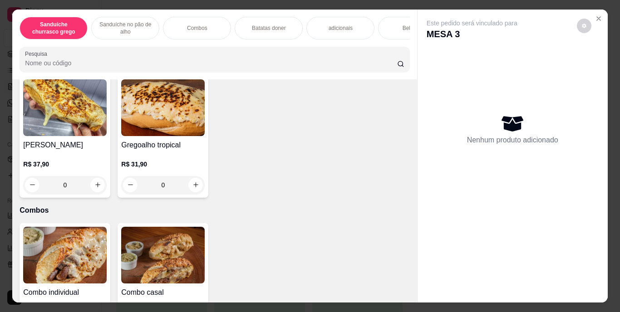
click at [94, 59] on icon "increase-product-quantity" at bounding box center [97, 55] width 7 height 7
type input "1"
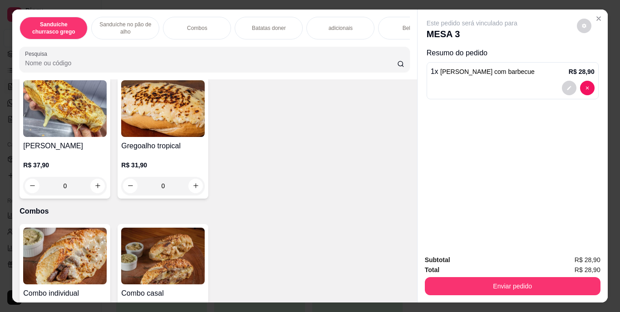
scroll to position [491, 0]
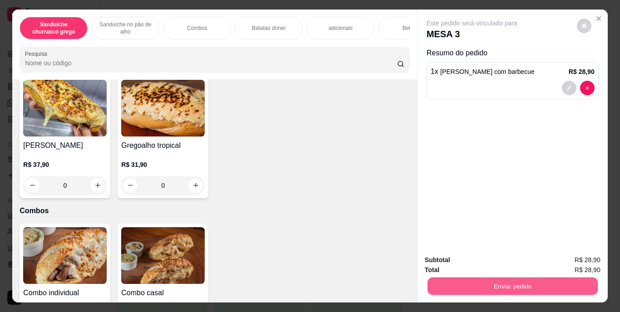
click at [487, 282] on button "Enviar pedido" at bounding box center [512, 287] width 170 height 18
click at [579, 258] on button "Enviar pedido" at bounding box center [577, 260] width 50 height 17
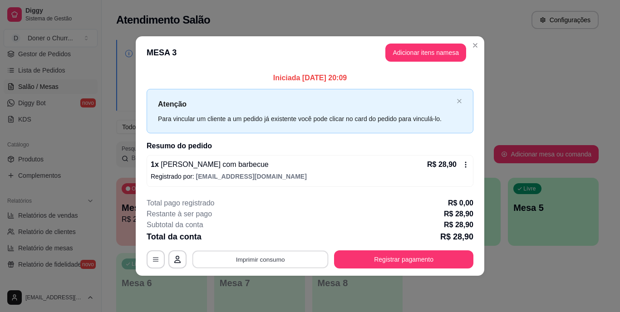
click at [269, 257] on button "Imprimir consumo" at bounding box center [260, 260] width 136 height 18
click at [259, 235] on button "IMPRESSORA" at bounding box center [263, 238] width 64 height 14
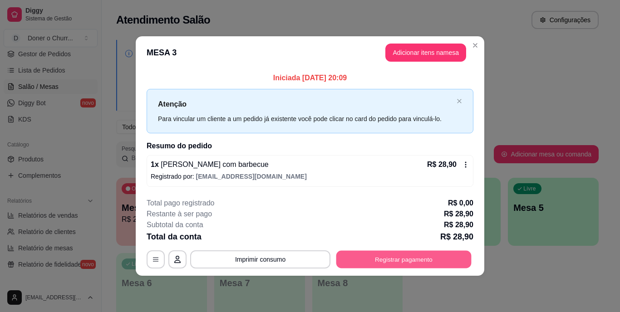
click at [402, 258] on button "Registrar pagamento" at bounding box center [403, 260] width 135 height 18
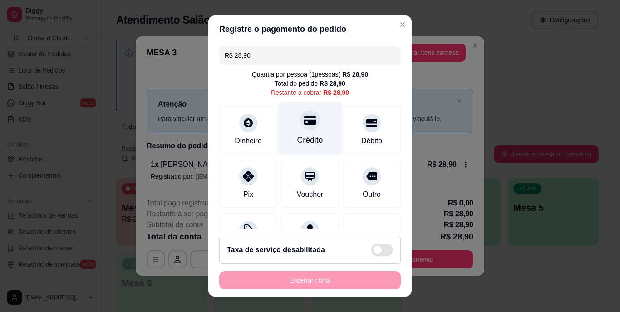
click at [308, 133] on div "Crédito" at bounding box center [310, 128] width 64 height 53
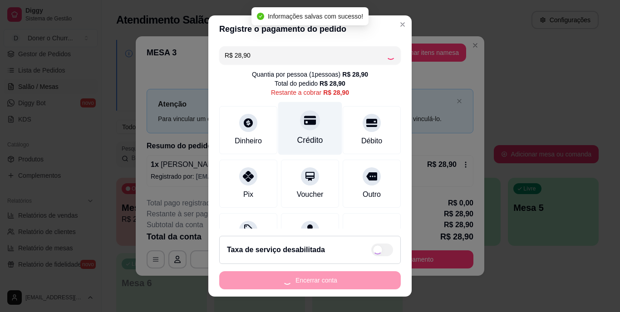
type input "R$ 0,00"
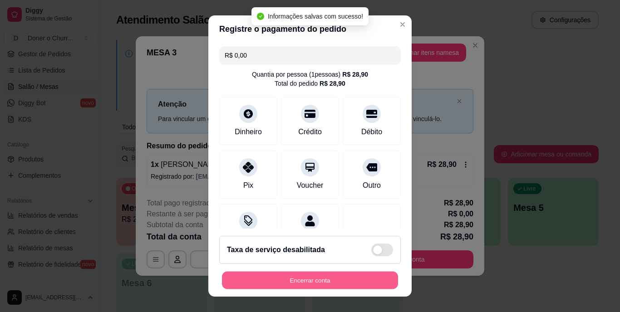
click at [294, 276] on button "Encerrar conta" at bounding box center [310, 280] width 176 height 18
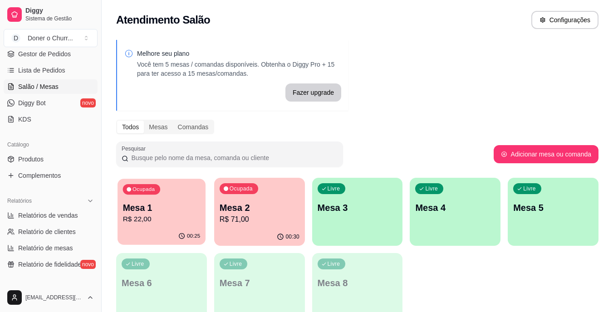
click at [154, 210] on p "Mesa 1" at bounding box center [162, 208] width 78 height 12
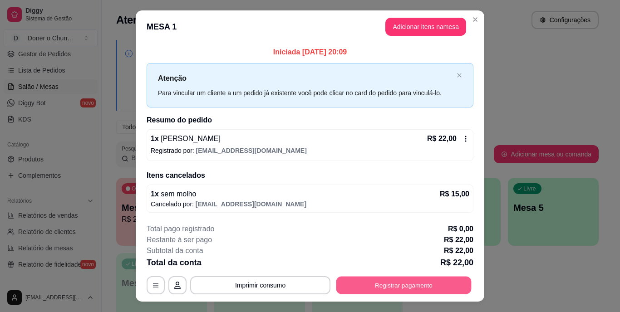
click at [395, 281] on button "Registrar pagamento" at bounding box center [403, 285] width 135 height 18
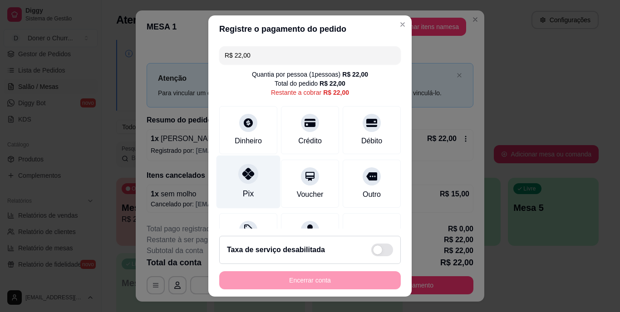
click at [246, 174] on icon at bounding box center [248, 174] width 12 height 12
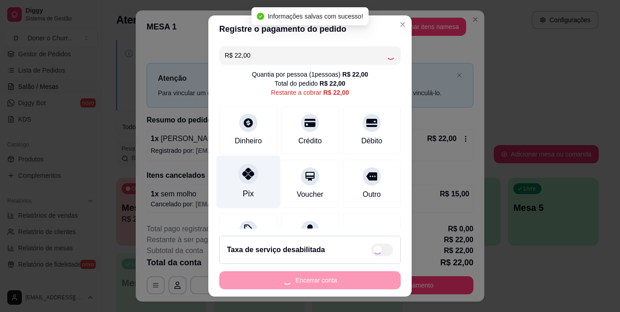
type input "R$ 0,00"
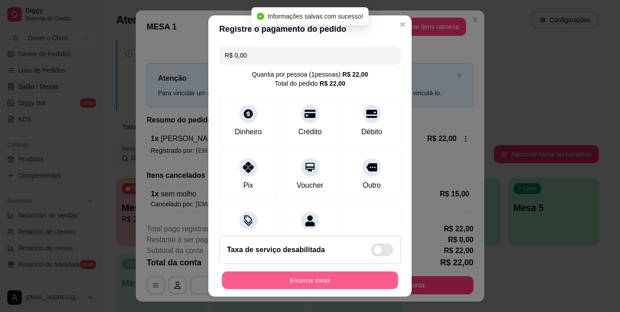
click at [302, 278] on button "Encerrar conta" at bounding box center [310, 280] width 176 height 18
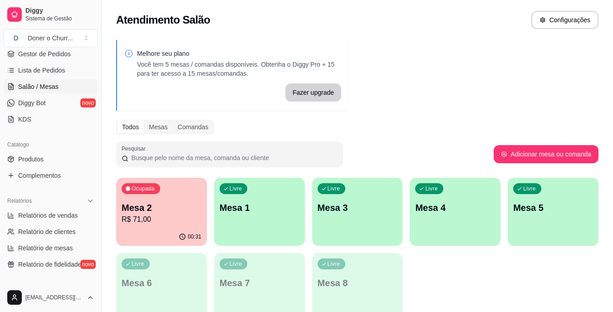
click at [165, 206] on p "Mesa 2" at bounding box center [162, 207] width 80 height 13
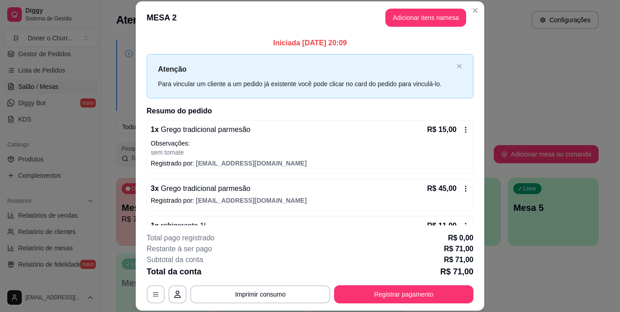
scroll to position [26, 0]
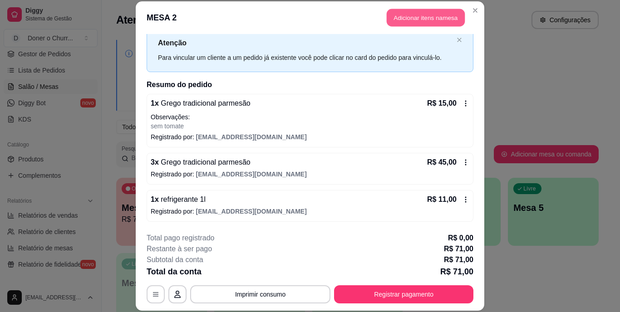
click at [403, 18] on button "Adicionar itens na mesa" at bounding box center [426, 18] width 78 height 18
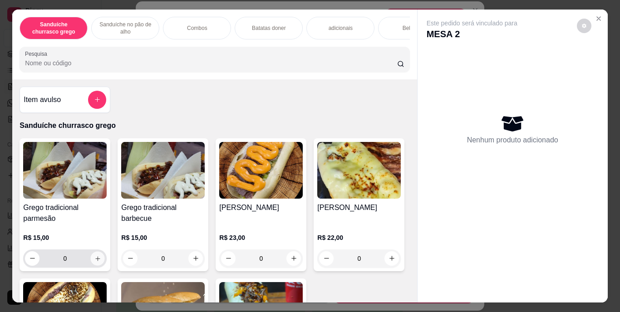
click at [95, 261] on icon "increase-product-quantity" at bounding box center [97, 258] width 5 height 5
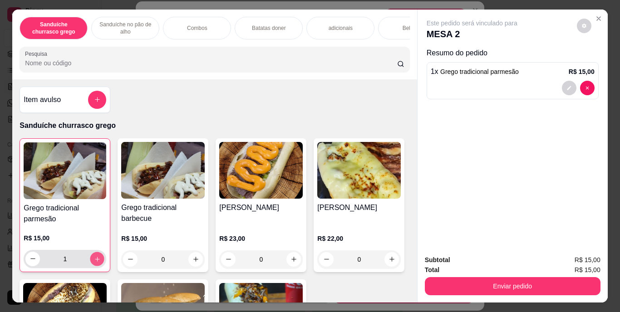
click at [94, 262] on icon "increase-product-quantity" at bounding box center [97, 259] width 7 height 7
type input "2"
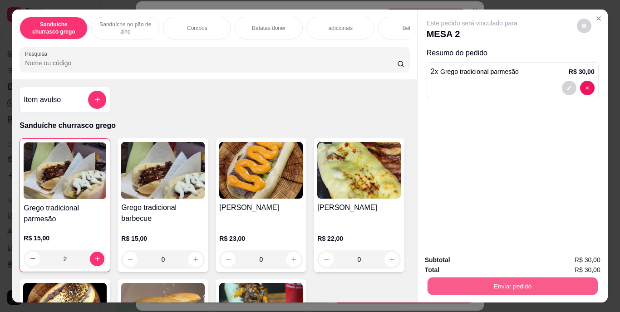
click at [477, 279] on button "Enviar pedido" at bounding box center [512, 287] width 170 height 18
click at [581, 265] on button "Enviar pedido" at bounding box center [577, 260] width 50 height 17
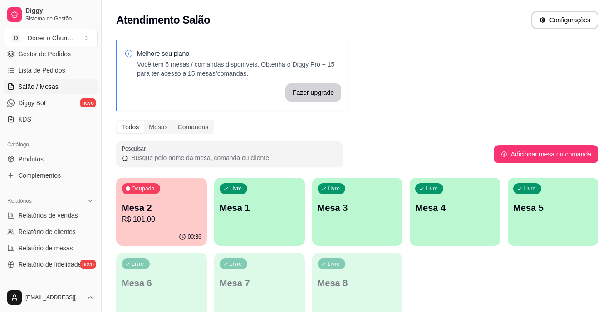
click at [261, 226] on div "Livre Mesa 1" at bounding box center [259, 206] width 91 height 57
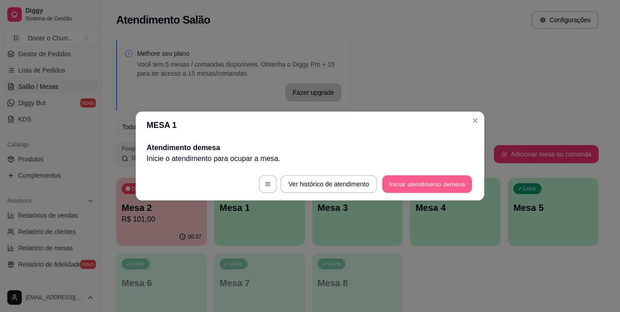
click at [411, 180] on button "Iniciar atendimento de mesa" at bounding box center [427, 185] width 90 height 18
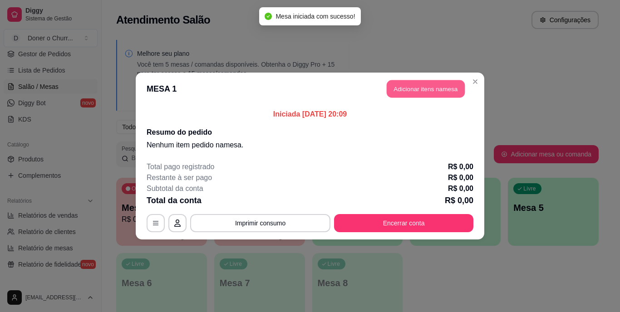
click at [419, 90] on button "Adicionar itens na mesa" at bounding box center [426, 89] width 78 height 18
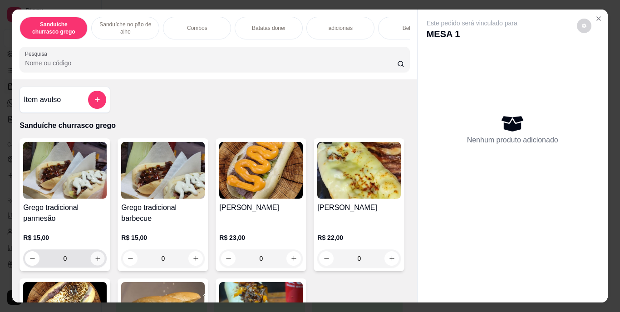
click at [95, 261] on icon "increase-product-quantity" at bounding box center [97, 258] width 5 height 5
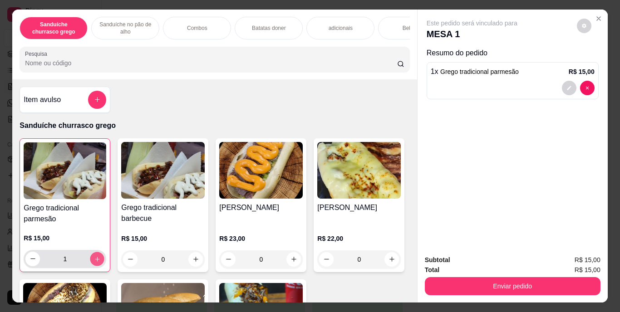
click at [94, 262] on icon "increase-product-quantity" at bounding box center [97, 259] width 7 height 7
type input "2"
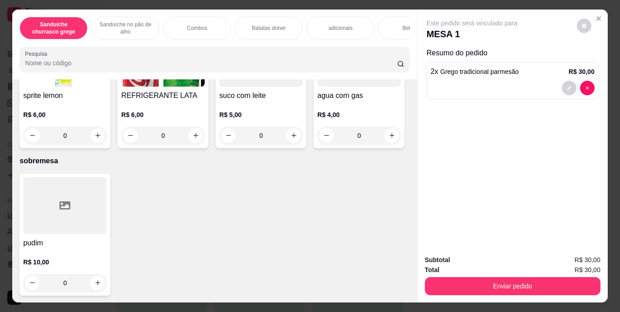
scroll to position [1649, 0]
click at [199, 139] on icon "increase-product-quantity" at bounding box center [195, 135] width 7 height 7
type input "1"
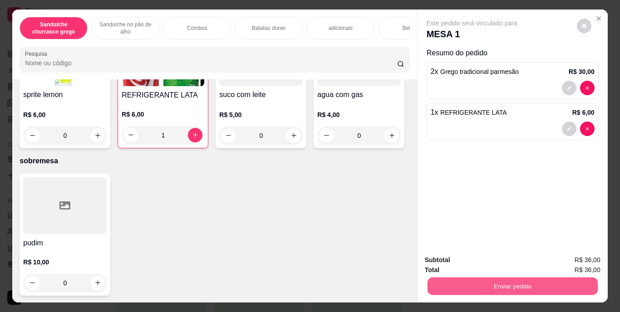
click at [500, 279] on button "Enviar pedido" at bounding box center [512, 287] width 170 height 18
click at [586, 259] on button "Enviar pedido" at bounding box center [577, 260] width 50 height 17
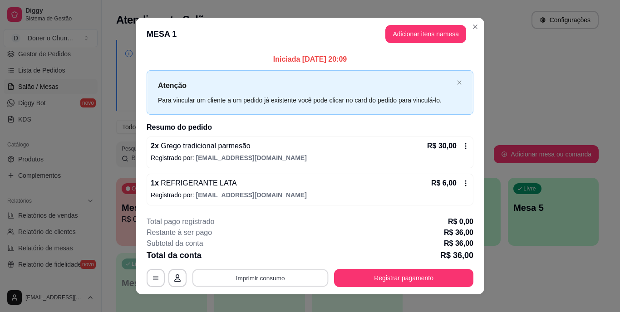
click at [267, 273] on button "Imprimir consumo" at bounding box center [260, 278] width 136 height 18
click at [259, 255] on button "IMPRESSORA" at bounding box center [260, 257] width 64 height 14
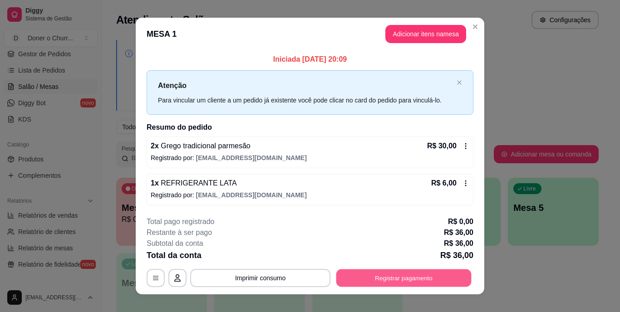
click at [382, 273] on button "Registrar pagamento" at bounding box center [403, 278] width 135 height 18
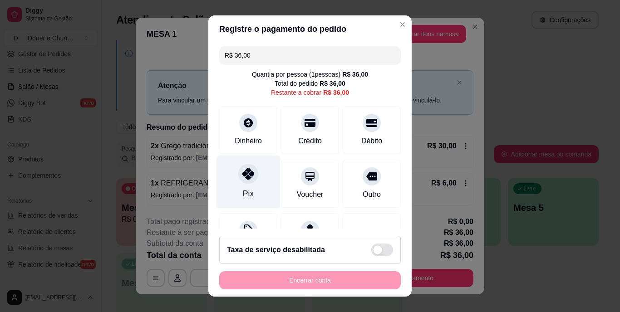
click at [244, 181] on div at bounding box center [248, 174] width 20 height 20
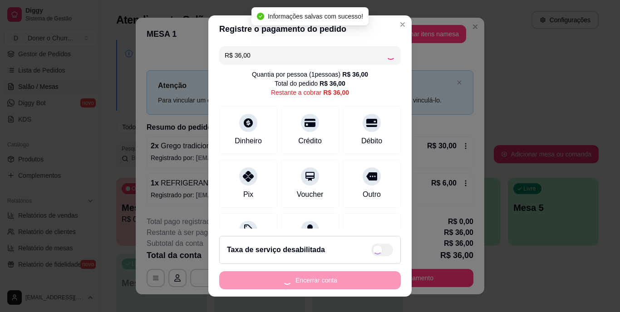
type input "R$ 0,00"
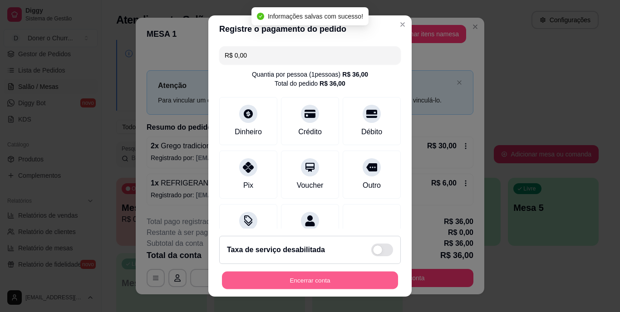
click at [291, 282] on button "Encerrar conta" at bounding box center [310, 280] width 176 height 18
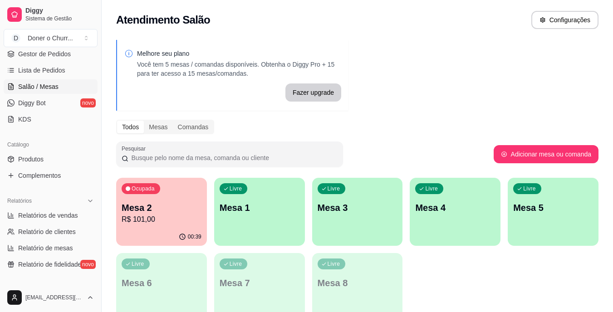
click at [147, 211] on p "Mesa 2" at bounding box center [162, 207] width 80 height 13
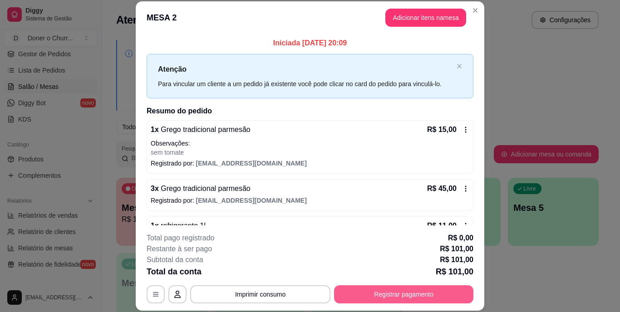
click at [393, 295] on button "Registrar pagamento" at bounding box center [403, 294] width 139 height 18
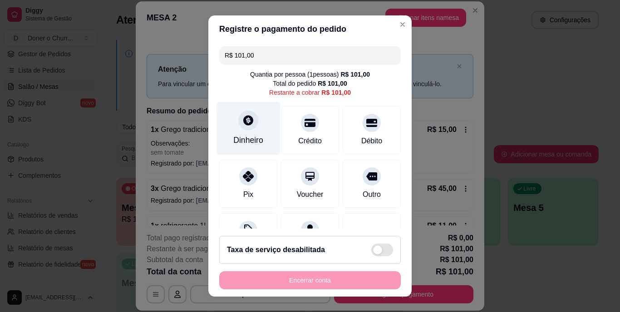
click at [241, 127] on div at bounding box center [248, 121] width 20 height 20
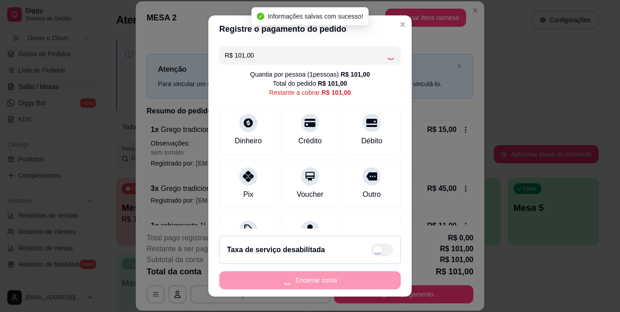
type input "R$ 0,00"
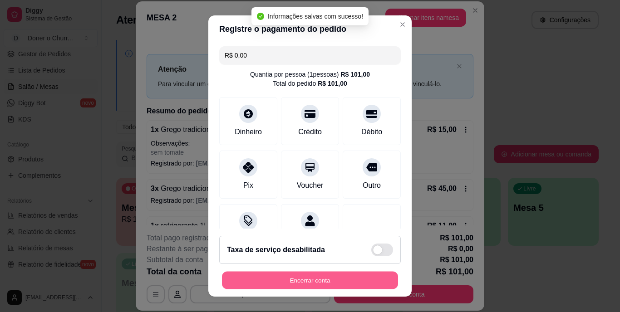
click at [290, 283] on button "Encerrar conta" at bounding box center [310, 280] width 176 height 18
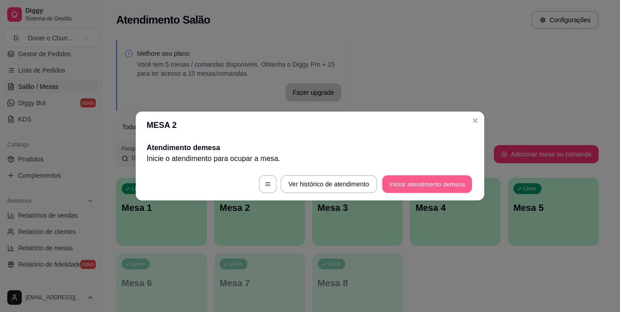
click at [441, 184] on button "Iniciar atendimento de mesa" at bounding box center [427, 185] width 90 height 18
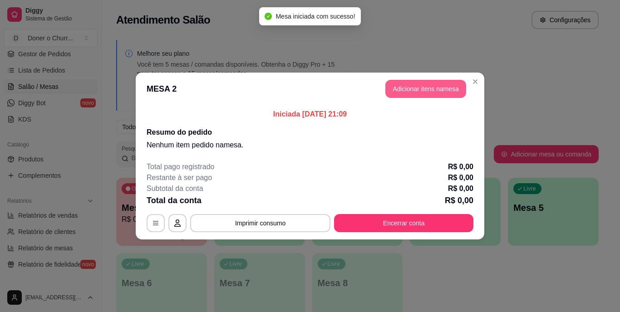
click at [431, 85] on button "Adicionar itens na mesa" at bounding box center [425, 89] width 81 height 18
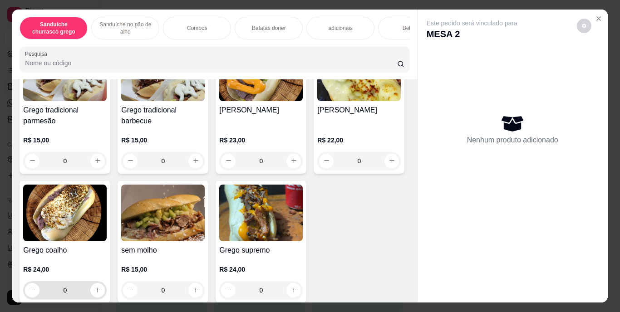
scroll to position [166, 0]
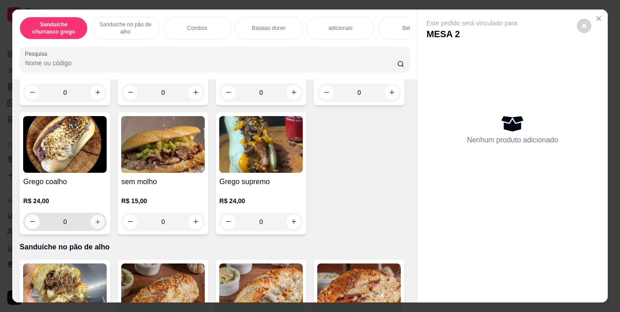
click at [105, 229] on button "increase-product-quantity" at bounding box center [98, 222] width 14 height 14
type input "1"
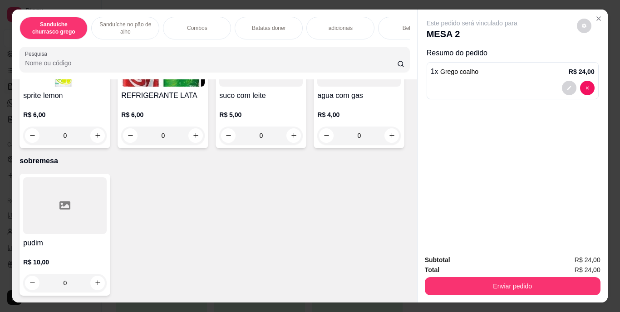
scroll to position [1557, 0]
click at [192, 10] on icon "increase-product-quantity" at bounding box center [195, 6] width 7 height 7
type input "1"
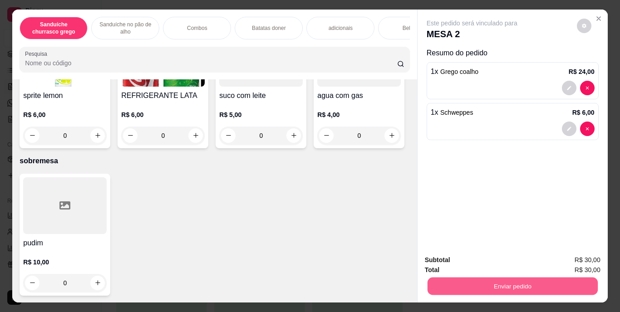
click at [476, 278] on button "Enviar pedido" at bounding box center [512, 287] width 170 height 18
click at [290, 10] on icon "increase-product-quantity" at bounding box center [293, 6] width 7 height 7
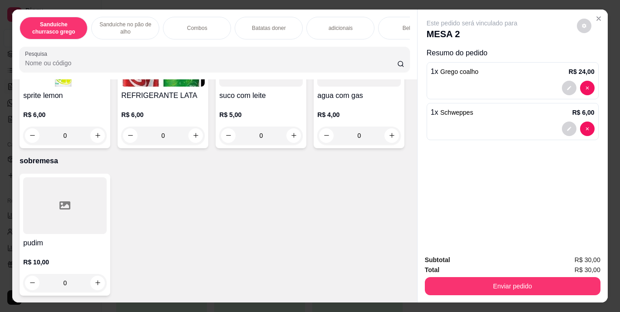
click at [287, 13] on button "increase-product-quantity" at bounding box center [294, 6] width 14 height 14
type input "1"
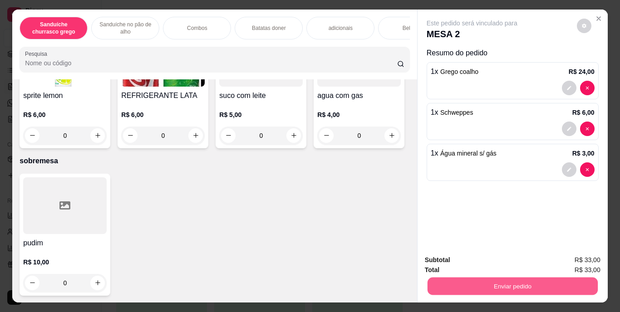
click at [477, 278] on button "Enviar pedido" at bounding box center [512, 287] width 170 height 18
click at [588, 260] on button "Enviar pedido" at bounding box center [576, 260] width 51 height 17
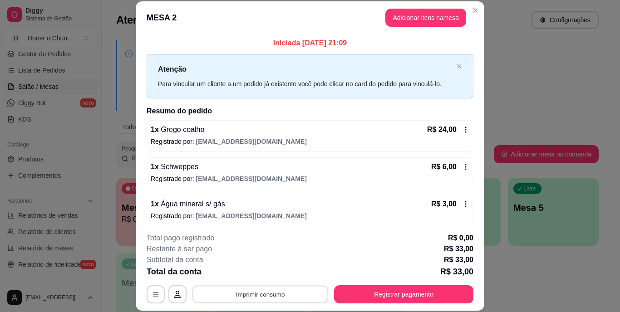
click at [253, 291] on button "Imprimir consumo" at bounding box center [260, 294] width 136 height 18
click at [257, 270] on button "IMPRESSORA" at bounding box center [260, 273] width 66 height 15
click at [257, 270] on div "Escolha a impressora IMPRESSORA" at bounding box center [259, 267] width 75 height 31
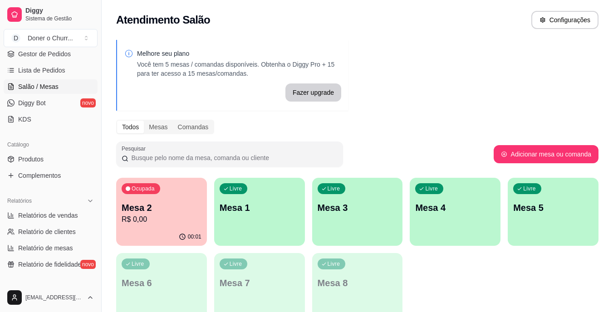
click at [247, 203] on p "Mesa 1" at bounding box center [260, 207] width 80 height 13
click at [263, 203] on p "Mesa 1" at bounding box center [260, 208] width 78 height 12
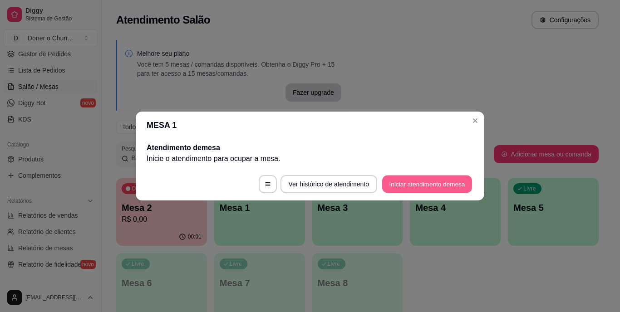
click at [404, 178] on button "Iniciar atendimento de mesa" at bounding box center [427, 185] width 90 height 18
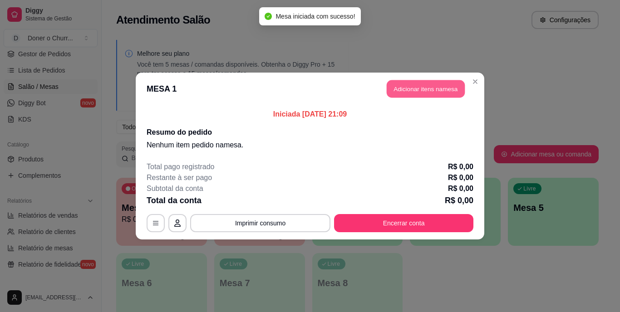
click at [418, 86] on button "Adicionar itens na mesa" at bounding box center [426, 89] width 78 height 18
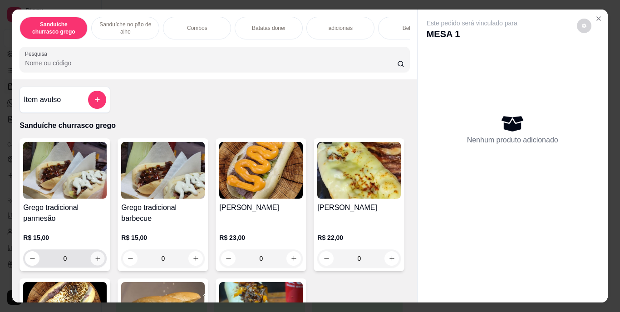
click at [95, 258] on icon "increase-product-quantity" at bounding box center [97, 258] width 7 height 7
type input "1"
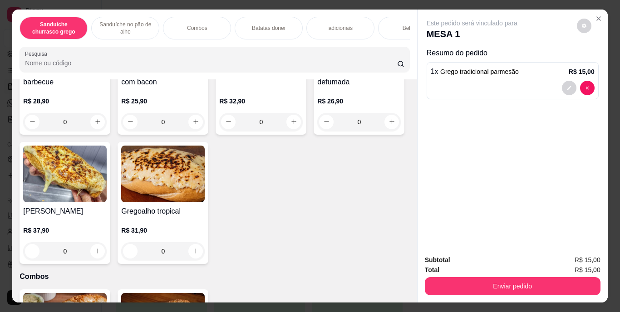
scroll to position [426, 0]
click at [95, 124] on icon "increase-product-quantity" at bounding box center [97, 121] width 5 height 5
type input "1"
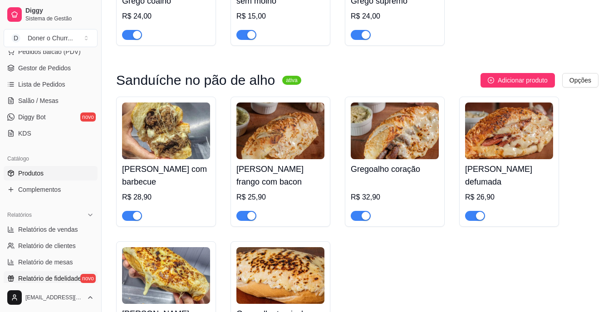
scroll to position [113, 0]
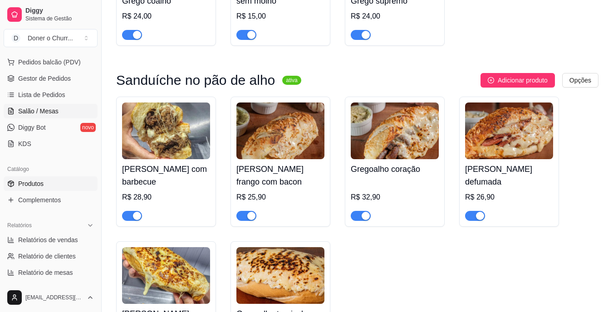
click at [46, 111] on span "Salão / Mesas" at bounding box center [38, 111] width 40 height 9
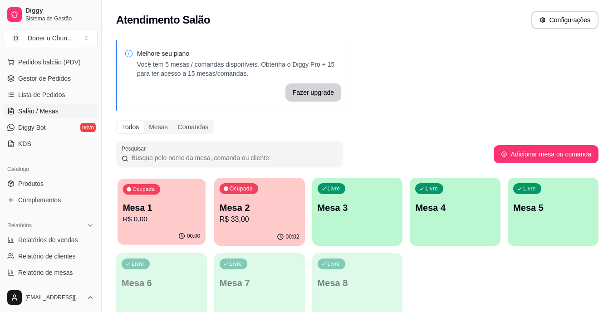
click at [175, 199] on div "Ocupada Mesa 1 R$ 0,00" at bounding box center [162, 203] width 88 height 49
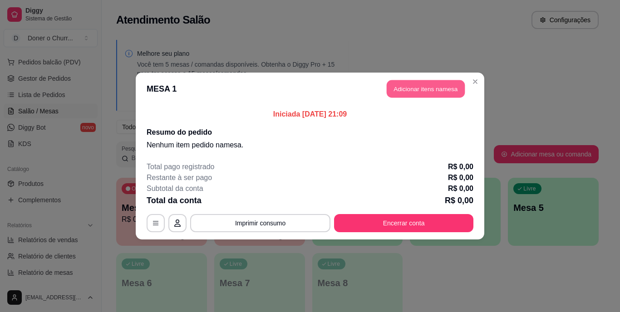
click at [416, 86] on button "Adicionar itens na mesa" at bounding box center [426, 89] width 78 height 18
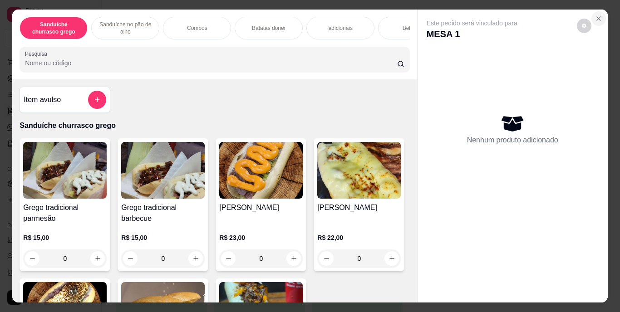
click at [597, 17] on icon "Close" at bounding box center [599, 19] width 4 height 4
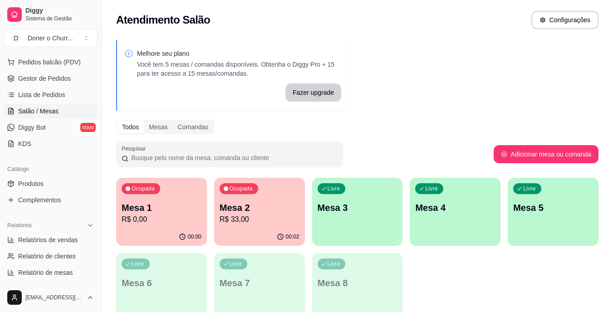
click at [246, 204] on p "Mesa 2" at bounding box center [260, 207] width 80 height 13
click at [141, 238] on div "00:00" at bounding box center [162, 236] width 88 height 17
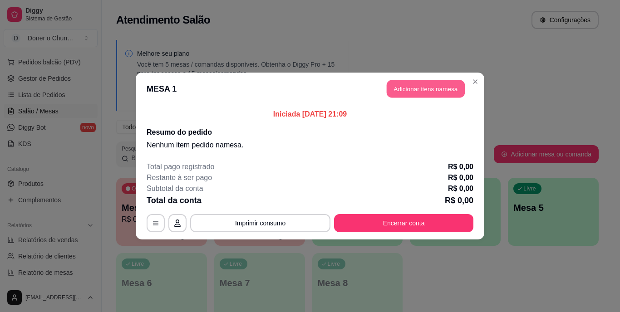
click at [415, 85] on button "Adicionar itens na mesa" at bounding box center [426, 89] width 78 height 18
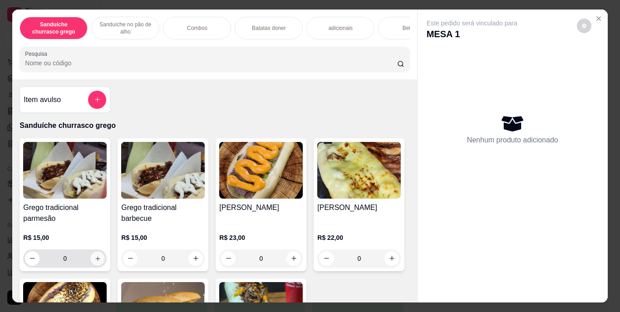
click at [91, 262] on button "increase-product-quantity" at bounding box center [98, 258] width 14 height 14
type input "1"
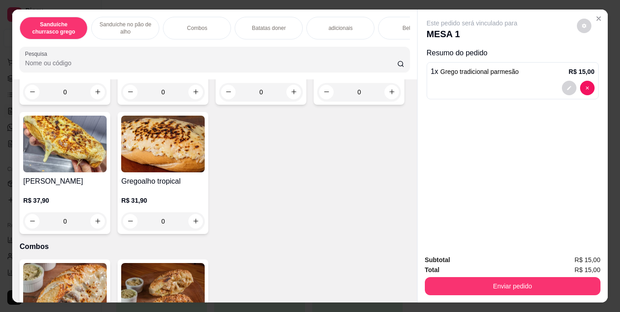
scroll to position [473, 0]
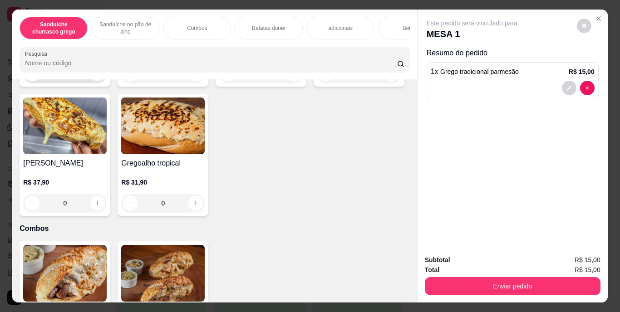
click at [95, 81] on button "increase-product-quantity" at bounding box center [97, 74] width 15 height 15
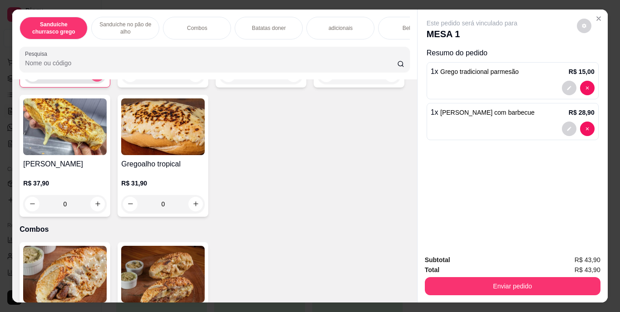
type input "1"
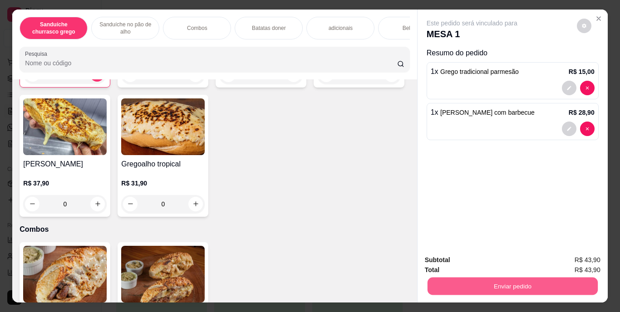
click at [504, 279] on button "Enviar pedido" at bounding box center [512, 287] width 170 height 18
click at [575, 260] on button "Enviar pedido" at bounding box center [577, 260] width 50 height 17
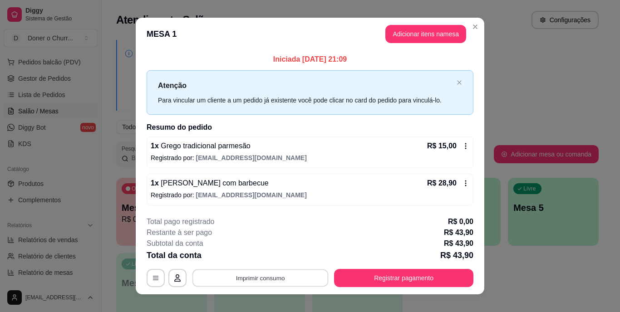
click at [243, 275] on button "Imprimir consumo" at bounding box center [260, 278] width 136 height 18
click at [265, 251] on button "IMPRESSORA" at bounding box center [260, 257] width 66 height 15
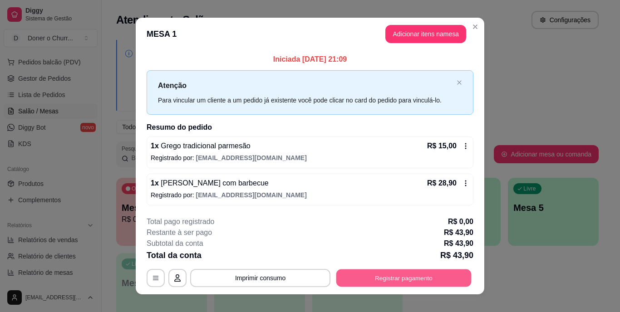
click at [369, 271] on button "Registrar pagamento" at bounding box center [403, 278] width 135 height 18
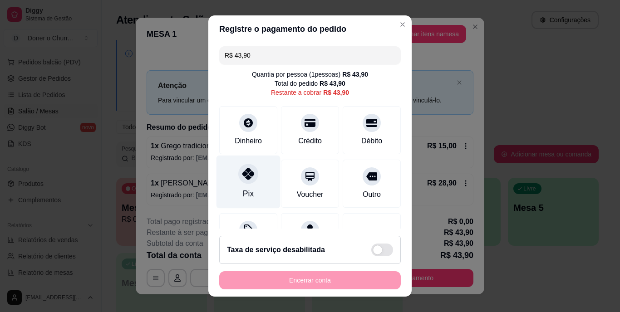
click at [238, 182] on div at bounding box center [248, 174] width 20 height 20
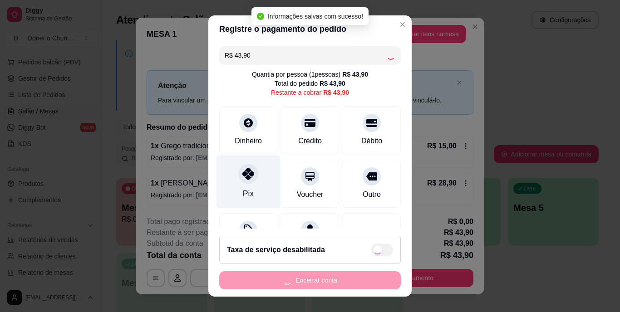
type input "R$ 0,00"
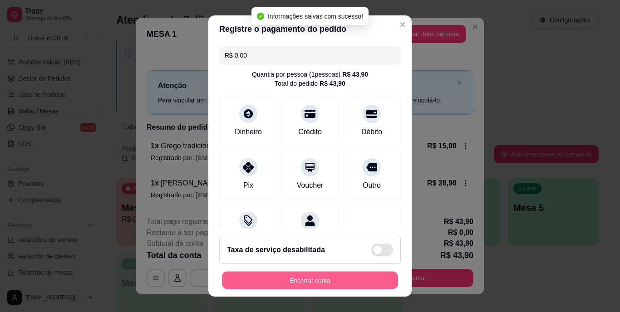
click at [314, 275] on button "Encerrar conta" at bounding box center [310, 280] width 176 height 18
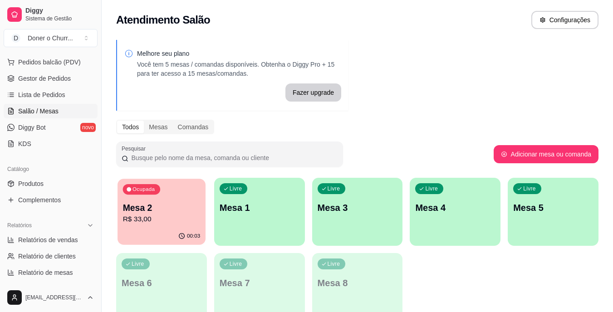
click at [158, 219] on p "R$ 33,00" at bounding box center [162, 219] width 78 height 10
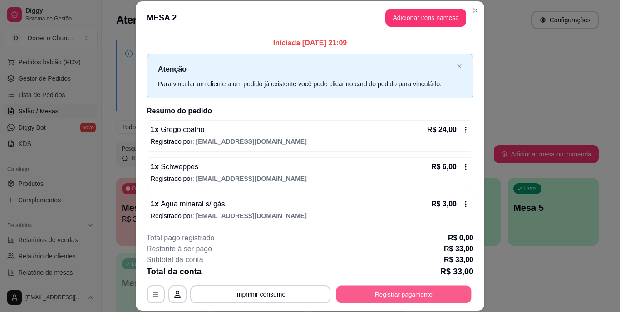
click at [369, 292] on button "Registrar pagamento" at bounding box center [403, 294] width 135 height 18
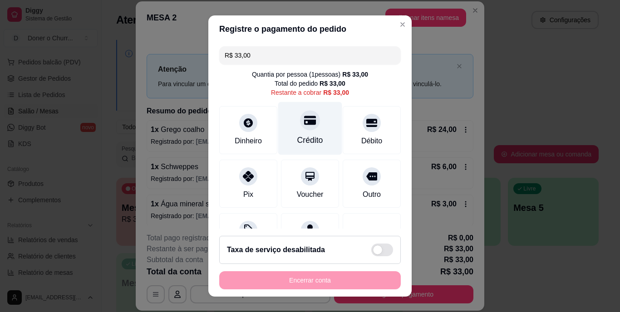
click at [301, 135] on div "Crédito" at bounding box center [310, 141] width 26 height 12
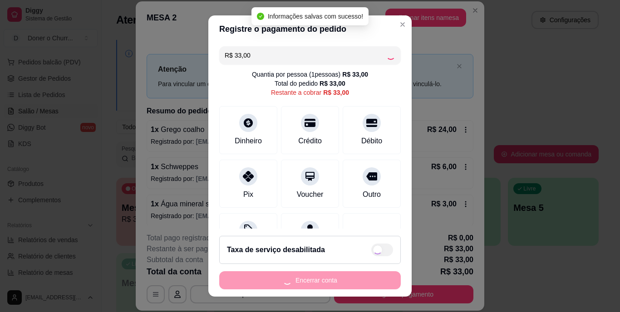
type input "R$ 0,00"
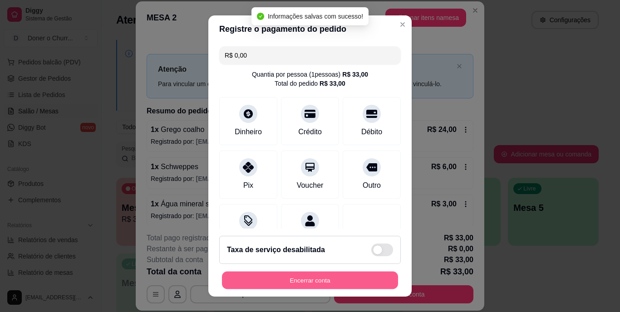
click at [327, 280] on button "Encerrar conta" at bounding box center [310, 280] width 176 height 18
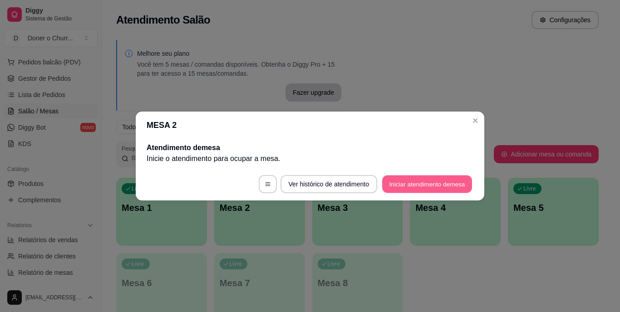
click at [444, 184] on button "Iniciar atendimento de mesa" at bounding box center [427, 185] width 90 height 18
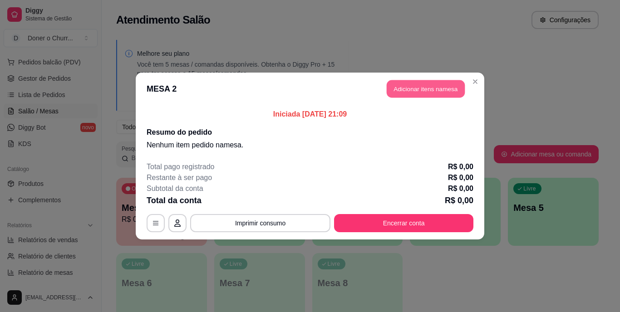
click at [434, 95] on button "Adicionar itens na mesa" at bounding box center [426, 89] width 78 height 18
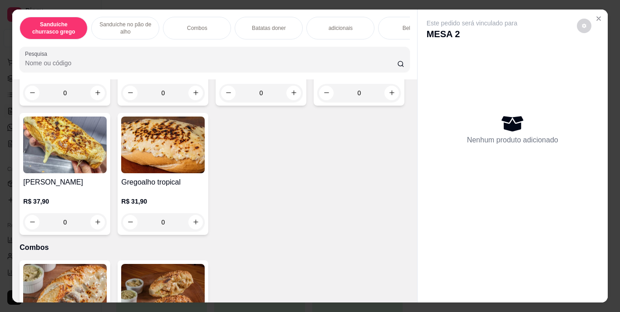
scroll to position [467, 0]
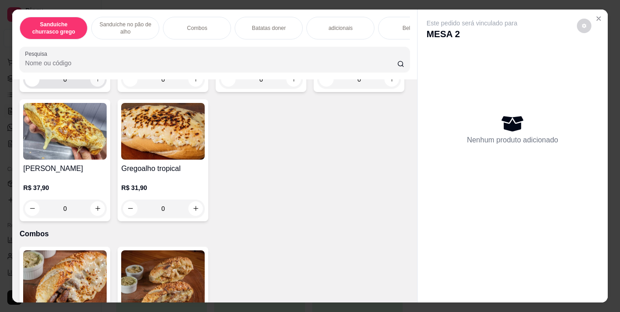
click at [94, 83] on icon "increase-product-quantity" at bounding box center [97, 79] width 7 height 7
type input "1"
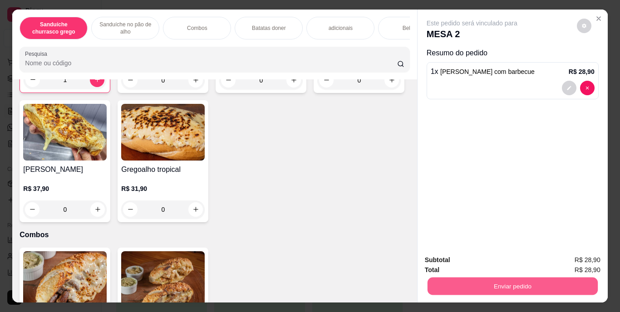
click at [500, 281] on button "Enviar pedido" at bounding box center [512, 287] width 170 height 18
click at [585, 265] on button "Enviar pedido" at bounding box center [577, 260] width 50 height 17
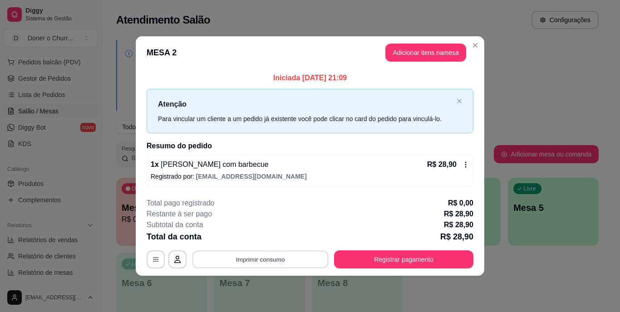
click at [255, 258] on button "Imprimir consumo" at bounding box center [260, 260] width 136 height 18
click at [278, 238] on button "IMPRESSORA" at bounding box center [263, 238] width 64 height 14
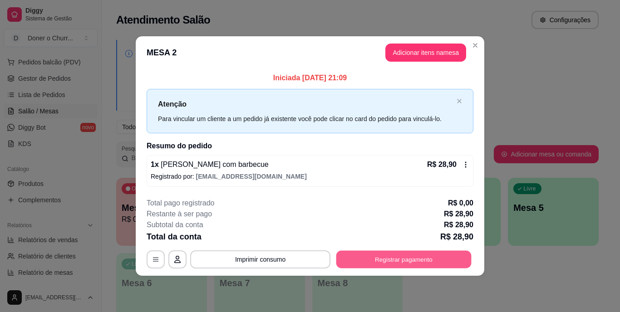
click at [378, 260] on button "Registrar pagamento" at bounding box center [403, 260] width 135 height 18
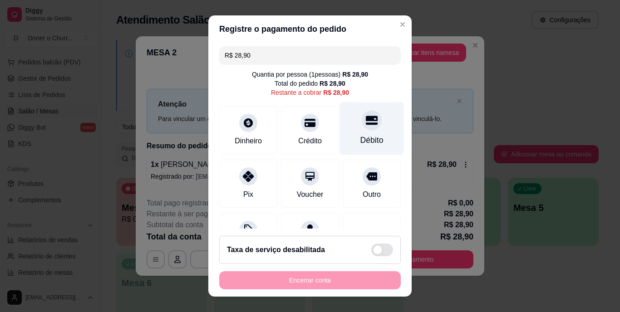
click at [362, 127] on div at bounding box center [372, 121] width 20 height 20
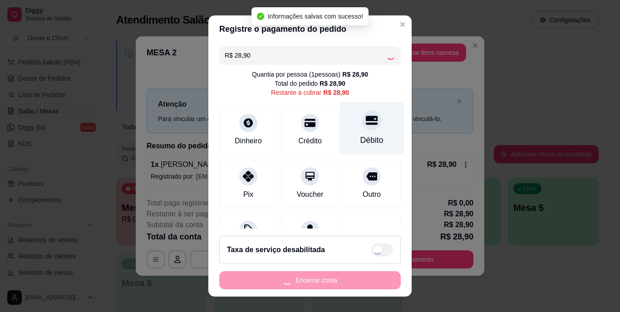
type input "R$ 0,00"
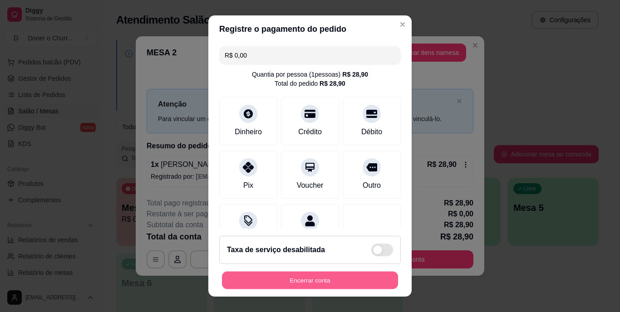
click at [318, 280] on button "Encerrar conta" at bounding box center [310, 280] width 176 height 18
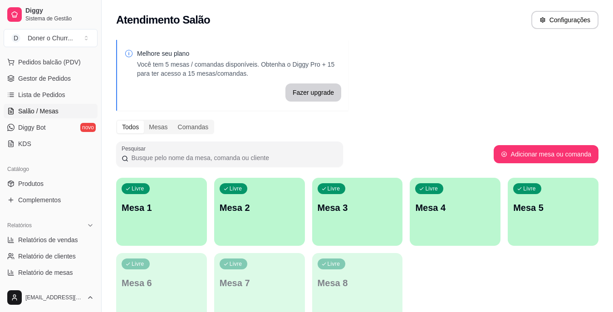
click at [172, 232] on div "Livre Mesa 1" at bounding box center [161, 206] width 91 height 57
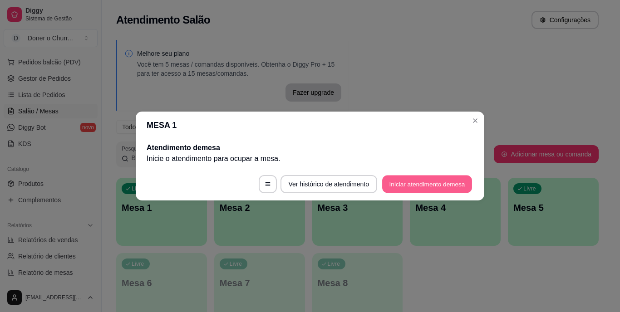
click at [405, 183] on button "Iniciar atendimento de mesa" at bounding box center [427, 185] width 90 height 18
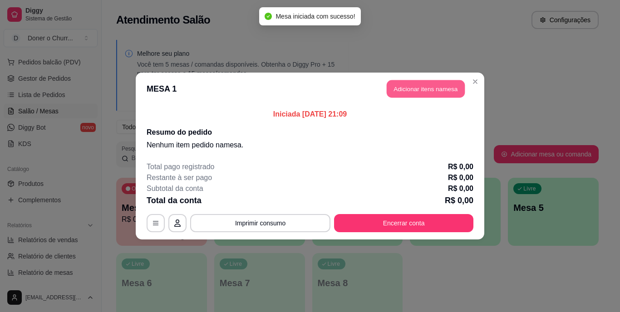
click at [431, 85] on button "Adicionar itens na mesa" at bounding box center [426, 89] width 78 height 18
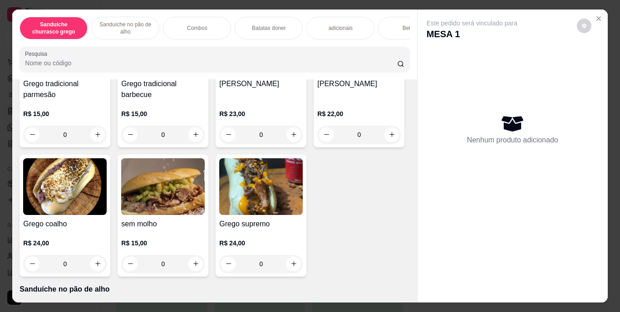
scroll to position [128, 0]
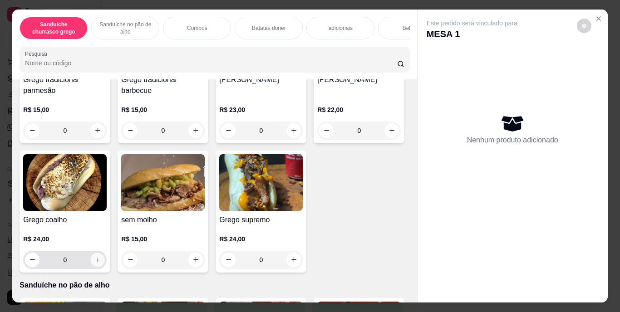
click at [105, 259] on button "increase-product-quantity" at bounding box center [98, 260] width 14 height 14
type input "1"
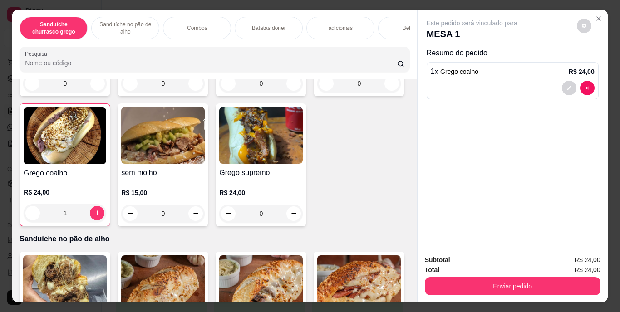
scroll to position [177, 0]
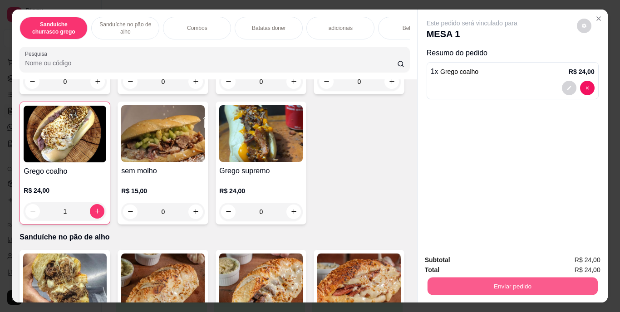
click at [490, 282] on button "Enviar pedido" at bounding box center [512, 287] width 170 height 18
click at [571, 266] on button "Enviar pedido" at bounding box center [577, 260] width 50 height 17
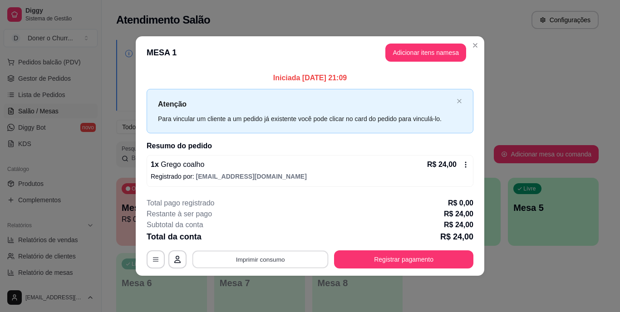
click at [249, 253] on button "Imprimir consumo" at bounding box center [260, 260] width 136 height 18
click at [487, 70] on div "**********" at bounding box center [310, 156] width 620 height 312
click at [442, 49] on button "Adicionar itens na mesa" at bounding box center [426, 53] width 78 height 18
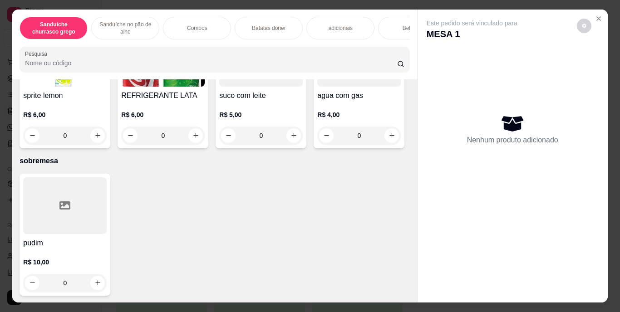
scroll to position [1634, 0]
click at [203, 143] on button "increase-product-quantity" at bounding box center [196, 135] width 14 height 14
type input "1"
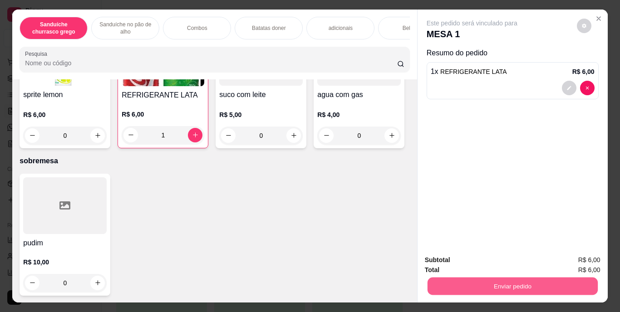
click at [499, 278] on button "Enviar pedido" at bounding box center [512, 287] width 170 height 18
click at [583, 260] on button "Enviar pedido" at bounding box center [577, 260] width 50 height 17
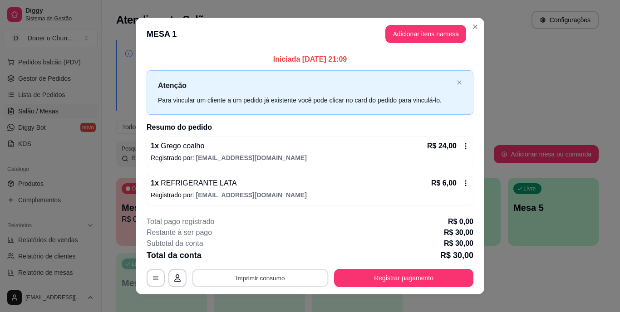
click at [250, 275] on button "Imprimir consumo" at bounding box center [260, 278] width 136 height 18
click at [264, 257] on button "IMPRESSORA" at bounding box center [260, 257] width 64 height 14
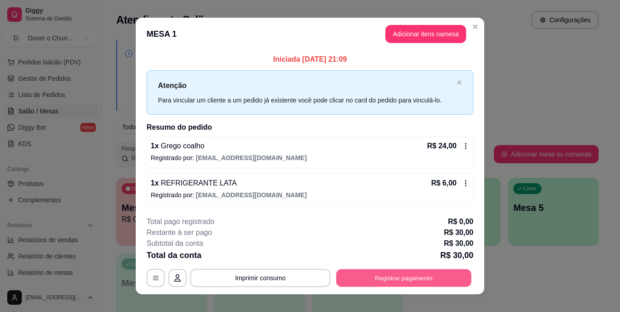
click at [353, 271] on button "Registrar pagamento" at bounding box center [403, 278] width 135 height 18
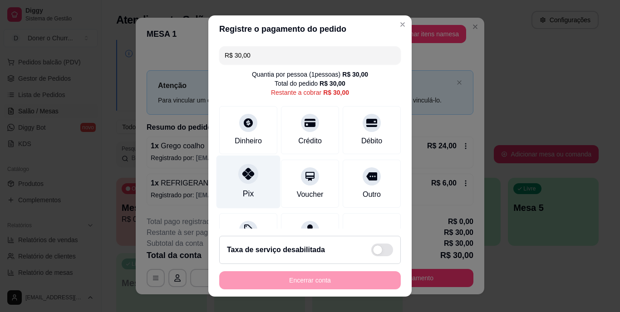
click at [255, 190] on div "Pix" at bounding box center [248, 182] width 64 height 53
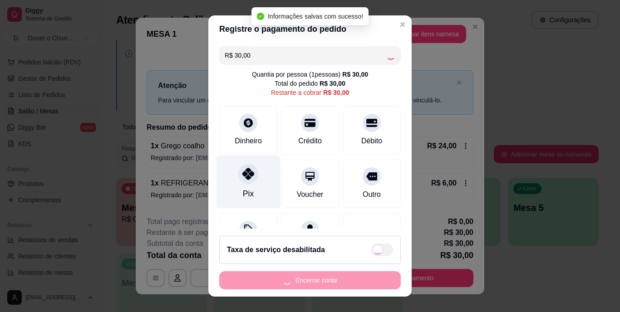
type input "R$ 0,00"
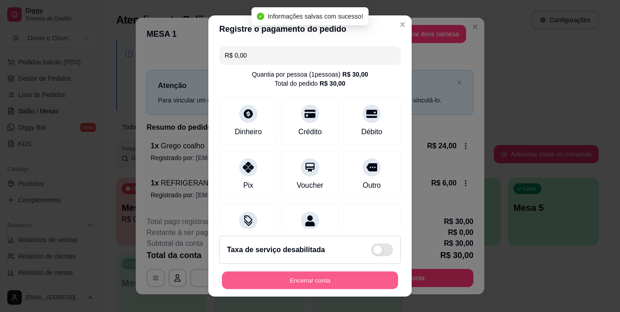
click at [330, 276] on button "Encerrar conta" at bounding box center [310, 280] width 176 height 18
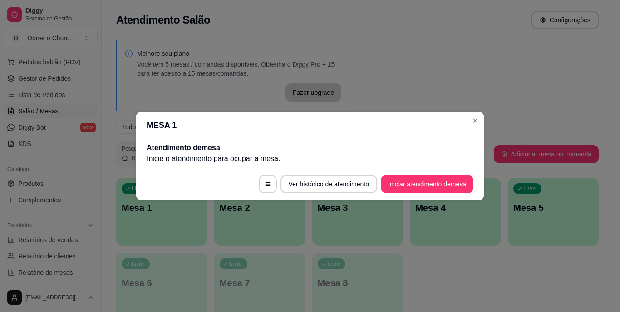
click at [415, 186] on button "Iniciar atendimento de mesa" at bounding box center [427, 184] width 93 height 18
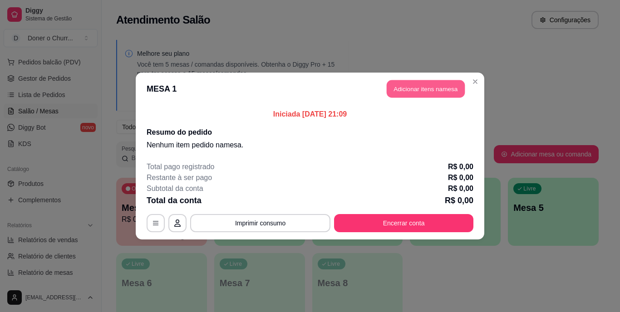
click at [421, 90] on button "Adicionar itens na mesa" at bounding box center [426, 89] width 78 height 18
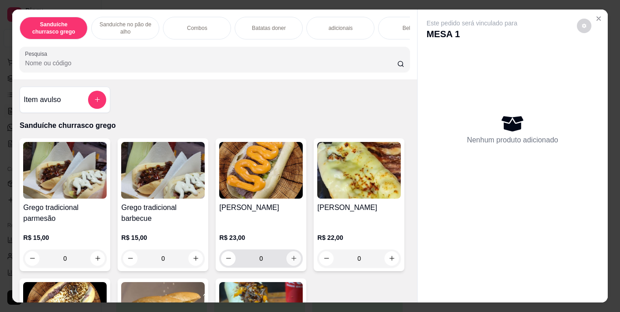
click at [290, 266] on button "increase-product-quantity" at bounding box center [293, 258] width 15 height 15
type input "1"
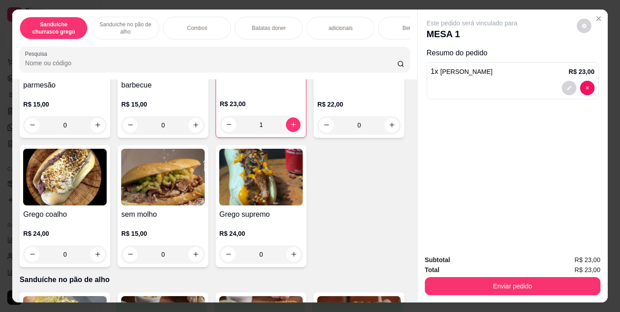
scroll to position [159, 0]
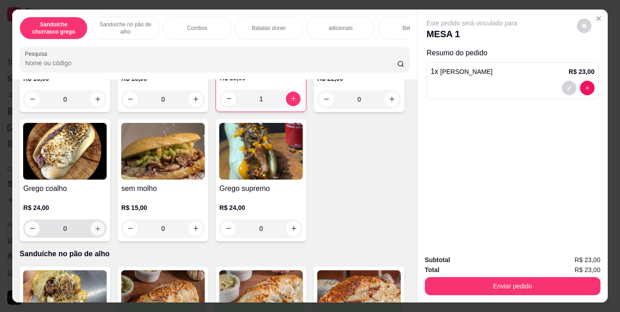
click at [101, 231] on icon "increase-product-quantity" at bounding box center [97, 228] width 7 height 7
type input "1"
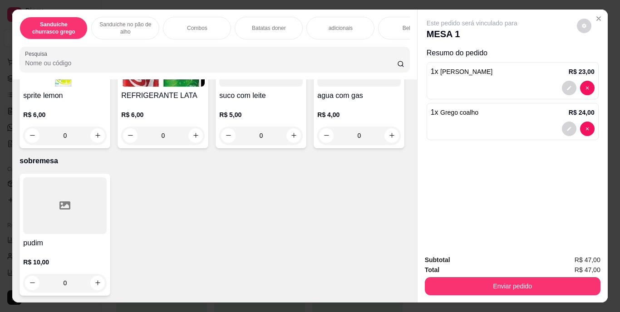
scroll to position [1538, 0]
click at [94, 10] on icon "increase-product-quantity" at bounding box center [97, 6] width 7 height 7
type input "1"
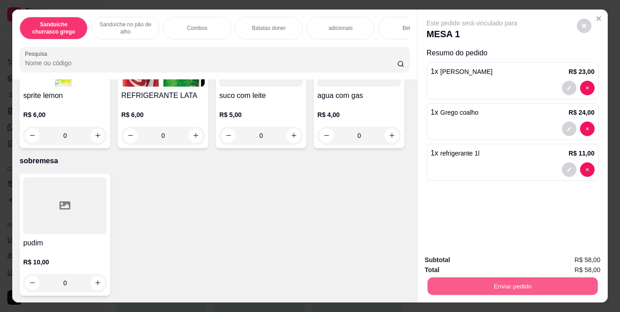
click at [466, 278] on button "Enviar pedido" at bounding box center [512, 287] width 170 height 18
click at [589, 260] on button "Enviar pedido" at bounding box center [577, 260] width 50 height 17
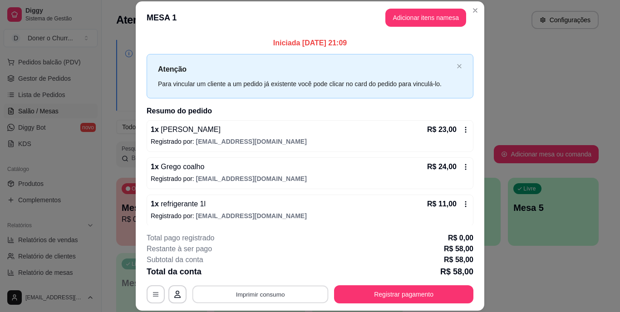
click at [246, 294] on button "Imprimir consumo" at bounding box center [260, 294] width 136 height 18
click at [256, 273] on button "IMPRESSORA" at bounding box center [260, 273] width 64 height 14
click at [410, 20] on button "Adicionar itens na mesa" at bounding box center [425, 18] width 81 height 18
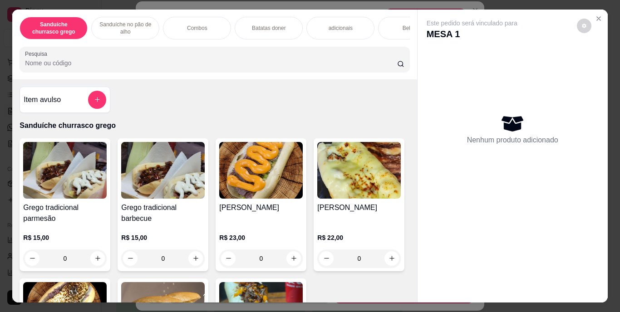
click at [264, 20] on div "Batatas doner" at bounding box center [269, 28] width 68 height 23
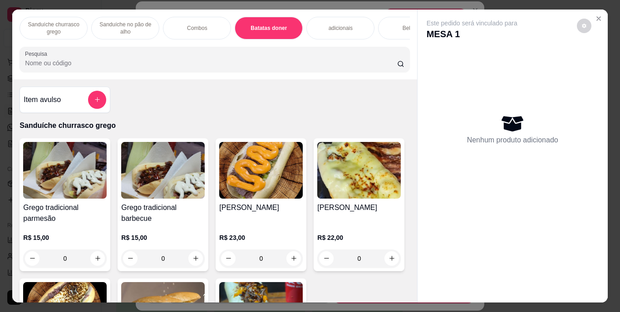
scroll to position [23, 0]
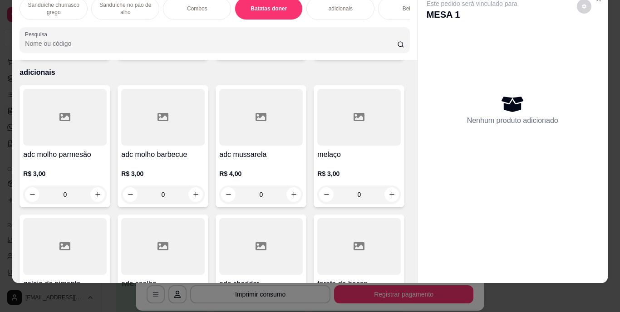
click at [292, 50] on icon "increase-product-quantity" at bounding box center [293, 47] width 7 height 7
type input "1"
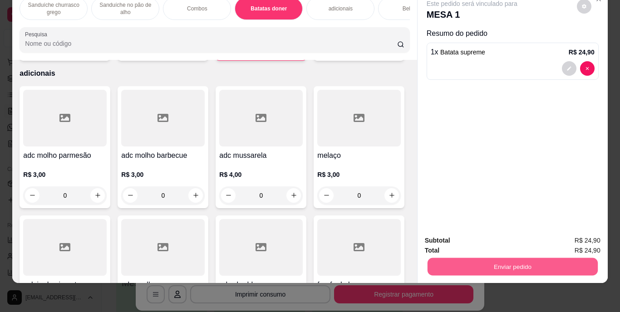
click at [519, 258] on button "Enviar pedido" at bounding box center [512, 267] width 170 height 18
click at [580, 236] on button "Enviar pedido" at bounding box center [577, 237] width 50 height 17
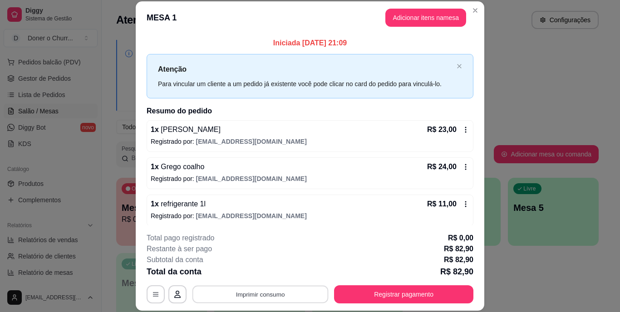
click at [270, 299] on button "Imprimir consumo" at bounding box center [260, 294] width 136 height 18
click at [258, 275] on button "IMPRESSORA" at bounding box center [260, 273] width 66 height 15
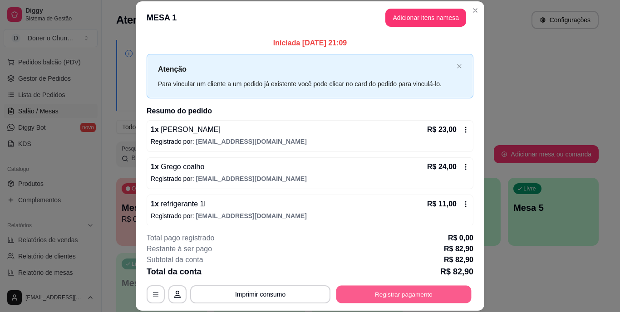
click at [395, 290] on button "Registrar pagamento" at bounding box center [403, 294] width 135 height 18
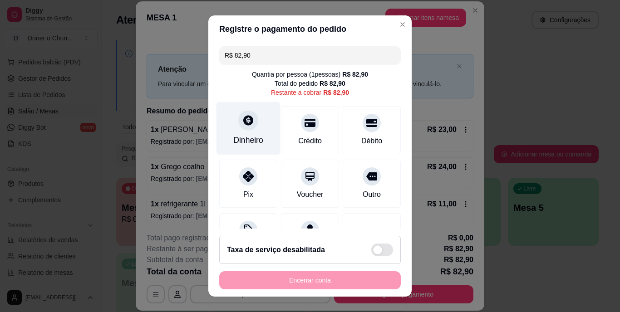
click at [244, 126] on icon at bounding box center [248, 121] width 12 height 12
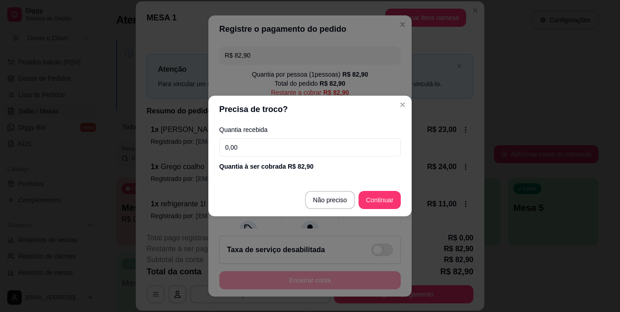
click at [292, 148] on input "0,00" at bounding box center [310, 147] width 182 height 18
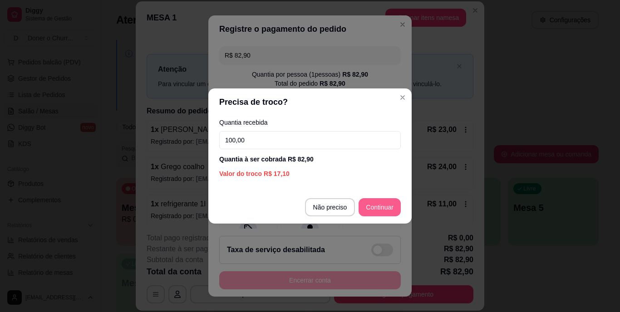
type input "100,00"
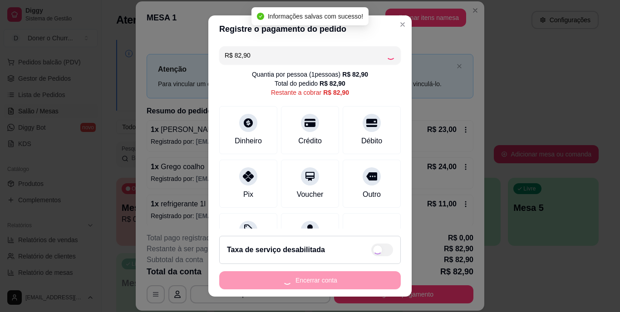
type input "R$ 0,00"
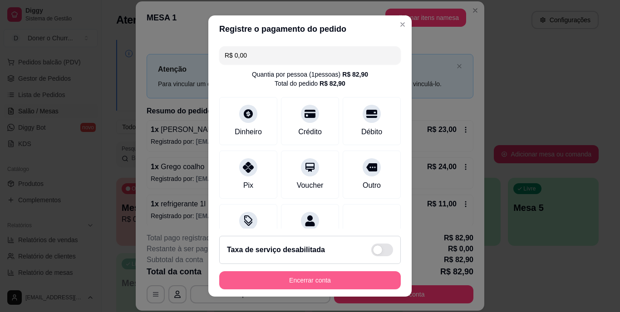
click at [295, 278] on button "Encerrar conta" at bounding box center [310, 280] width 182 height 18
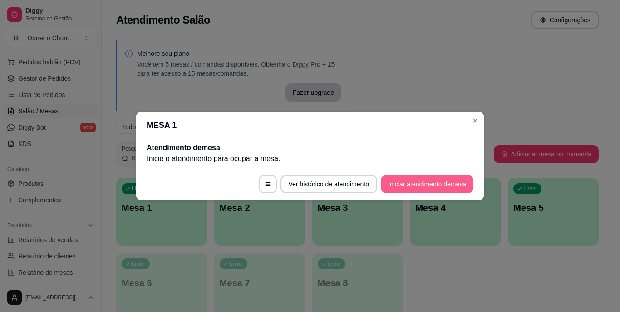
click at [414, 188] on button "Iniciar atendimento de mesa" at bounding box center [427, 184] width 93 height 18
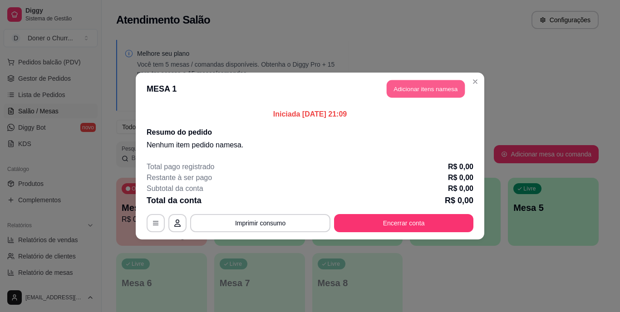
click at [429, 89] on button "Adicionar itens na mesa" at bounding box center [426, 89] width 78 height 18
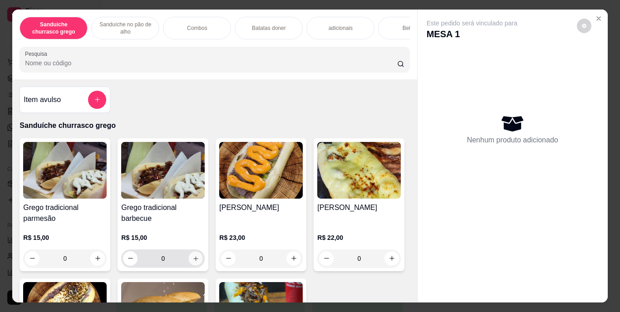
click at [192, 262] on icon "increase-product-quantity" at bounding box center [195, 258] width 7 height 7
type input "1"
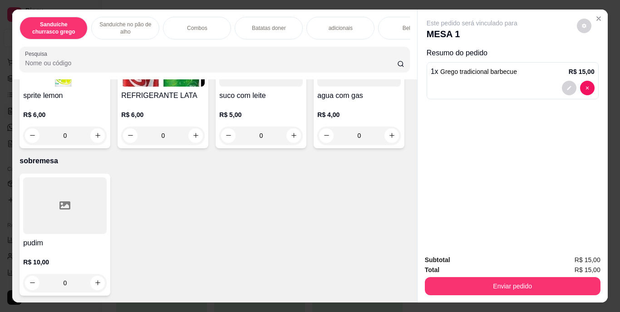
scroll to position [1655, 0]
click at [388, 10] on icon "increase-product-quantity" at bounding box center [391, 6] width 7 height 7
type input "1"
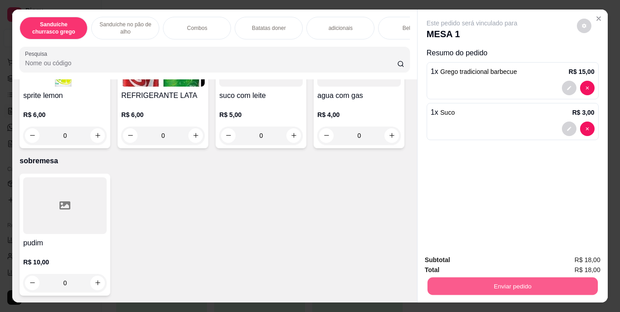
click at [472, 282] on button "Enviar pedido" at bounding box center [512, 287] width 170 height 18
click at [580, 257] on button "Enviar pedido" at bounding box center [577, 260] width 50 height 17
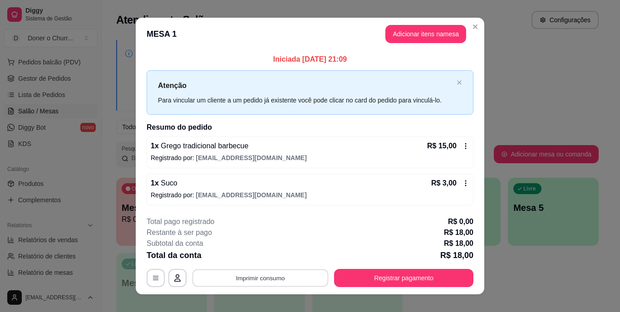
click at [264, 280] on button "Imprimir consumo" at bounding box center [260, 278] width 136 height 18
click at [258, 254] on button "IMPRESSORA" at bounding box center [260, 257] width 64 height 14
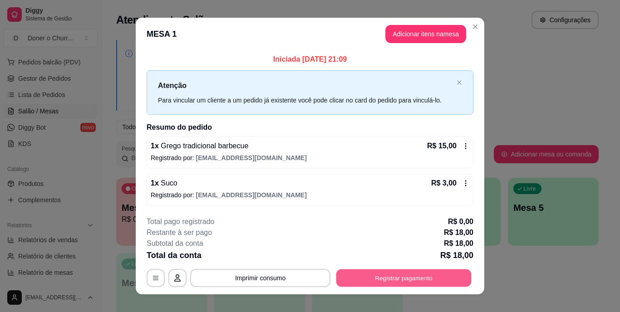
click at [385, 282] on button "Registrar pagamento" at bounding box center [403, 278] width 135 height 18
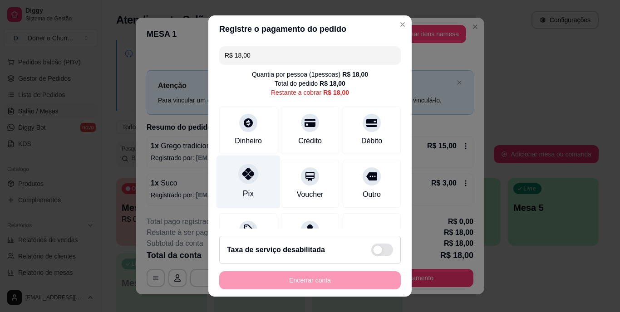
click at [243, 189] on div "Pix" at bounding box center [248, 194] width 11 height 12
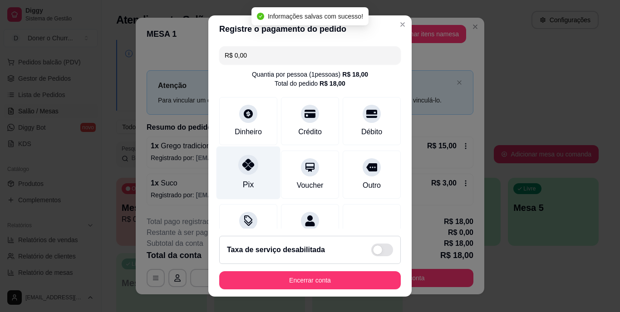
type input "R$ 0,00"
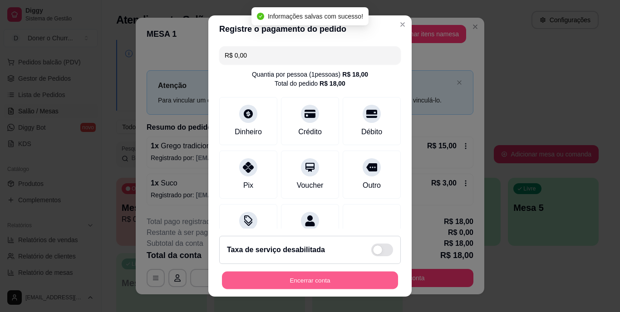
click at [299, 273] on button "Encerrar conta" at bounding box center [310, 280] width 176 height 18
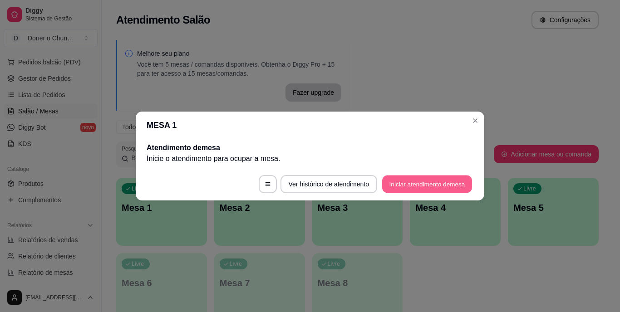
click at [404, 181] on button "Iniciar atendimento de mesa" at bounding box center [427, 185] width 90 height 18
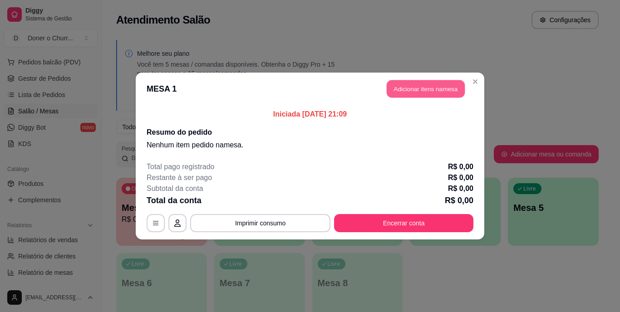
click at [429, 90] on button "Adicionar itens na mesa" at bounding box center [426, 89] width 78 height 18
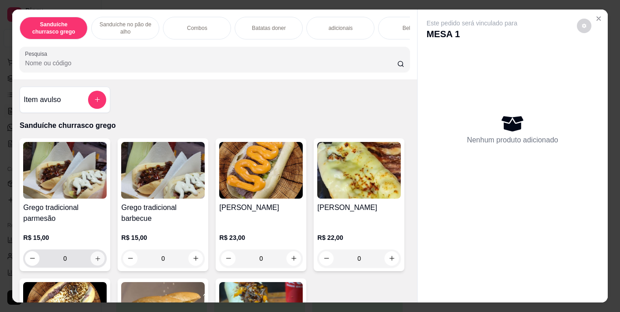
click at [94, 261] on icon "increase-product-quantity" at bounding box center [97, 258] width 7 height 7
type input "1"
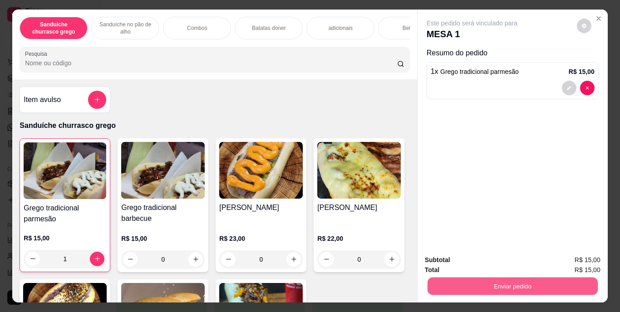
click at [474, 282] on button "Enviar pedido" at bounding box center [512, 287] width 170 height 18
click at [588, 260] on button "Enviar pedido" at bounding box center [577, 260] width 50 height 17
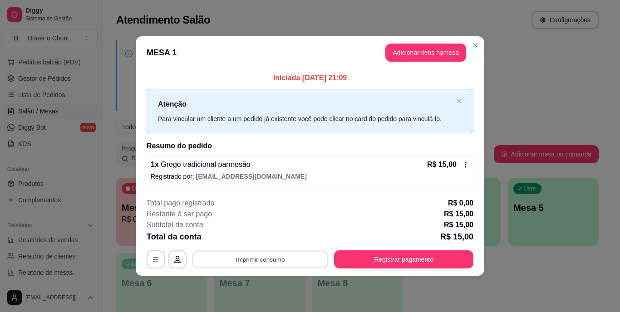
click at [262, 260] on button "Imprimir consumo" at bounding box center [260, 260] width 136 height 18
click at [268, 236] on button "IMPRESSORA" at bounding box center [263, 238] width 64 height 14
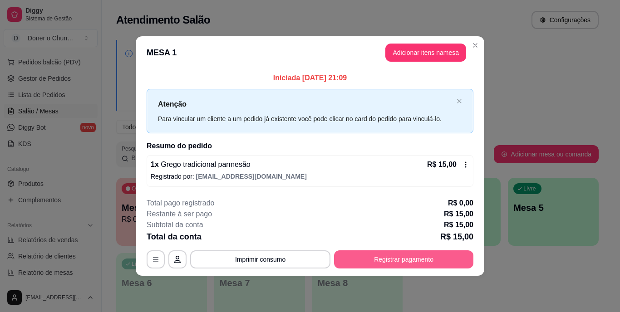
click at [390, 253] on button "Registrar pagamento" at bounding box center [403, 260] width 139 height 18
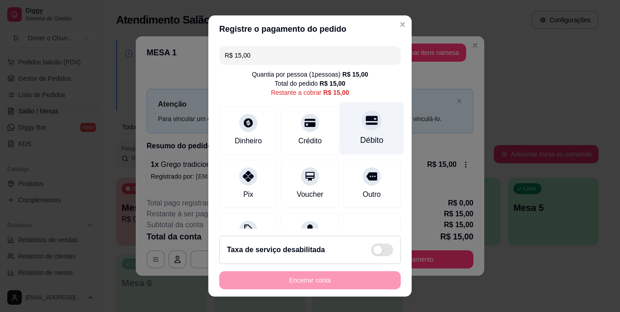
click at [361, 130] on div "Débito" at bounding box center [372, 128] width 64 height 53
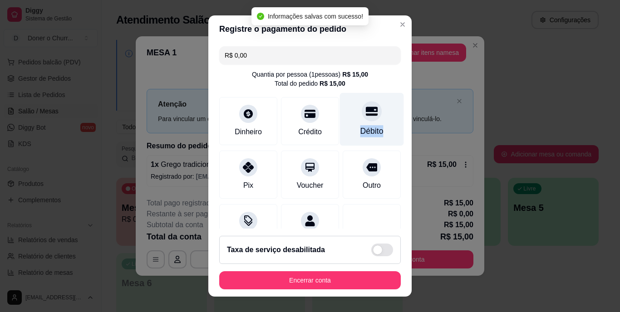
type input "R$ 0,00"
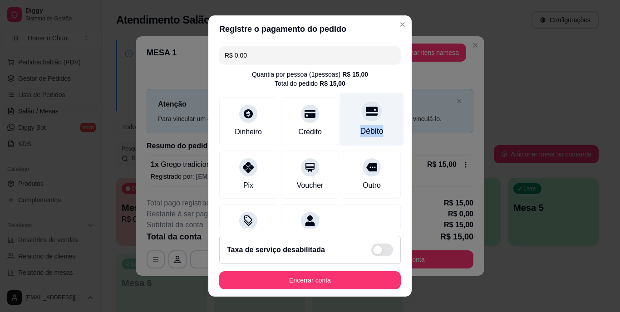
click at [361, 130] on div "Débito" at bounding box center [371, 132] width 23 height 12
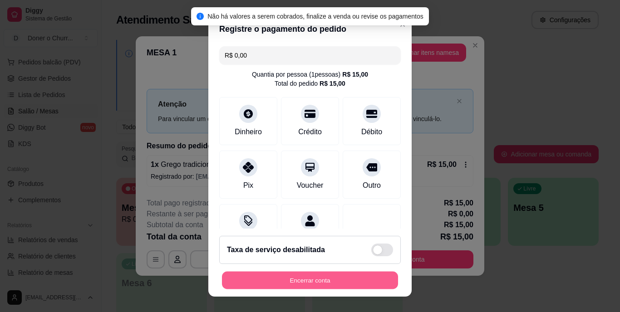
click at [316, 275] on button "Encerrar conta" at bounding box center [310, 280] width 176 height 18
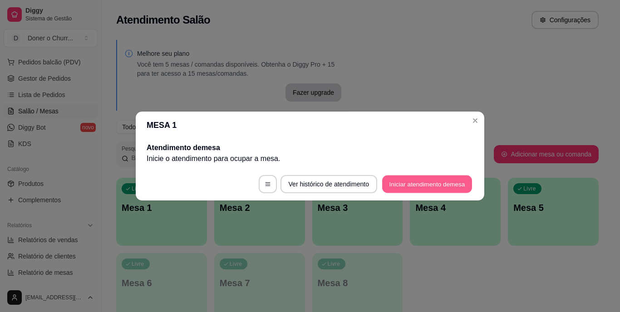
click at [427, 182] on button "Iniciar atendimento de mesa" at bounding box center [427, 185] width 90 height 18
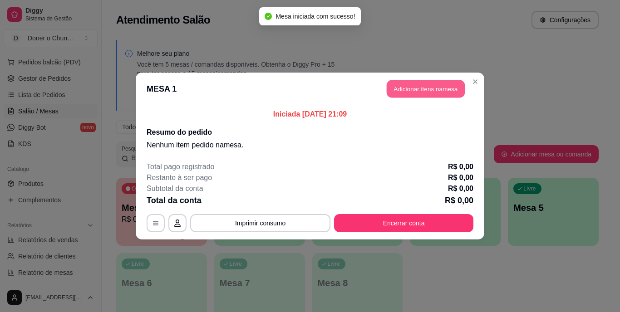
click at [421, 84] on button "Adicionar itens na mesa" at bounding box center [426, 89] width 78 height 18
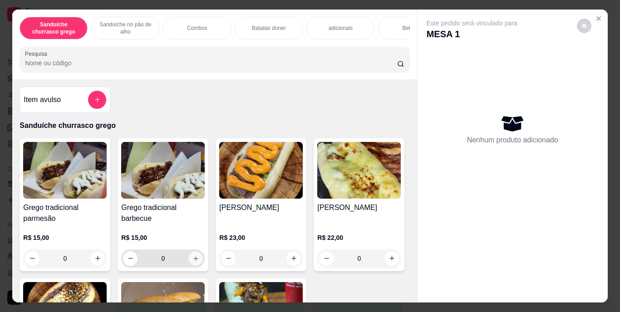
click at [192, 262] on icon "increase-product-quantity" at bounding box center [195, 258] width 7 height 7
type input "1"
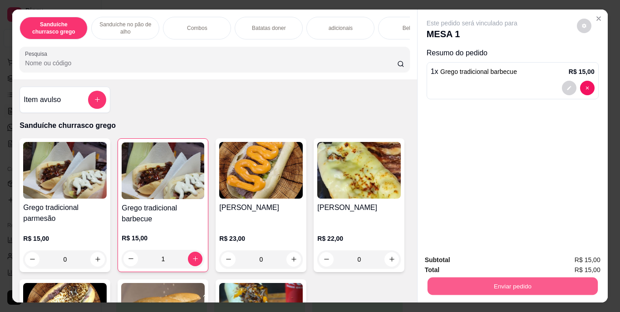
click at [474, 280] on button "Enviar pedido" at bounding box center [512, 287] width 170 height 18
click at [583, 256] on button "Enviar pedido" at bounding box center [577, 260] width 50 height 17
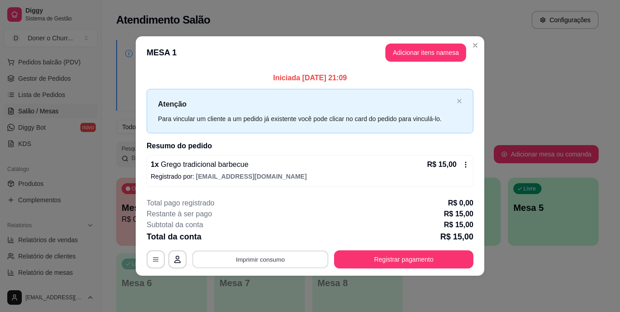
click at [263, 261] on button "Imprimir consumo" at bounding box center [260, 260] width 136 height 18
click at [251, 241] on button "IMPRESSORA" at bounding box center [263, 238] width 64 height 14
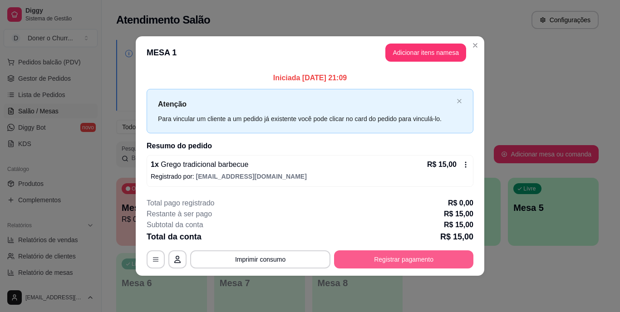
click at [366, 256] on button "Registrar pagamento" at bounding box center [403, 260] width 139 height 18
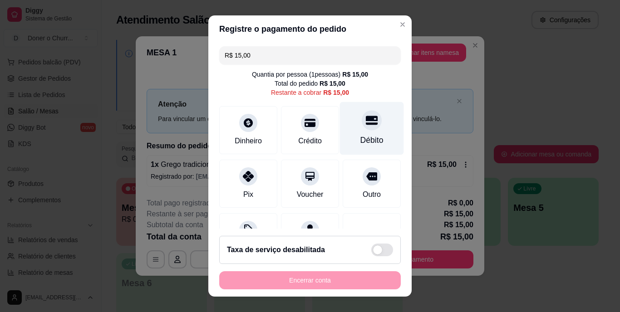
click at [362, 123] on div at bounding box center [372, 121] width 20 height 20
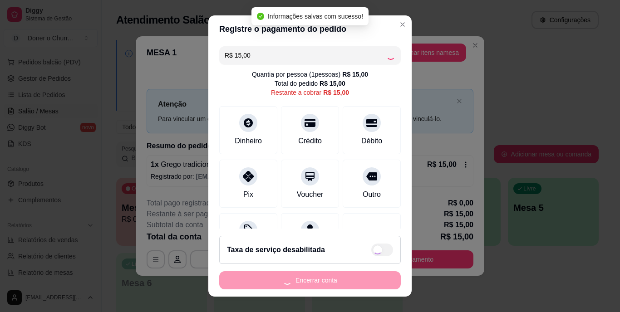
type input "R$ 0,00"
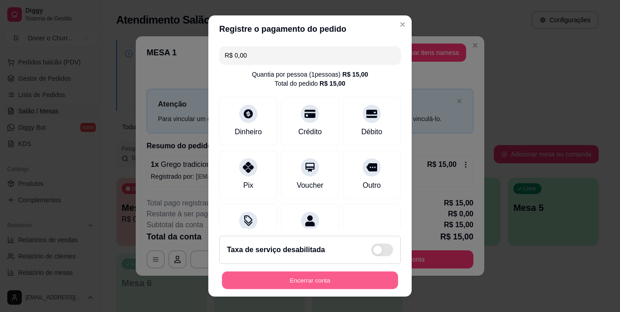
click at [330, 278] on button "Encerrar conta" at bounding box center [310, 280] width 176 height 18
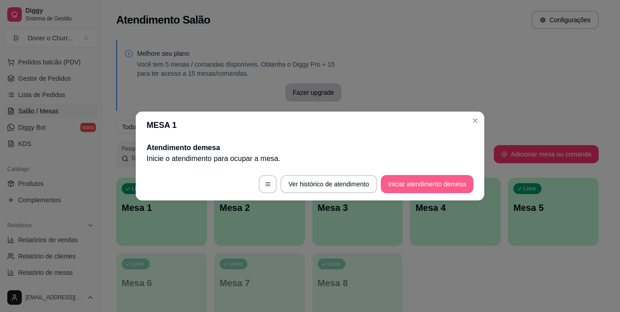
click at [393, 182] on button "Iniciar atendimento de mesa" at bounding box center [427, 184] width 93 height 18
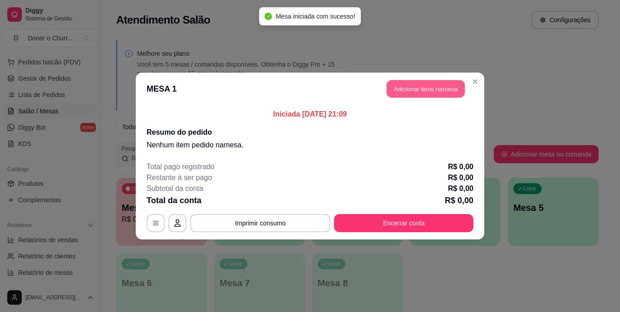
click at [420, 87] on button "Adicionar itens na mesa" at bounding box center [426, 89] width 78 height 18
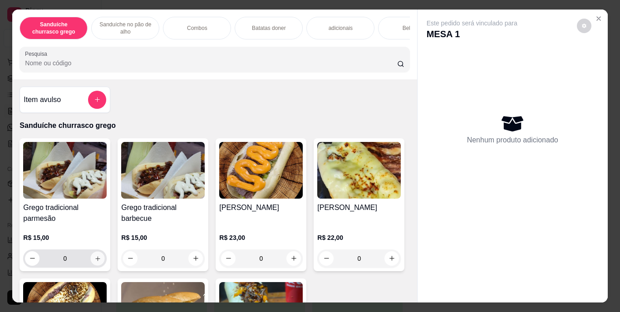
click at [95, 261] on icon "increase-product-quantity" at bounding box center [97, 258] width 5 height 5
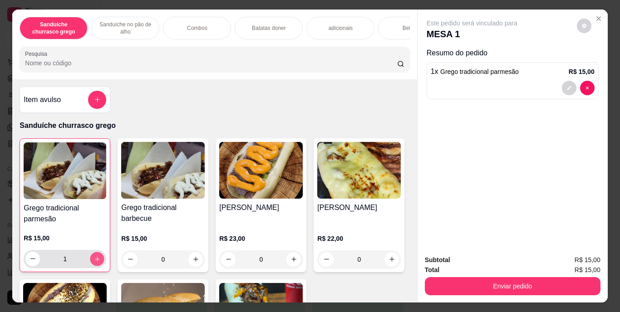
click at [94, 262] on icon "increase-product-quantity" at bounding box center [97, 259] width 7 height 7
type input "2"
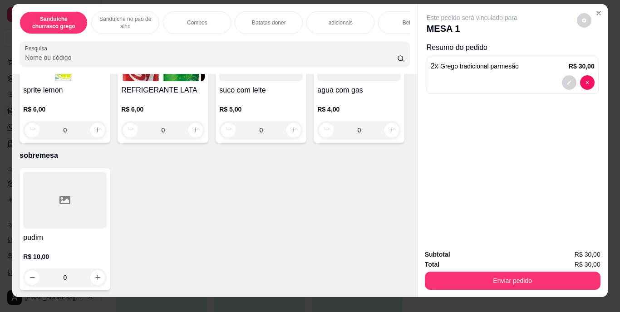
scroll to position [1575, 0]
click at [95, 3] on icon "increase-product-quantity" at bounding box center [97, 0] width 5 height 5
type input "1"
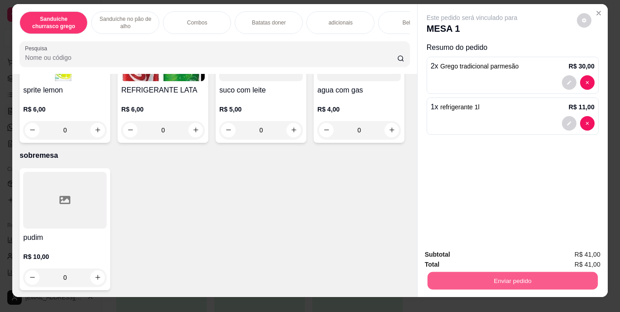
click at [517, 274] on button "Enviar pedido" at bounding box center [512, 281] width 170 height 18
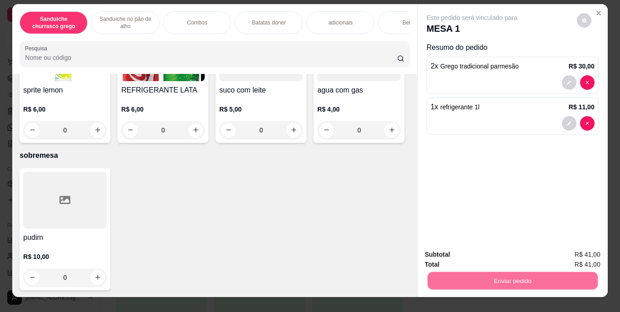
click at [567, 260] on button "Enviar pedido" at bounding box center [575, 255] width 50 height 17
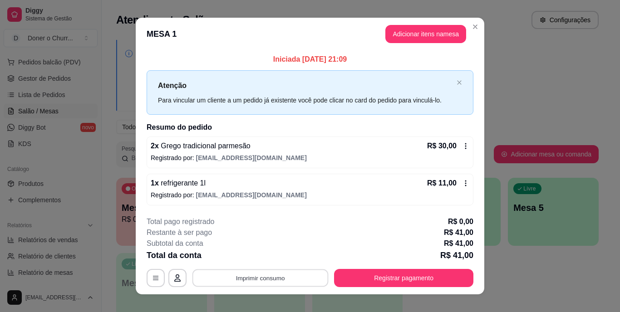
click at [262, 278] on button "Imprimir consumo" at bounding box center [260, 278] width 136 height 18
click at [256, 252] on button "IMPRESSORA" at bounding box center [260, 257] width 64 height 14
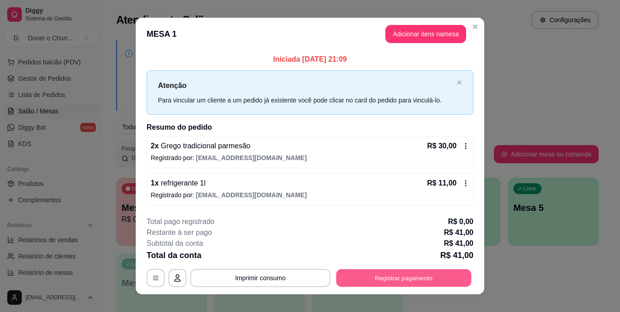
click at [389, 280] on button "Registrar pagamento" at bounding box center [403, 278] width 135 height 18
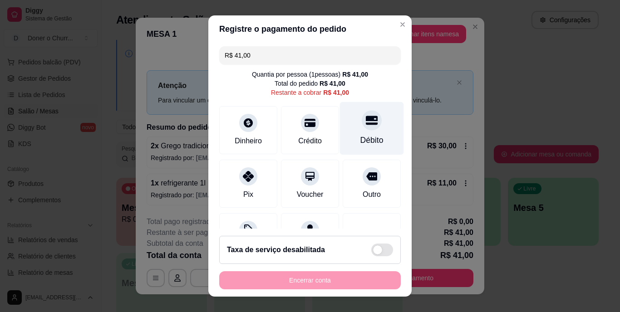
click at [366, 118] on icon at bounding box center [372, 120] width 12 height 9
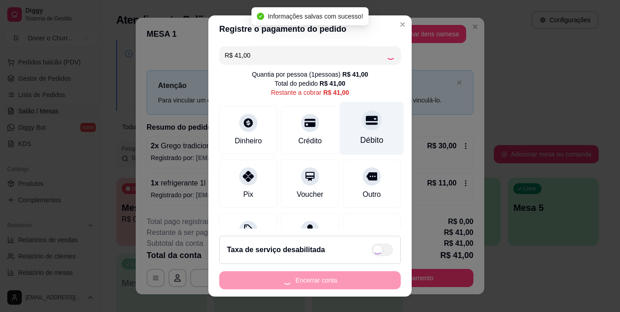
type input "R$ 0,00"
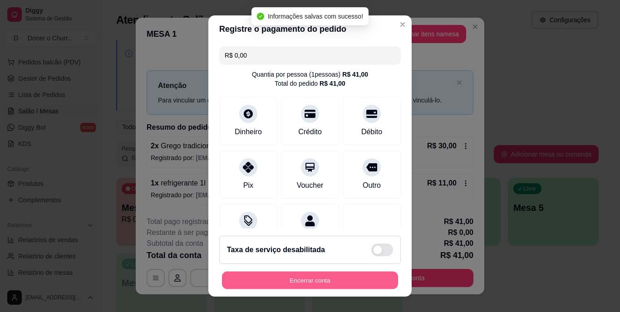
click at [342, 283] on button "Encerrar conta" at bounding box center [310, 280] width 176 height 18
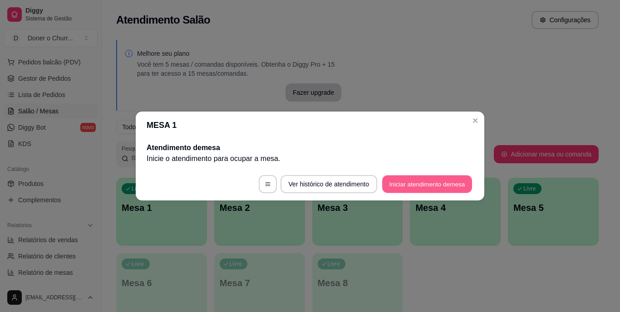
click at [440, 183] on button "Iniciar atendimento de mesa" at bounding box center [427, 185] width 90 height 18
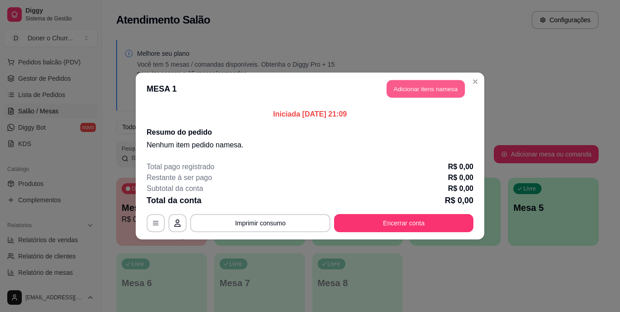
click at [416, 82] on button "Adicionar itens na mesa" at bounding box center [426, 89] width 78 height 18
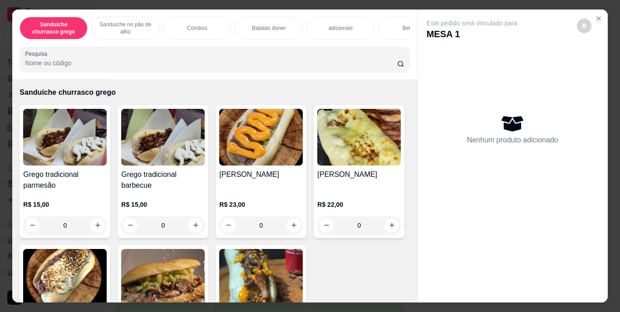
scroll to position [34, 0]
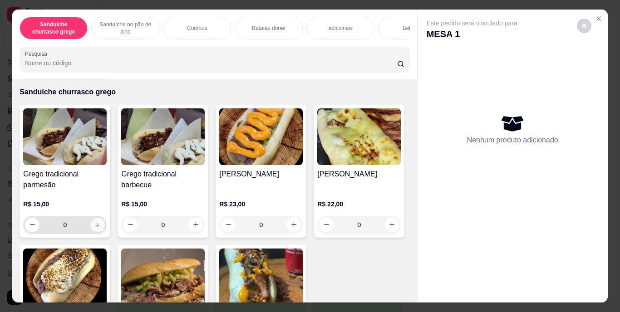
click at [94, 228] on icon "increase-product-quantity" at bounding box center [97, 224] width 7 height 7
type input "1"
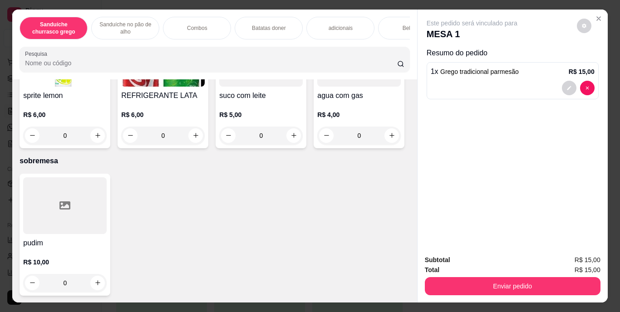
scroll to position [1740, 0]
click at [388, 10] on icon "increase-product-quantity" at bounding box center [391, 6] width 7 height 7
type input "1"
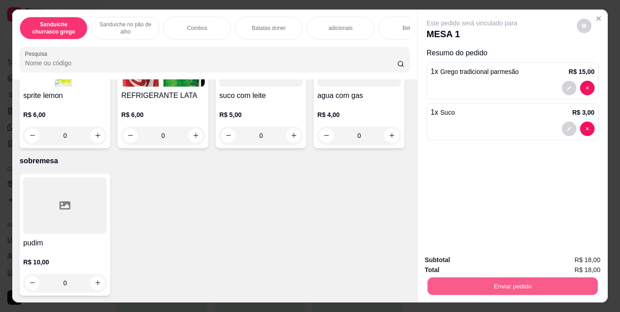
click at [547, 283] on button "Enviar pedido" at bounding box center [512, 287] width 170 height 18
click at [579, 255] on button "Enviar pedido" at bounding box center [577, 260] width 50 height 17
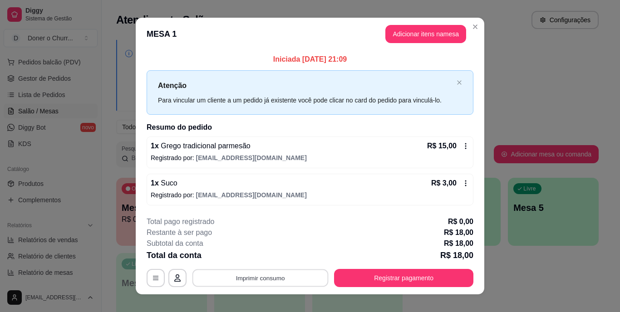
click at [257, 277] on button "Imprimir consumo" at bounding box center [260, 278] width 136 height 18
click at [265, 259] on button "IMPRESSORA" at bounding box center [260, 257] width 64 height 14
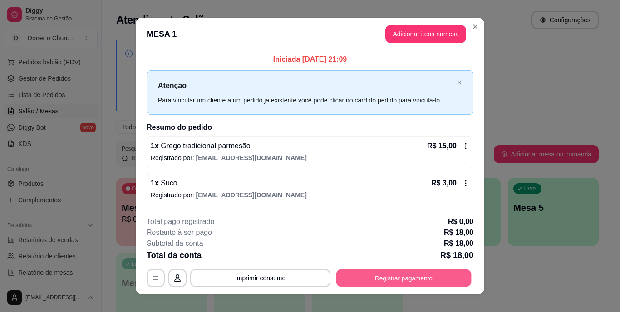
click at [393, 279] on button "Registrar pagamento" at bounding box center [403, 278] width 135 height 18
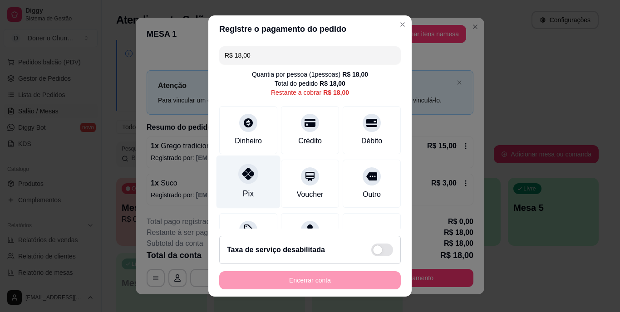
click at [238, 175] on div at bounding box center [248, 174] width 20 height 20
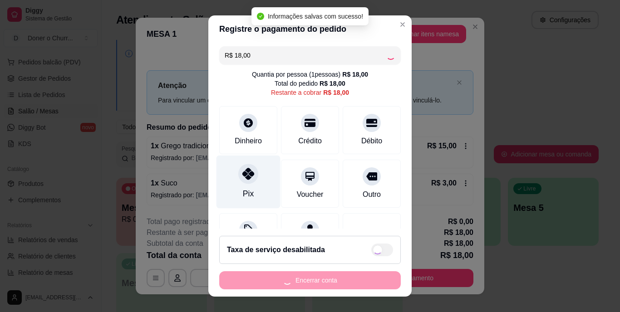
type input "R$ 0,00"
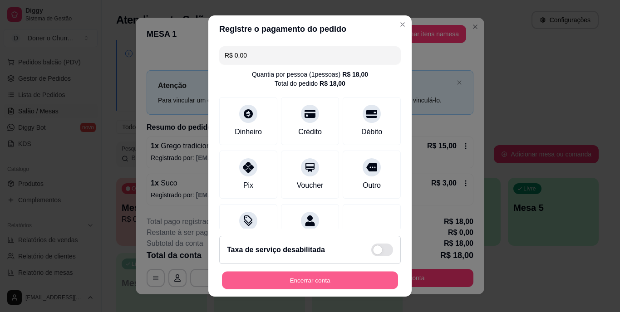
click at [306, 275] on button "Encerrar conta" at bounding box center [310, 280] width 176 height 18
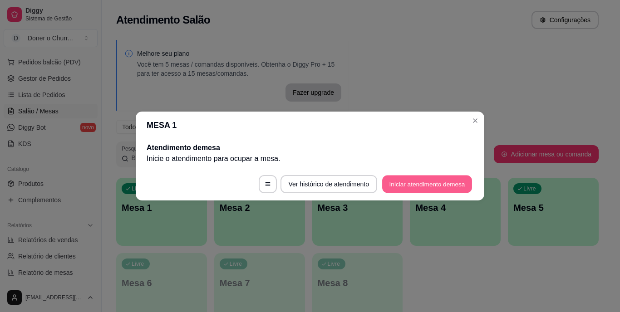
click at [425, 179] on button "Iniciar atendimento de mesa" at bounding box center [427, 185] width 90 height 18
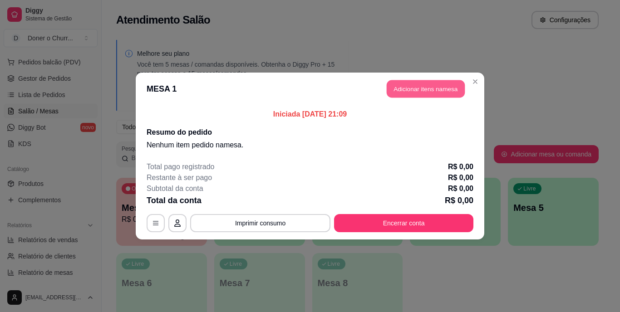
click at [425, 95] on button "Adicionar itens na mesa" at bounding box center [426, 89] width 78 height 18
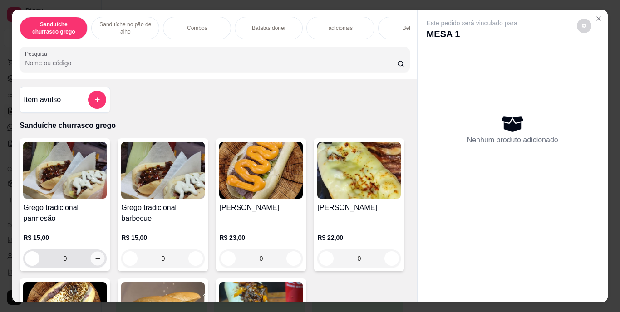
click at [95, 262] on icon "increase-product-quantity" at bounding box center [97, 258] width 7 height 7
type input "1"
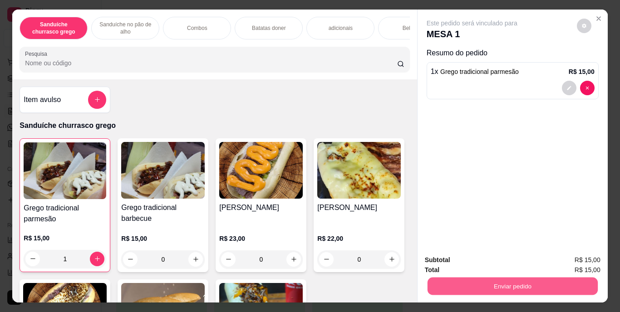
click at [495, 279] on button "Enviar pedido" at bounding box center [512, 287] width 170 height 18
click at [566, 257] on button "Enviar pedido" at bounding box center [577, 260] width 50 height 17
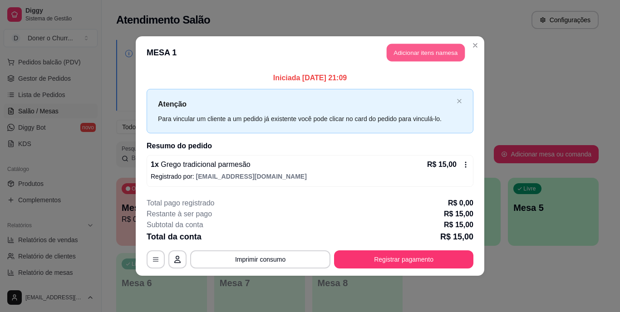
click at [422, 53] on button "Adicionar itens na mesa" at bounding box center [426, 53] width 78 height 18
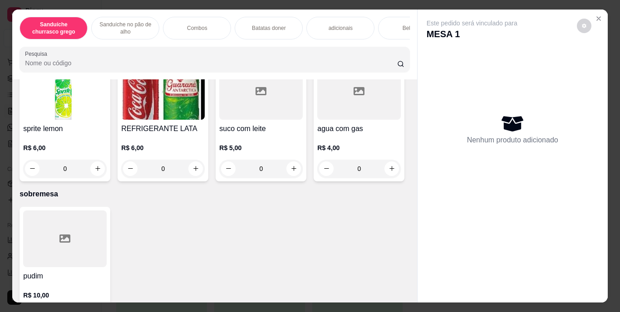
scroll to position [1365, 0]
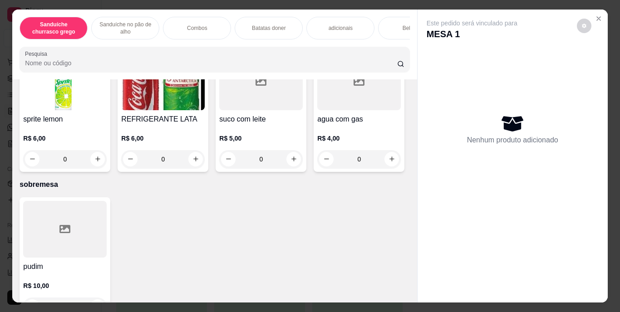
type input "1"
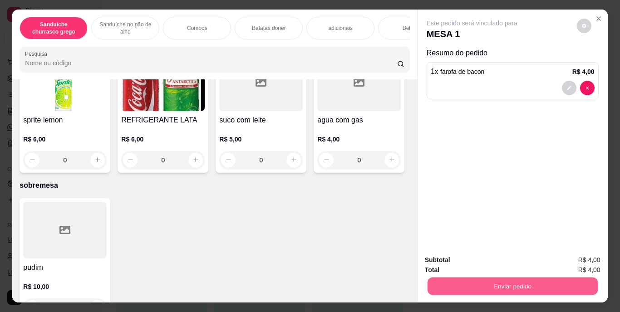
click at [524, 278] on button "Enviar pedido" at bounding box center [512, 287] width 170 height 18
click at [574, 257] on button "Enviar pedido" at bounding box center [577, 260] width 50 height 17
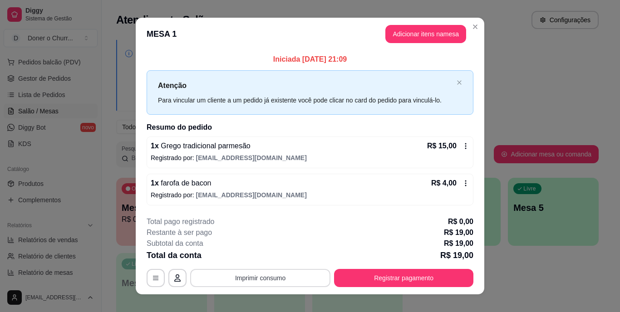
click at [259, 280] on button "Imprimir consumo" at bounding box center [260, 278] width 140 height 18
click at [273, 258] on button "IMPRESSORA" at bounding box center [260, 257] width 64 height 14
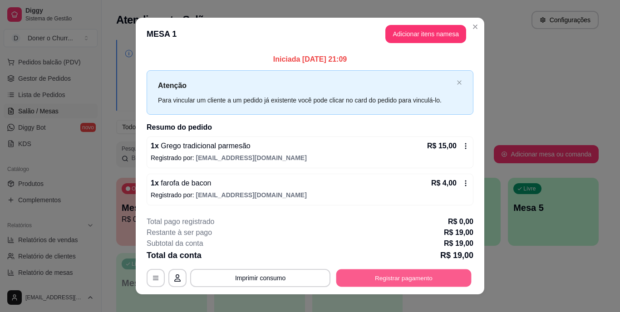
click at [386, 280] on button "Registrar pagamento" at bounding box center [403, 278] width 135 height 18
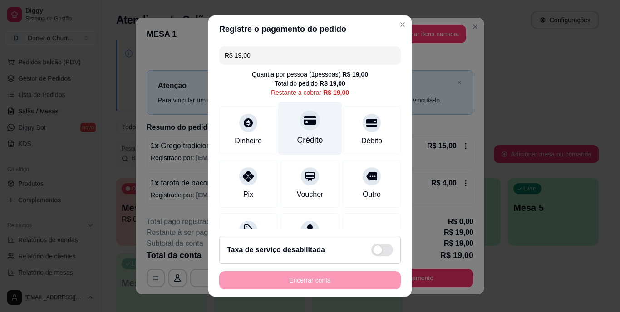
click at [302, 135] on div "Crédito" at bounding box center [310, 141] width 26 height 12
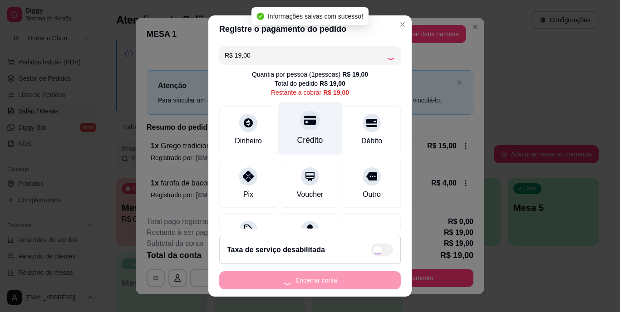
type input "R$ 0,00"
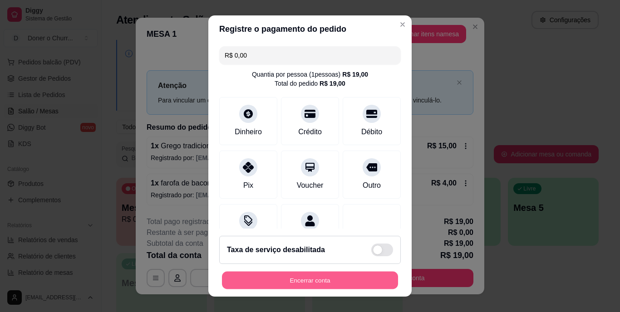
click at [315, 274] on button "Encerrar conta" at bounding box center [310, 280] width 176 height 18
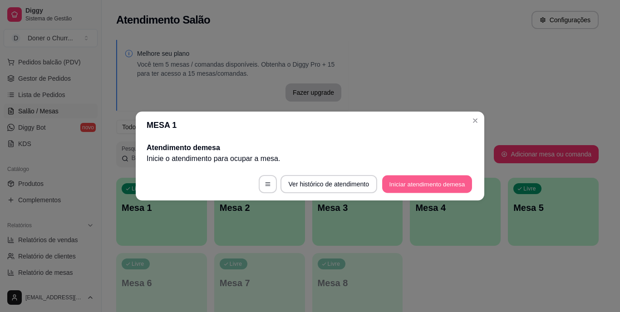
click at [428, 183] on button "Iniciar atendimento de mesa" at bounding box center [427, 185] width 90 height 18
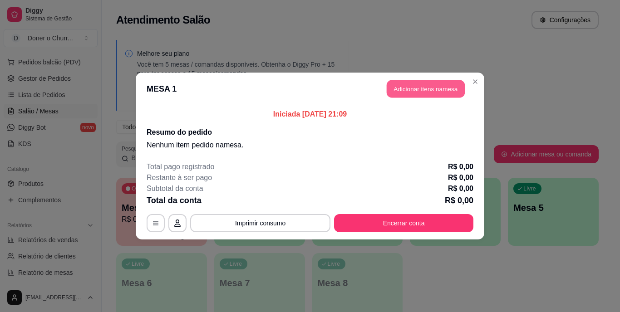
click at [414, 83] on button "Adicionar itens na mesa" at bounding box center [426, 89] width 78 height 18
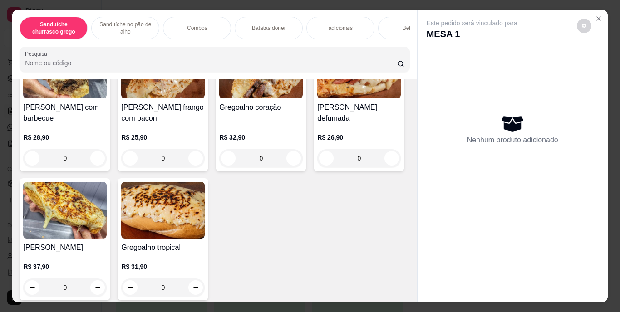
scroll to position [453, 0]
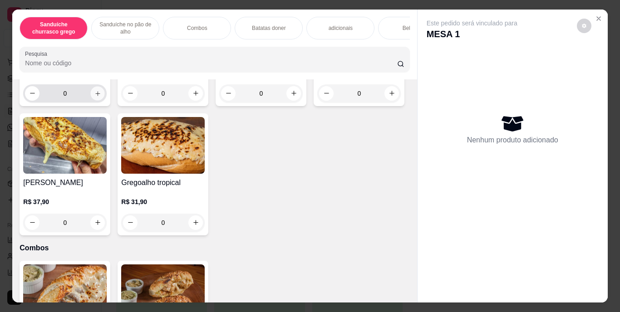
click at [94, 97] on icon "increase-product-quantity" at bounding box center [97, 93] width 7 height 7
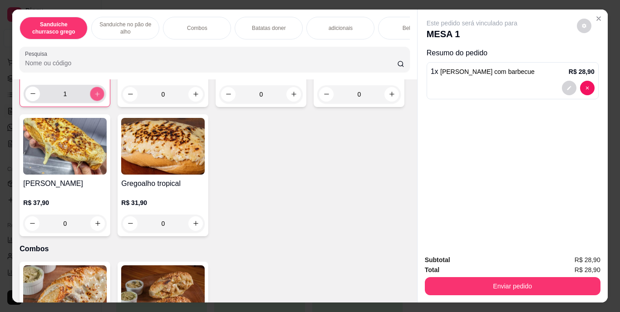
click at [95, 96] on icon "increase-product-quantity" at bounding box center [97, 94] width 5 height 5
type input "2"
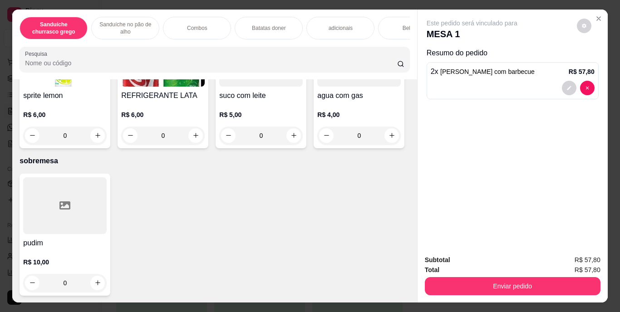
scroll to position [1605, 0]
click at [95, 9] on icon "increase-product-quantity" at bounding box center [97, 6] width 5 height 5
type input "1"
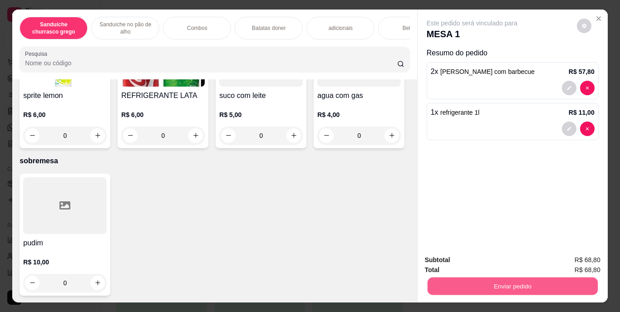
click at [499, 278] on button "Enviar pedido" at bounding box center [512, 287] width 170 height 18
click at [576, 265] on button "Enviar pedido" at bounding box center [577, 260] width 50 height 17
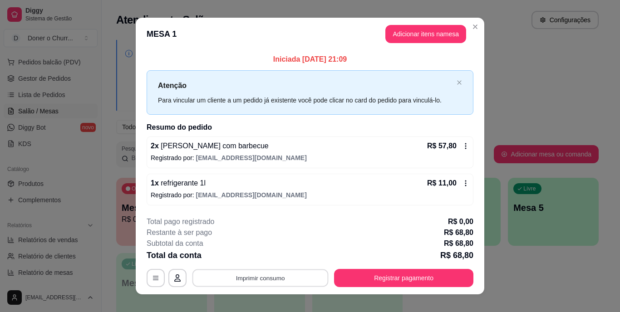
click at [269, 279] on button "Imprimir consumo" at bounding box center [260, 278] width 136 height 18
click at [260, 253] on button "IMPRESSORA" at bounding box center [260, 257] width 64 height 14
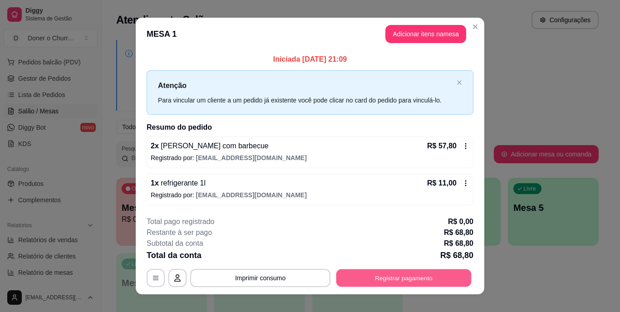
click at [359, 273] on button "Registrar pagamento" at bounding box center [403, 278] width 135 height 18
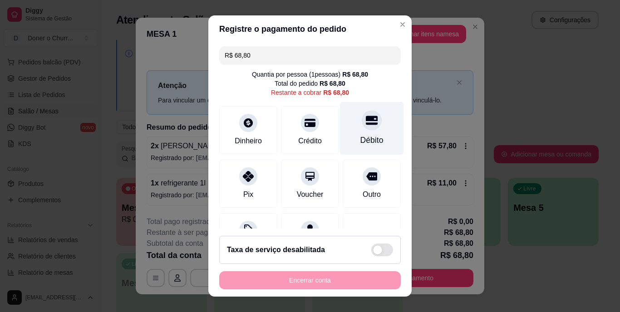
click at [366, 120] on icon at bounding box center [372, 120] width 12 height 9
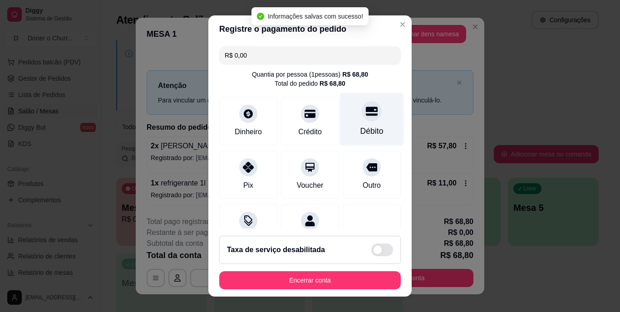
type input "R$ 0,00"
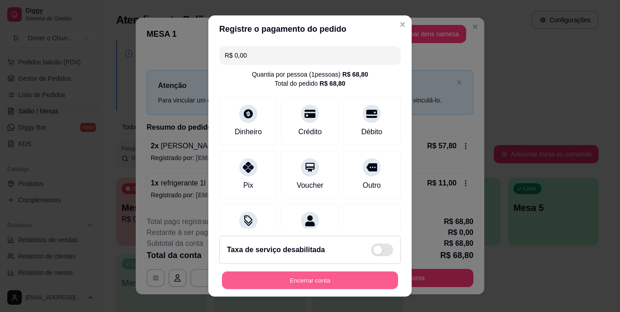
click at [336, 271] on button "Encerrar conta" at bounding box center [310, 280] width 176 height 18
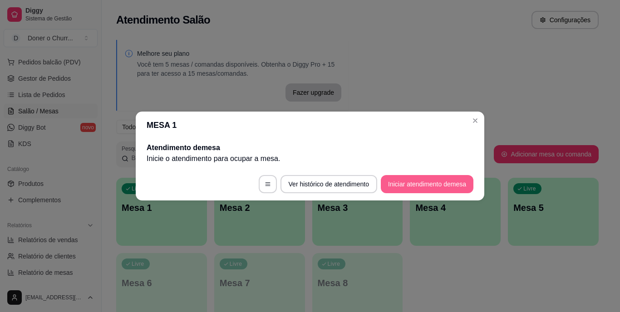
click at [419, 187] on button "Iniciar atendimento de mesa" at bounding box center [427, 184] width 93 height 18
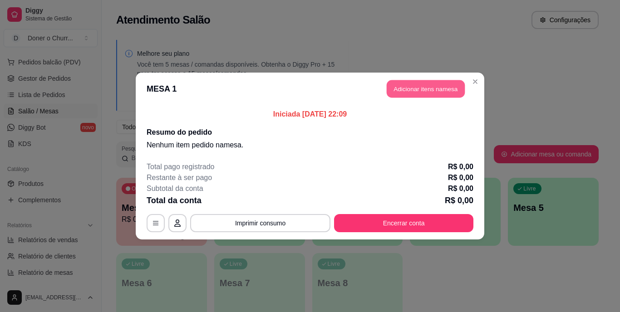
click at [413, 92] on button "Adicionar itens na mesa" at bounding box center [426, 89] width 78 height 18
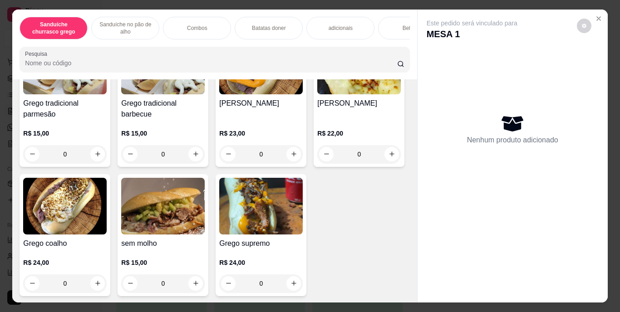
scroll to position [131, 0]
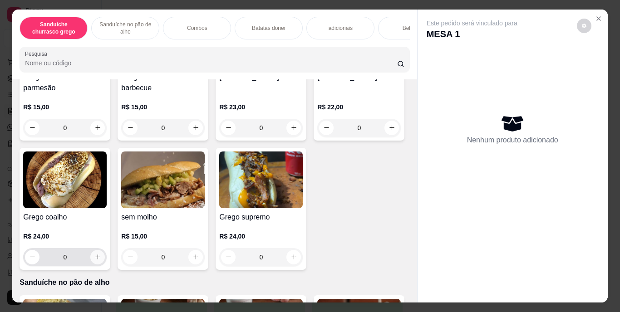
click at [101, 260] on icon "increase-product-quantity" at bounding box center [97, 257] width 7 height 7
click at [100, 260] on icon "increase-product-quantity" at bounding box center [97, 257] width 5 height 5
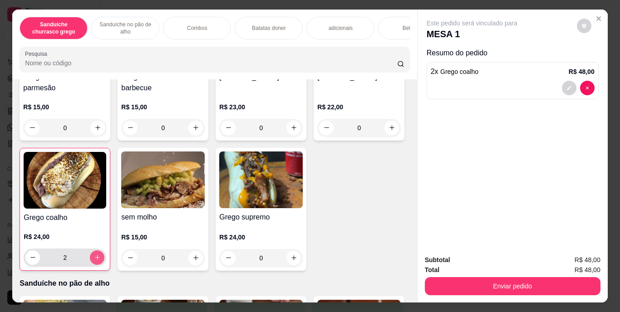
type input "2"
click at [610, 151] on div "Sanduíche churrasco grego Sanduíche no pão de alho Combos Batatas doner adicion…" at bounding box center [310, 156] width 620 height 312
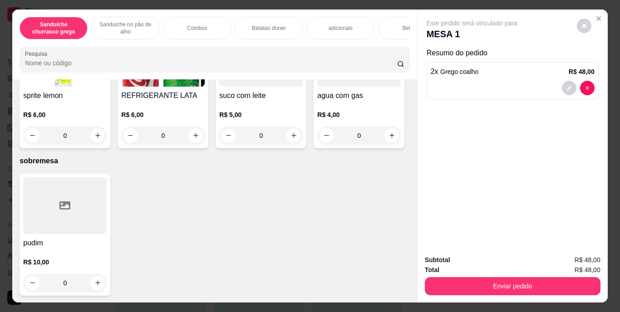
scroll to position [1709, 0]
click at [388, 10] on icon "increase-product-quantity" at bounding box center [391, 6] width 7 height 7
click at [384, 13] on button "increase-product-quantity" at bounding box center [391, 6] width 14 height 14
type input "2"
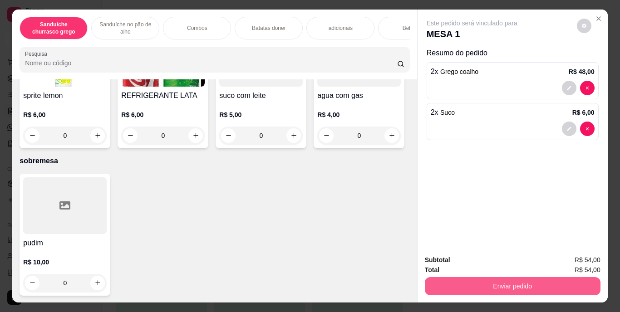
click at [469, 284] on button "Enviar pedido" at bounding box center [513, 286] width 176 height 18
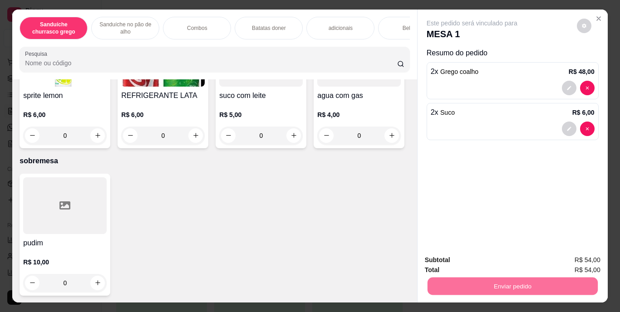
click at [567, 260] on button "Enviar pedido" at bounding box center [577, 260] width 50 height 17
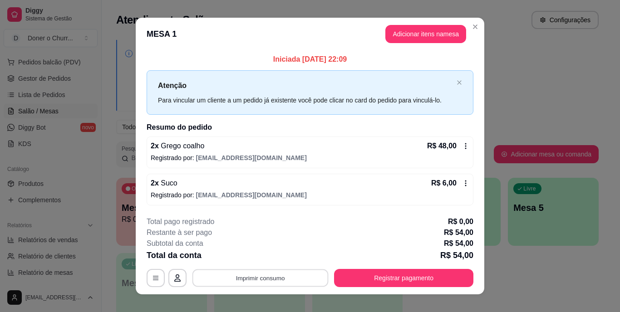
click at [265, 279] on button "Imprimir consumo" at bounding box center [260, 278] width 136 height 18
click at [251, 256] on button "IMPRESSORA" at bounding box center [260, 257] width 66 height 15
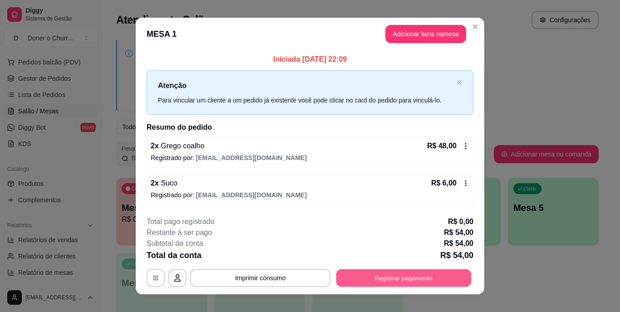
click at [371, 282] on button "Registrar pagamento" at bounding box center [403, 278] width 135 height 18
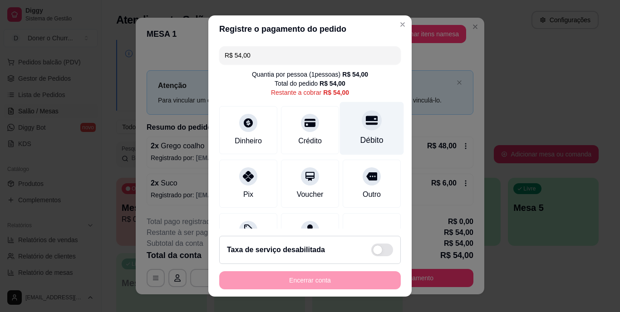
click at [362, 128] on div at bounding box center [372, 121] width 20 height 20
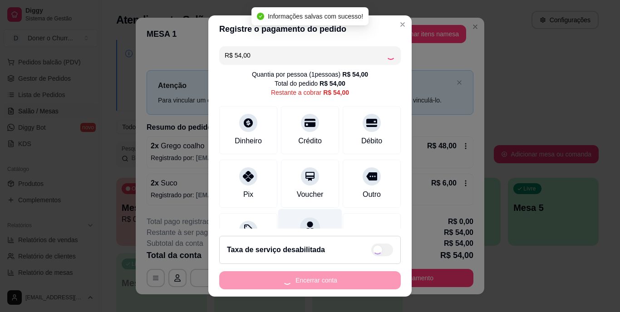
type input "R$ 0,00"
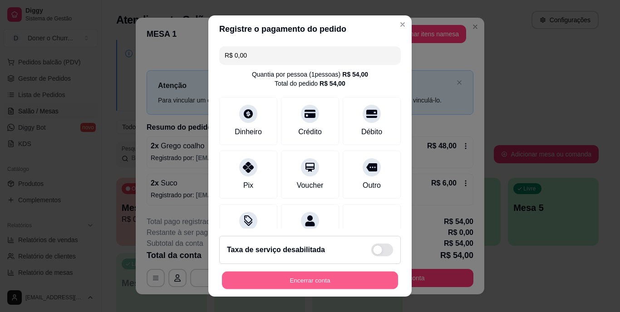
click at [288, 279] on button "Encerrar conta" at bounding box center [310, 280] width 176 height 18
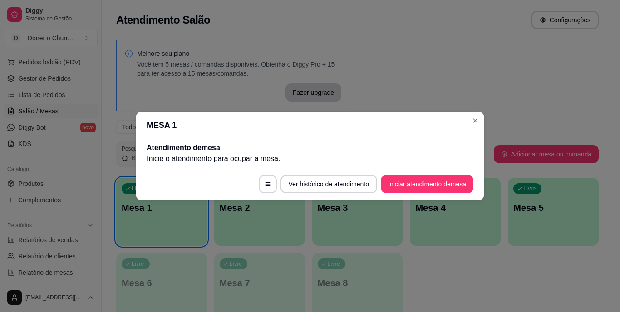
click at [413, 183] on button "Iniciar atendimento de mesa" at bounding box center [427, 184] width 93 height 18
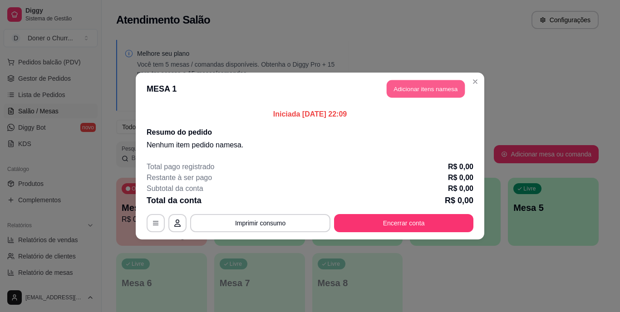
click at [411, 87] on button "Adicionar itens na mesa" at bounding box center [426, 89] width 78 height 18
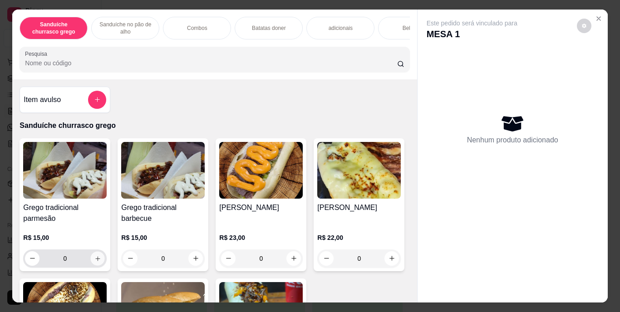
click at [94, 260] on icon "increase-product-quantity" at bounding box center [97, 258] width 7 height 7
type input "1"
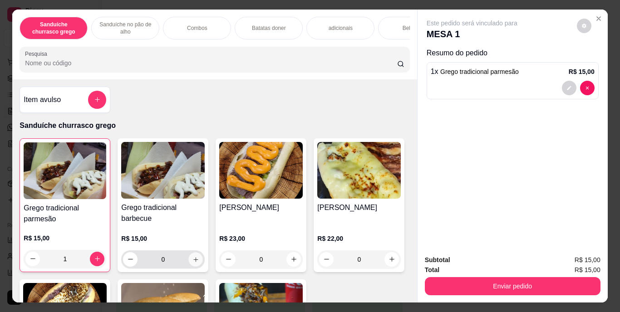
click at [189, 261] on button "increase-product-quantity" at bounding box center [196, 259] width 14 height 14
type input "1"
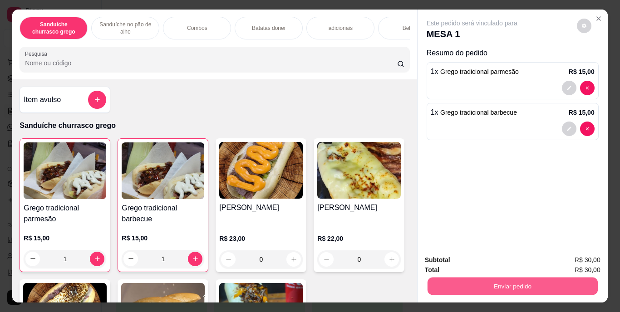
click at [479, 282] on button "Enviar pedido" at bounding box center [512, 287] width 170 height 18
click at [594, 260] on button "Enviar pedido" at bounding box center [577, 260] width 50 height 17
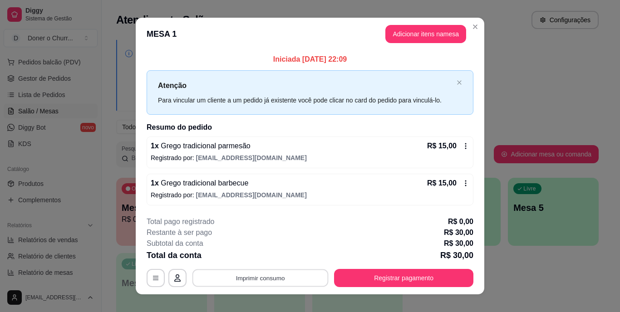
click at [266, 275] on button "Imprimir consumo" at bounding box center [260, 278] width 136 height 18
click at [257, 254] on button "IMPRESSORA" at bounding box center [260, 257] width 64 height 14
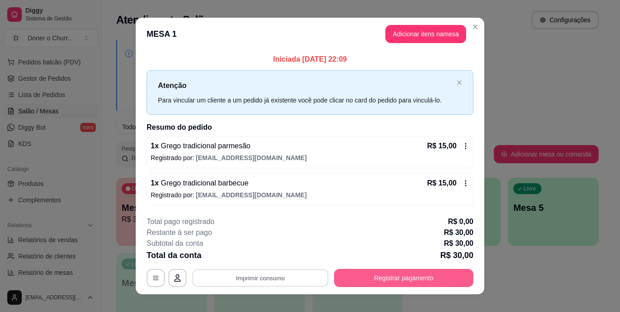
click at [393, 269] on button "Registrar pagamento" at bounding box center [403, 278] width 139 height 18
click at [383, 277] on button "Registrar pagamento" at bounding box center [403, 278] width 135 height 18
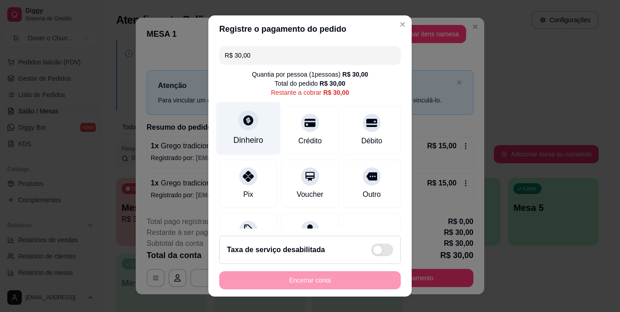
click at [242, 123] on icon at bounding box center [248, 121] width 12 height 12
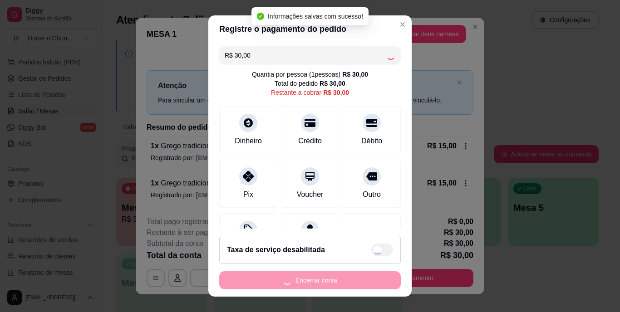
type input "R$ 0,00"
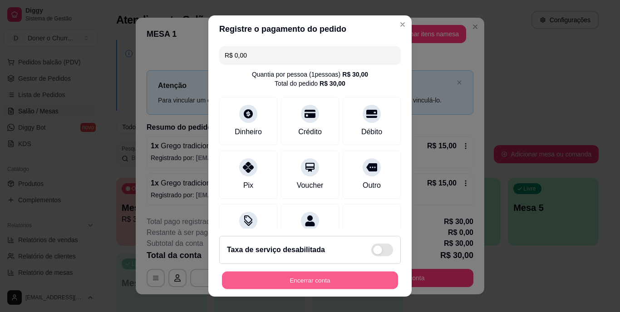
click at [329, 279] on button "Encerrar conta" at bounding box center [310, 280] width 176 height 18
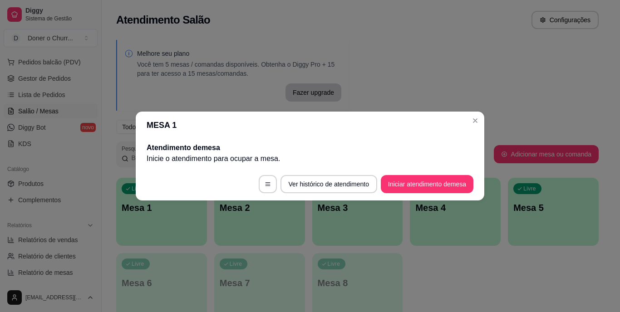
click at [419, 175] on footer "Ver histórico de atendimento Iniciar atendimento de mesa" at bounding box center [310, 184] width 349 height 33
click at [419, 180] on button "Iniciar atendimento de mesa" at bounding box center [427, 185] width 90 height 18
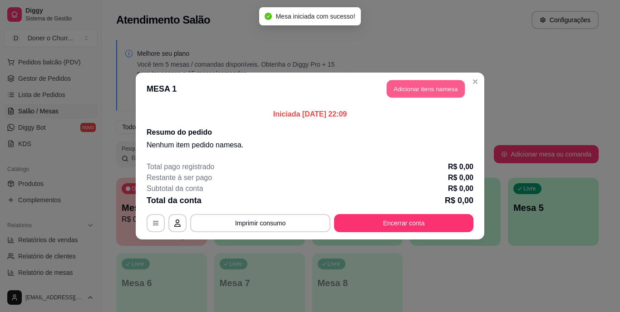
click at [418, 87] on button "Adicionar itens na mesa" at bounding box center [426, 89] width 78 height 18
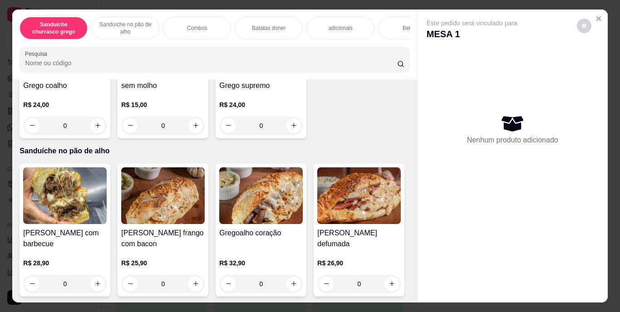
scroll to position [263, 0]
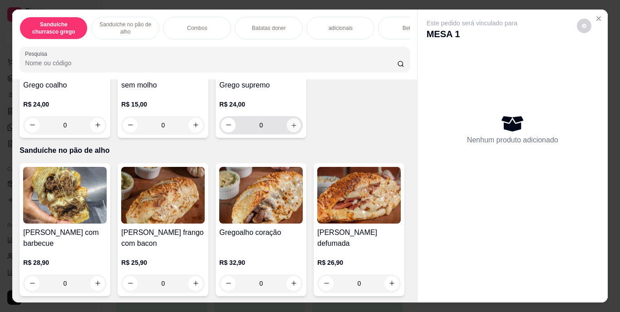
click at [290, 128] on icon "increase-product-quantity" at bounding box center [293, 125] width 7 height 7
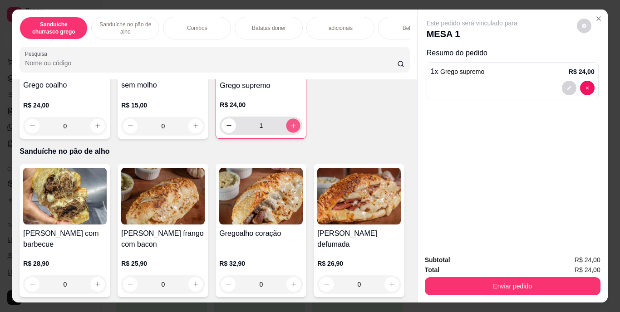
click at [291, 128] on icon "increase-product-quantity" at bounding box center [293, 125] width 5 height 5
type input "2"
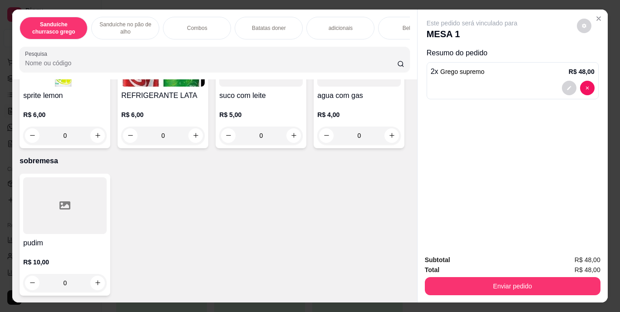
scroll to position [1629, 0]
click at [199, 139] on icon "increase-product-quantity" at bounding box center [195, 135] width 7 height 7
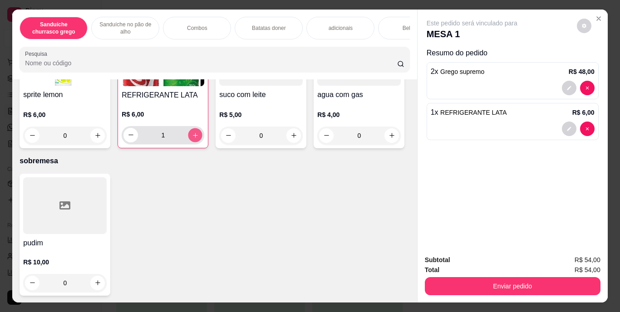
click at [199, 138] on icon "increase-product-quantity" at bounding box center [195, 135] width 7 height 7
type input "2"
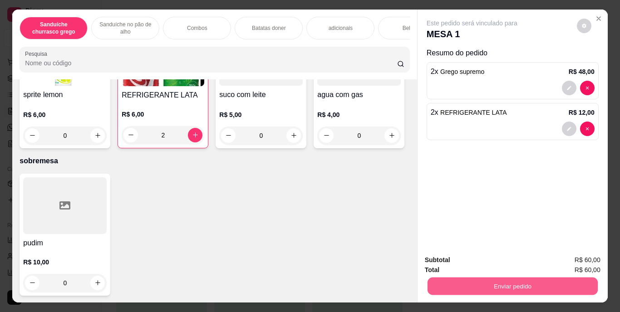
click at [546, 279] on button "Enviar pedido" at bounding box center [512, 287] width 170 height 18
click at [568, 262] on button "Enviar pedido" at bounding box center [577, 260] width 50 height 17
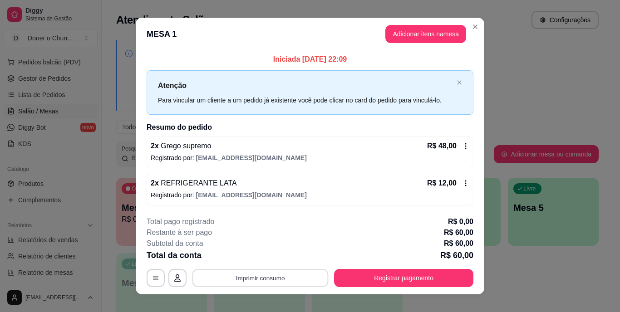
click at [253, 278] on button "Imprimir consumo" at bounding box center [260, 278] width 136 height 18
click at [249, 256] on button "IMPRESSORA" at bounding box center [260, 257] width 64 height 14
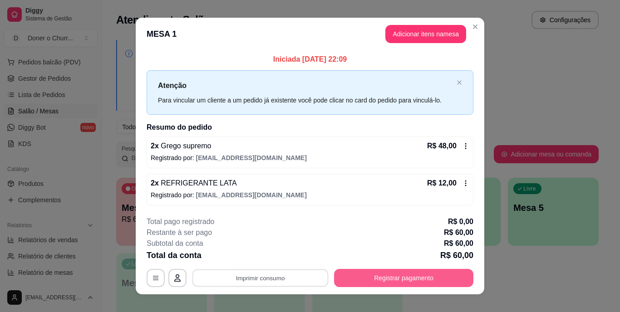
click at [371, 274] on button "Registrar pagamento" at bounding box center [403, 278] width 139 height 18
click at [371, 279] on button "Registrar pagamento" at bounding box center [403, 278] width 135 height 18
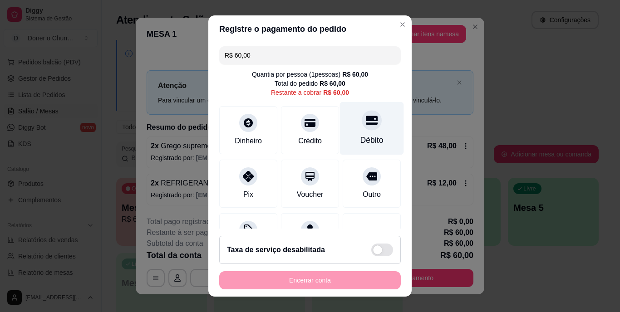
click at [360, 142] on div "Débito" at bounding box center [371, 141] width 23 height 12
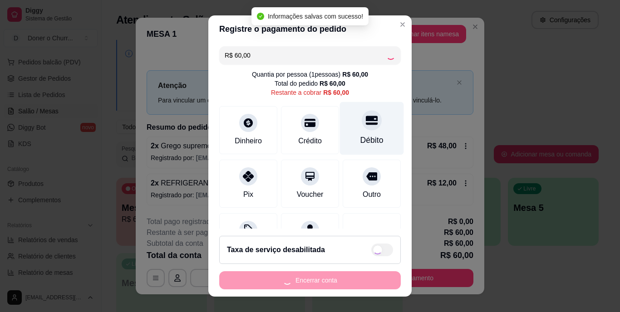
type input "R$ 0,00"
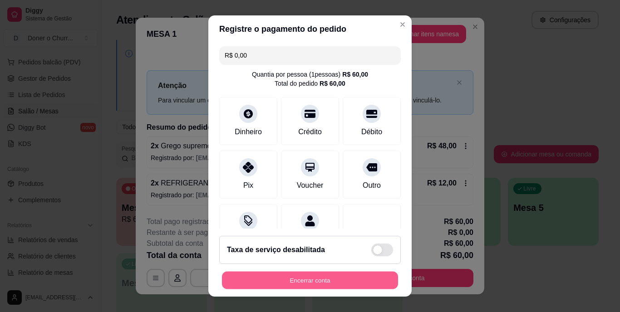
click at [294, 278] on button "Encerrar conta" at bounding box center [310, 280] width 176 height 18
